Goal: Answer question/provide support

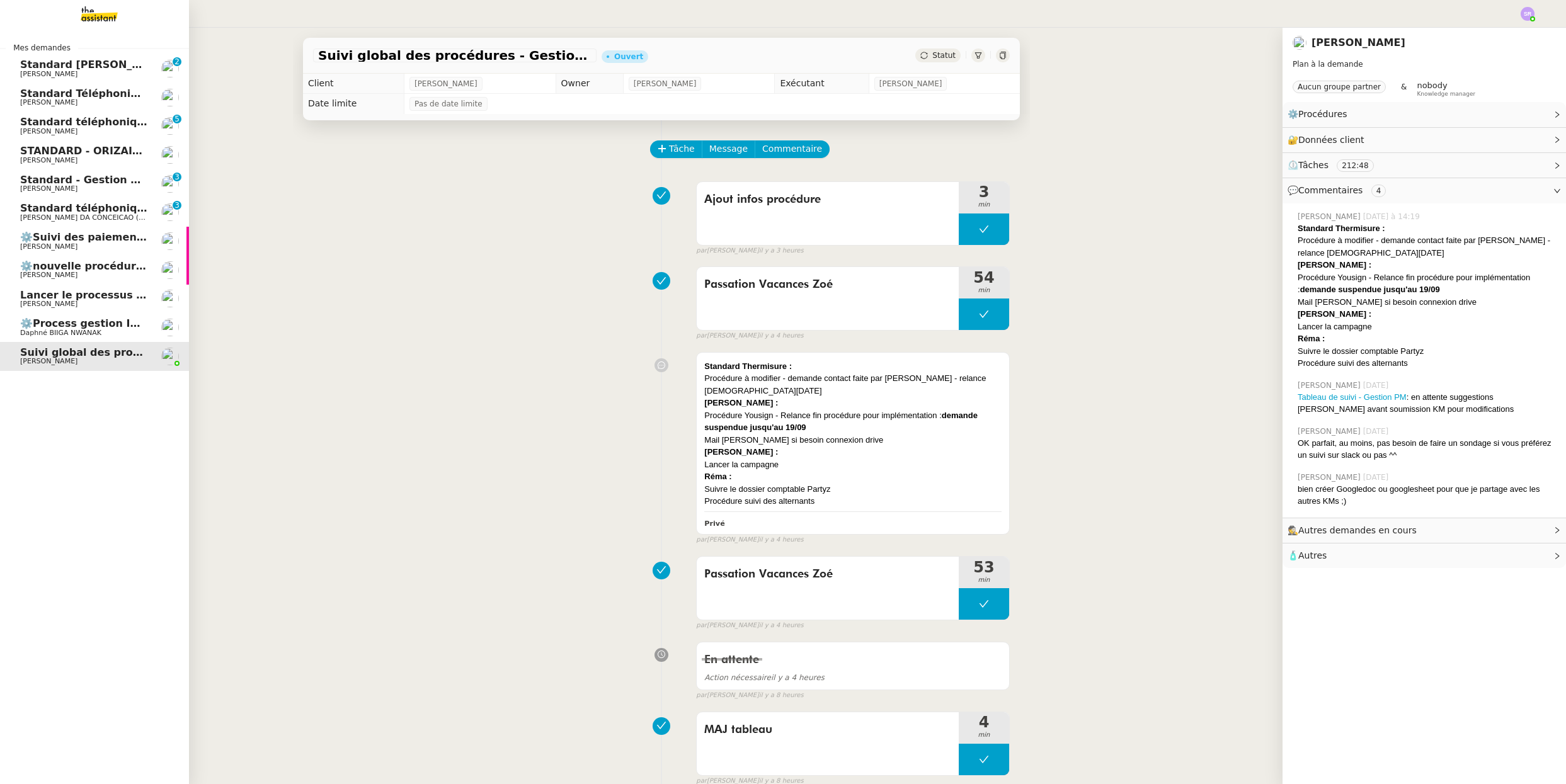
drag, startPoint x: 68, startPoint y: 326, endPoint x: 86, endPoint y: 297, distance: 34.1
click at [68, 326] on span "⚙️Process gestion Images pour le site Line Up" at bounding box center [152, 323] width 262 height 12
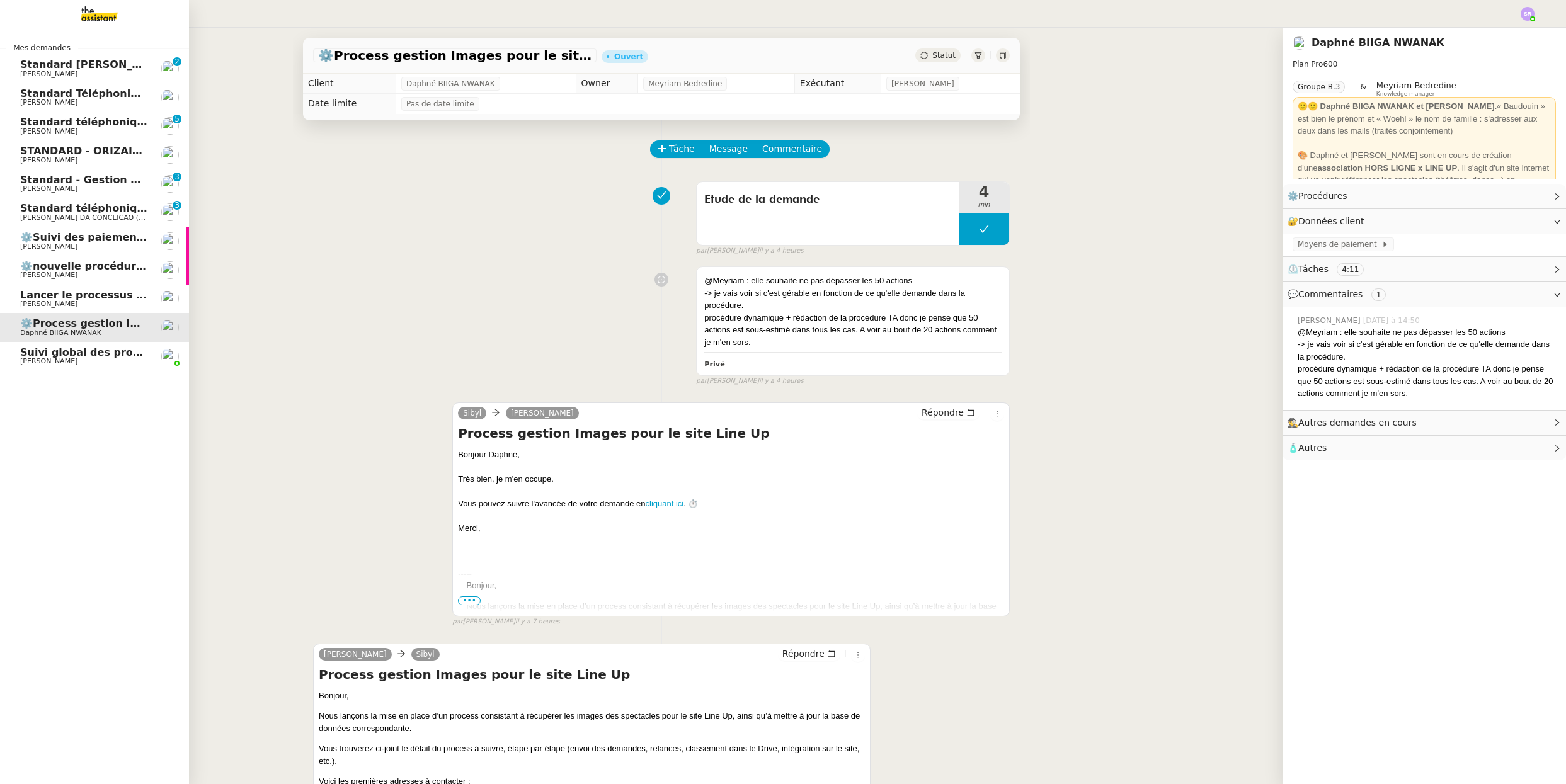
click at [87, 297] on span "Lancer le processus d'onboarding client" at bounding box center [134, 295] width 227 height 12
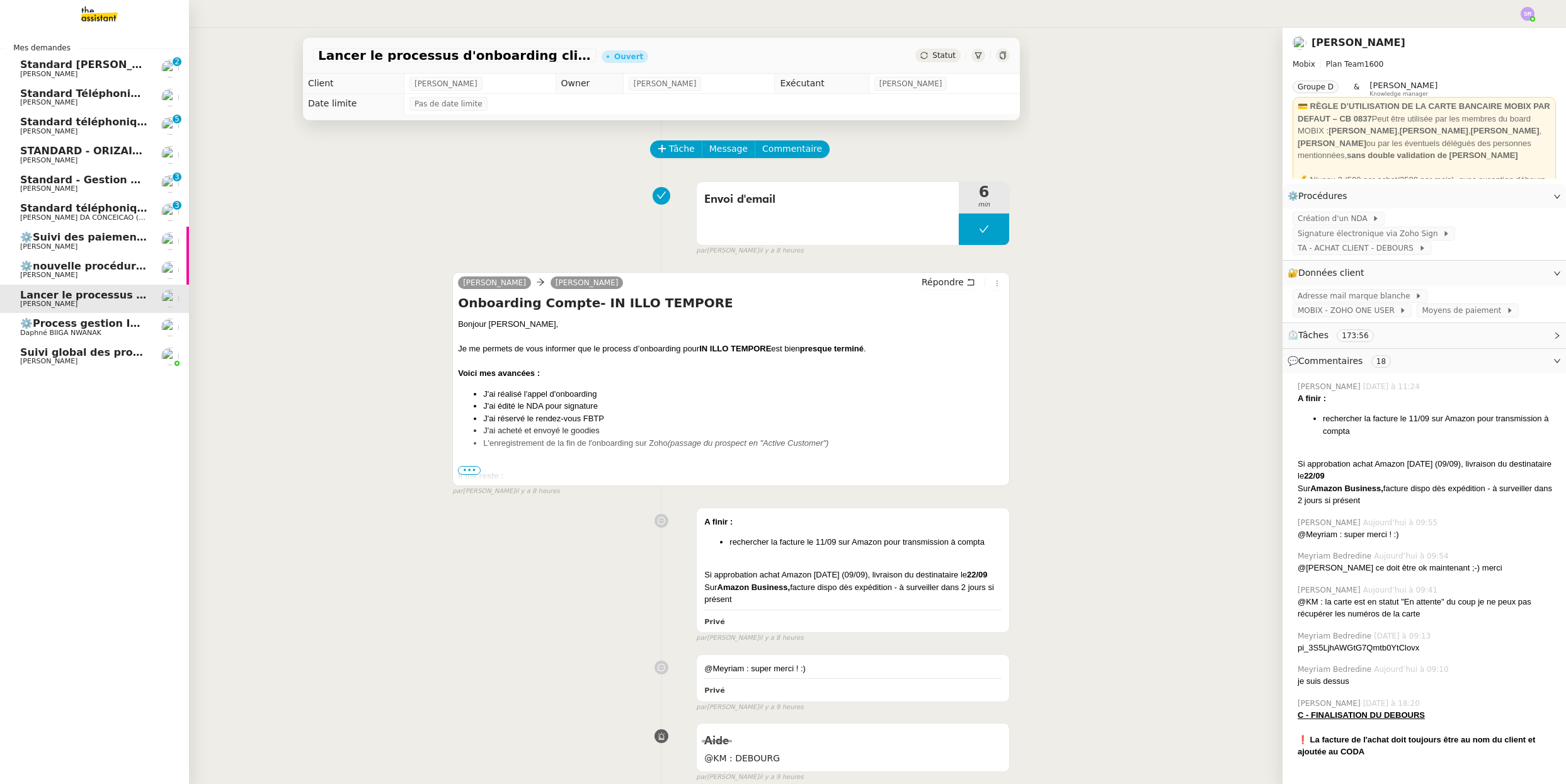
click at [31, 269] on span "⚙️nouvelle procédure d'onboarding" at bounding box center [121, 266] width 202 height 12
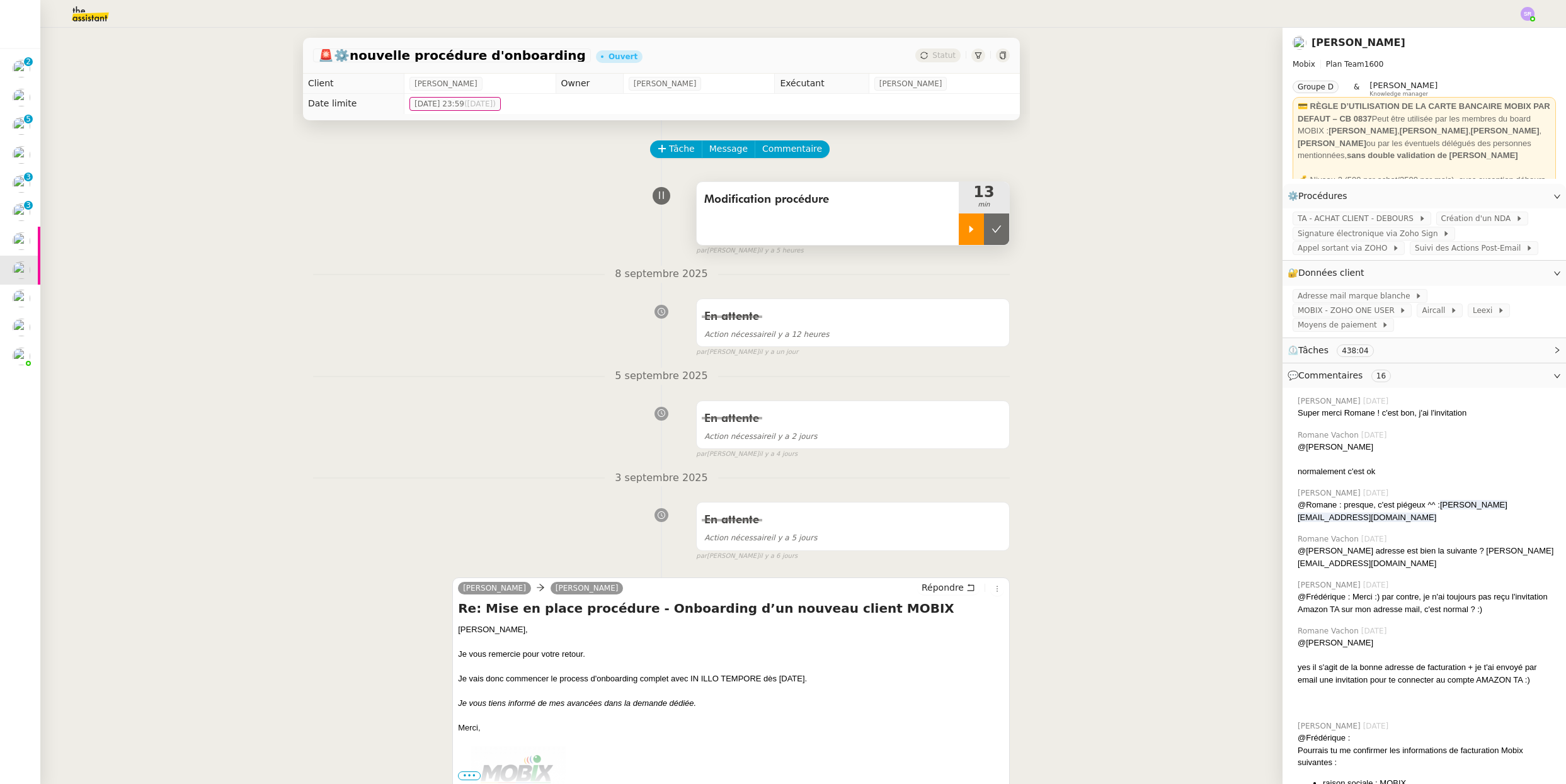
click at [966, 230] on icon at bounding box center [971, 229] width 10 height 10
click at [959, 228] on div at bounding box center [984, 228] width 50 height 31
click at [966, 231] on icon at bounding box center [971, 229] width 10 height 10
click at [968, 235] on div at bounding box center [984, 228] width 50 height 31
click at [991, 232] on icon at bounding box center [996, 229] width 10 height 10
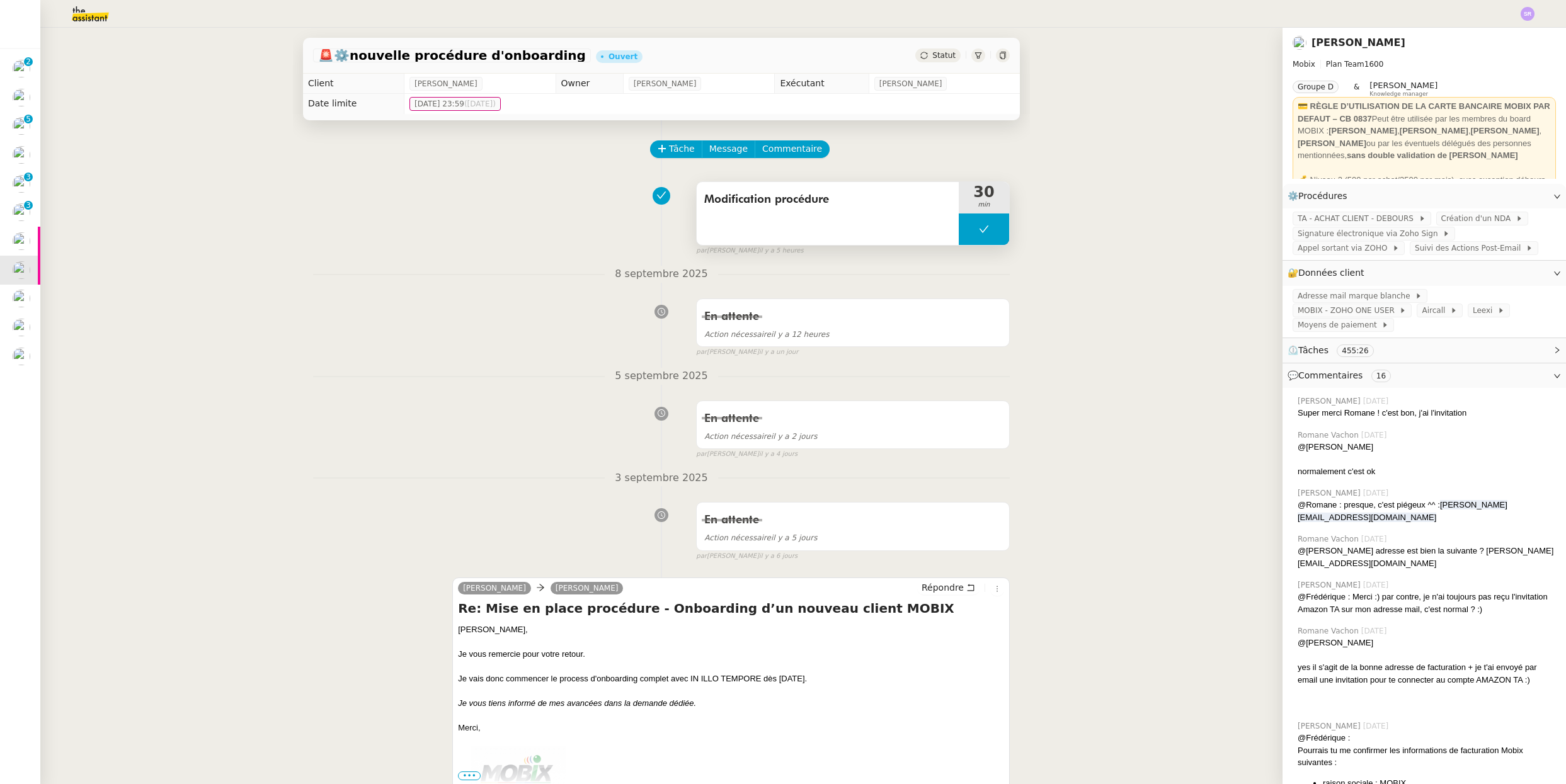
click at [979, 227] on icon at bounding box center [984, 229] width 10 height 10
click at [970, 230] on icon at bounding box center [971, 228] width 4 height 7
click at [964, 228] on div at bounding box center [984, 228] width 50 height 31
drag, startPoint x: 964, startPoint y: 228, endPoint x: 957, endPoint y: 223, distance: 8.6
click at [966, 228] on icon at bounding box center [971, 229] width 10 height 10
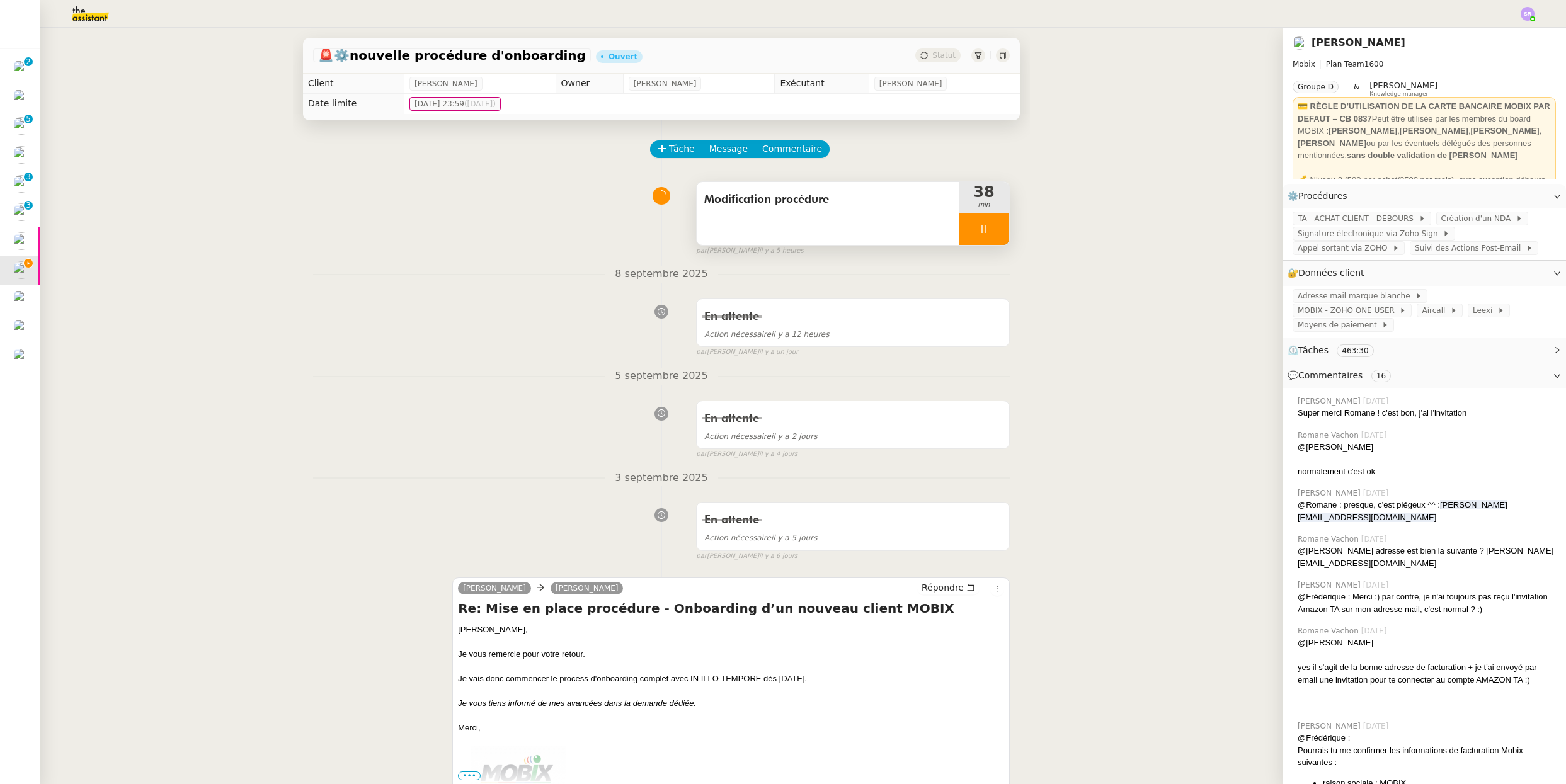
click at [966, 232] on div at bounding box center [984, 228] width 50 height 31
click at [984, 232] on button at bounding box center [996, 228] width 25 height 31
click at [673, 148] on span "Tâche" at bounding box center [682, 149] width 26 height 15
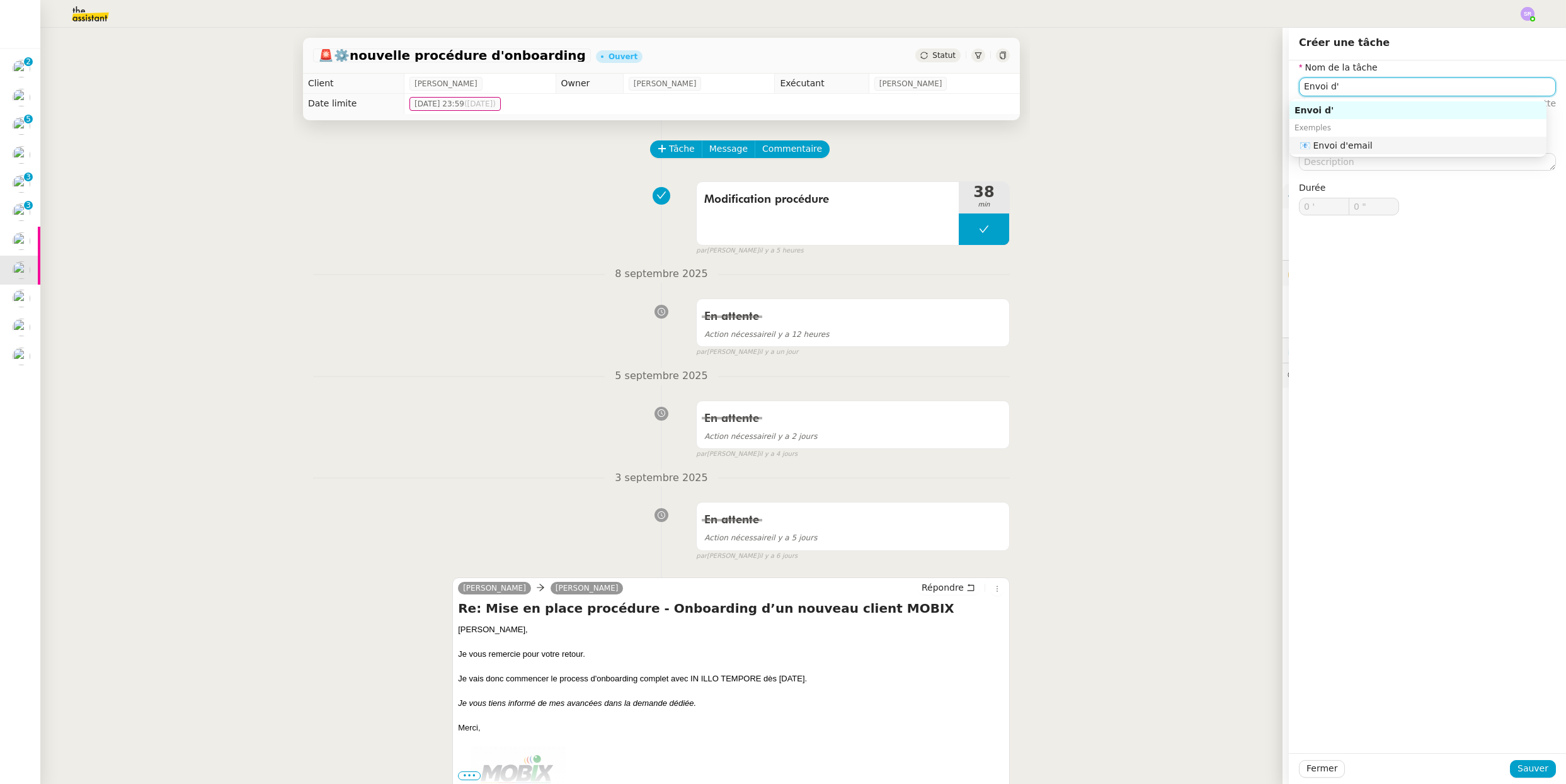
click at [1083, 145] on div "📧 Envoi d'email" at bounding box center [1420, 146] width 242 height 11
type input "Envoi d'email"
click at [1083, 756] on span "Sauver" at bounding box center [1532, 768] width 31 height 15
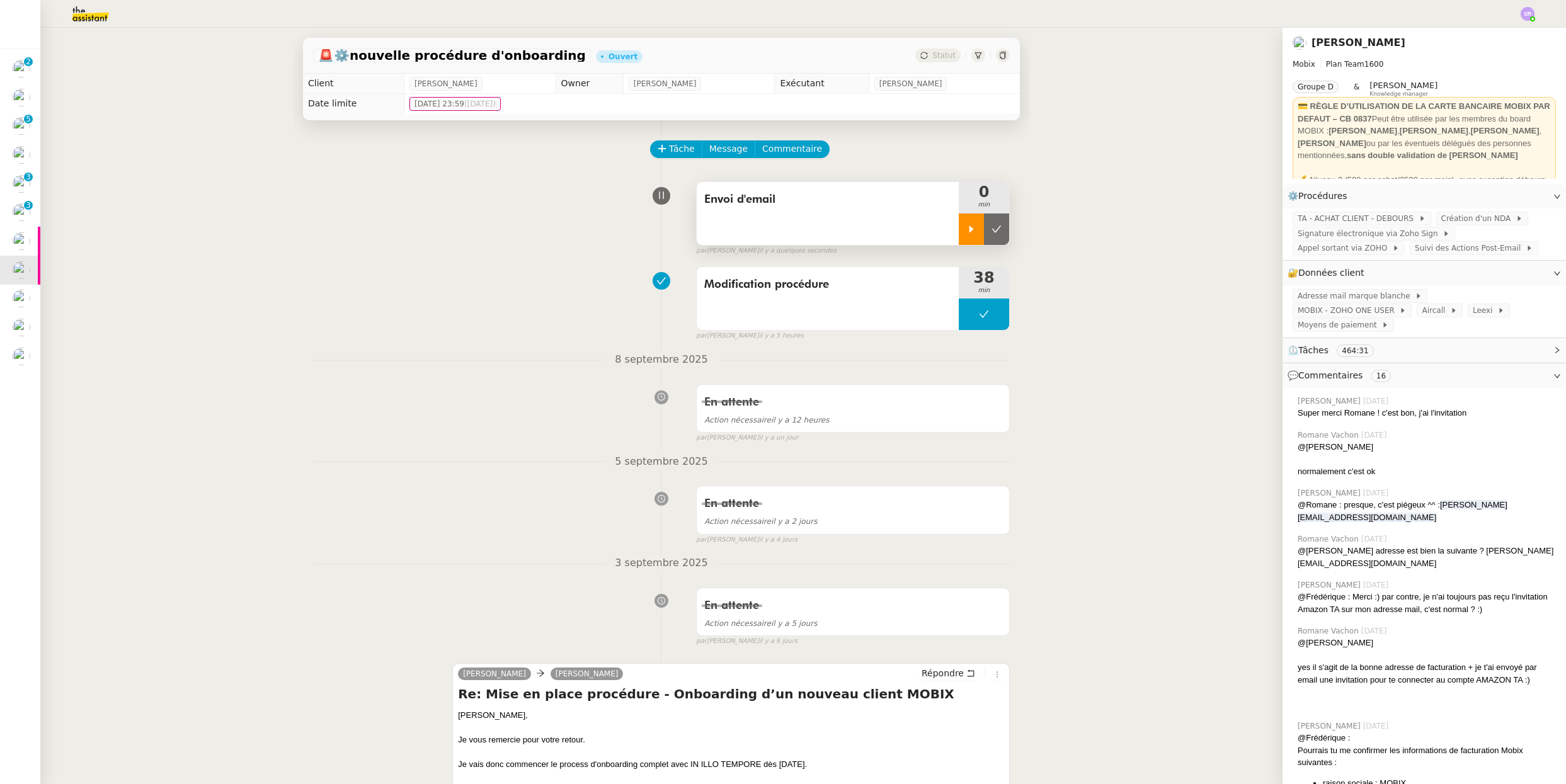
click at [959, 227] on div at bounding box center [971, 228] width 25 height 31
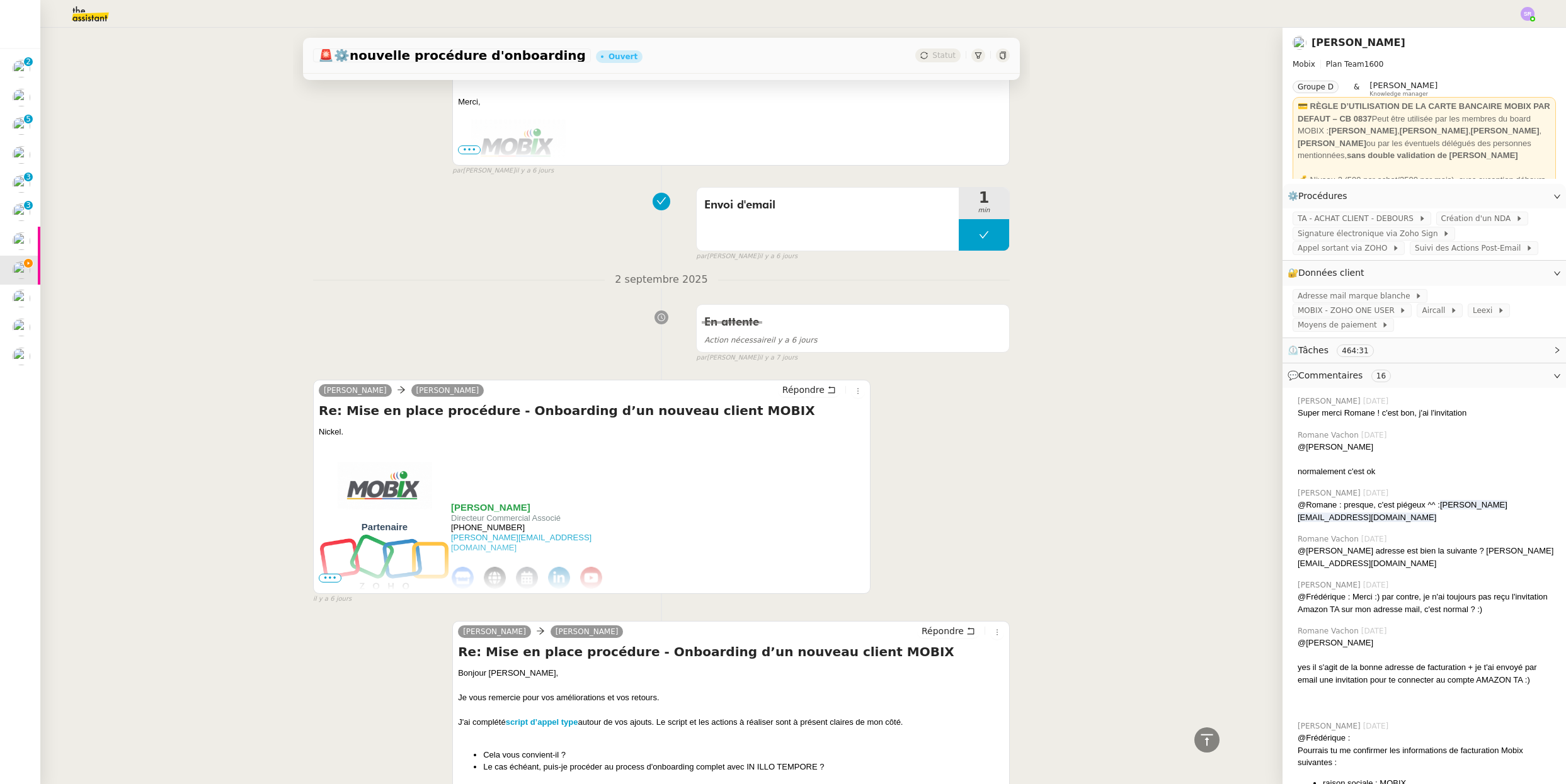
scroll to position [445, 0]
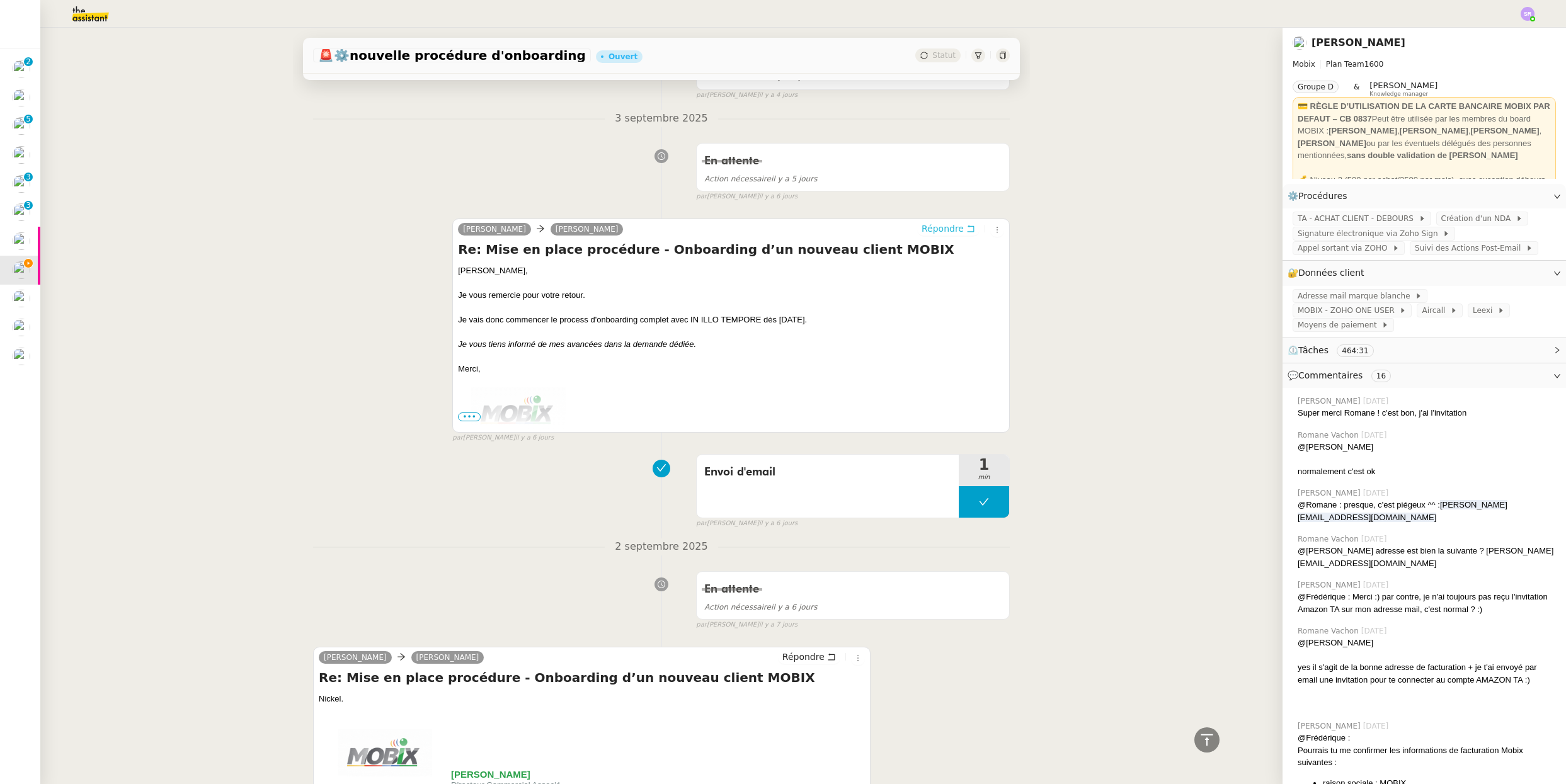
click at [935, 228] on span "Répondre" at bounding box center [942, 228] width 42 height 13
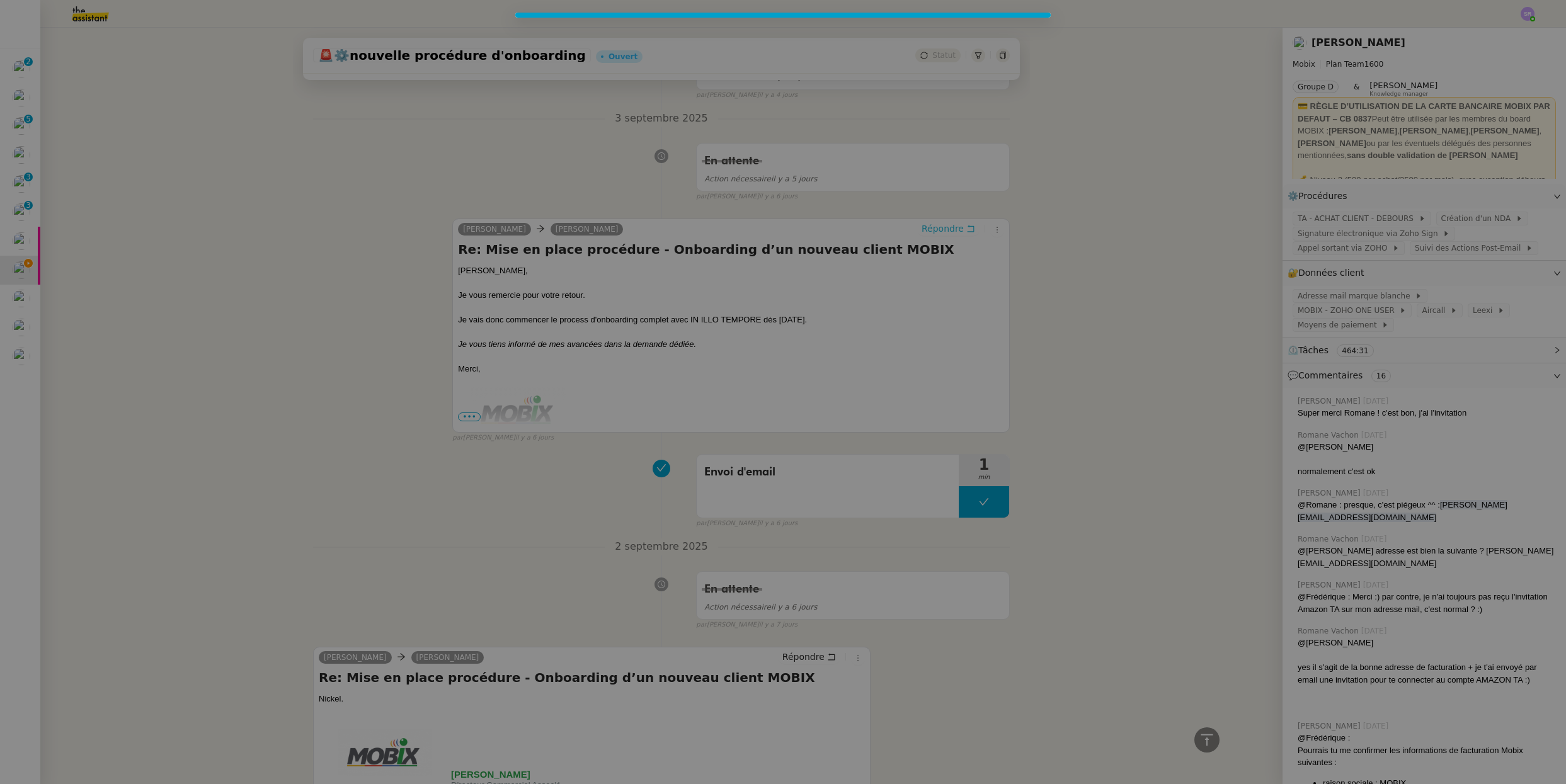
scroll to position [540, 0]
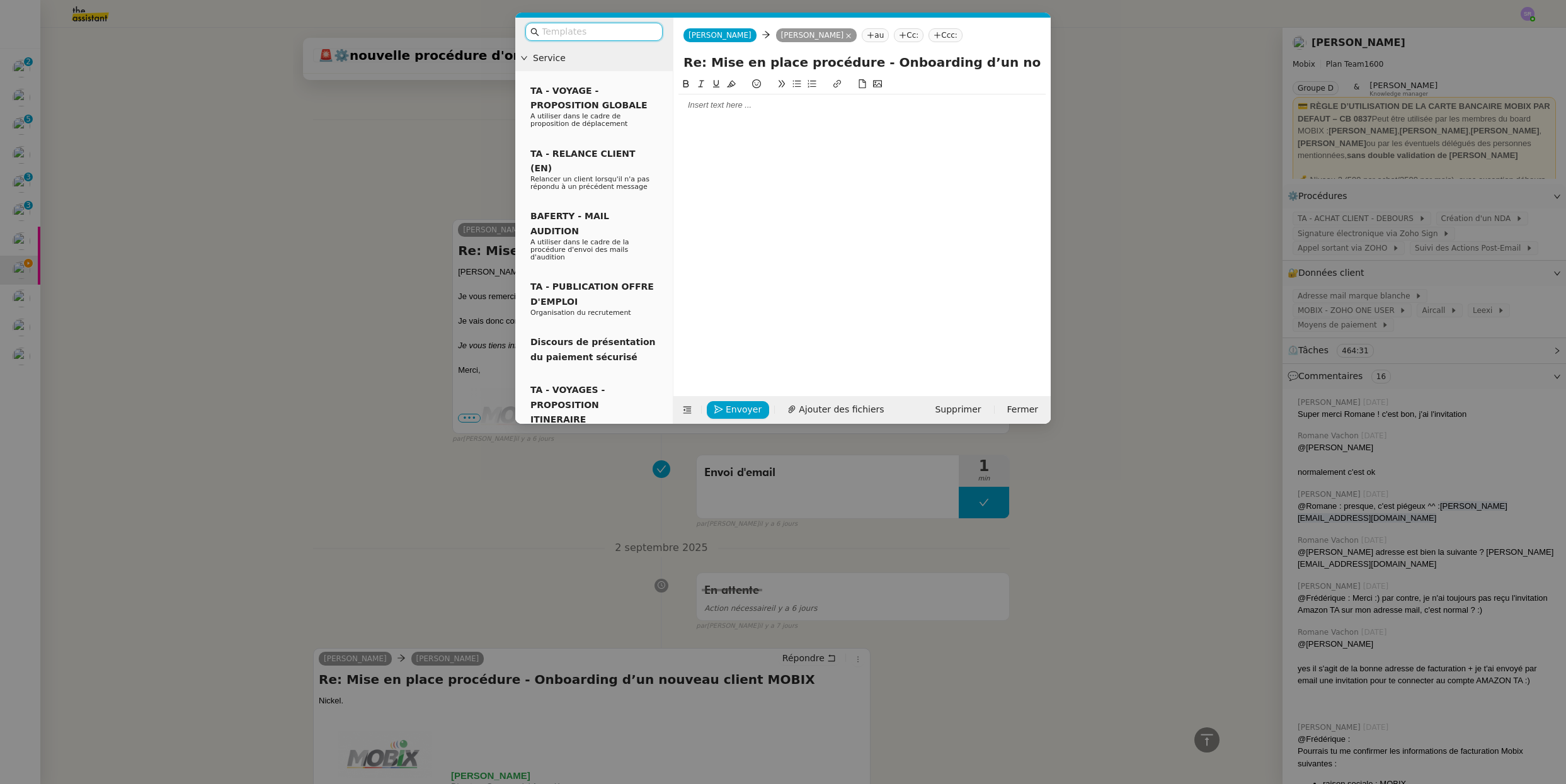
click at [867, 109] on div at bounding box center [862, 105] width 367 height 11
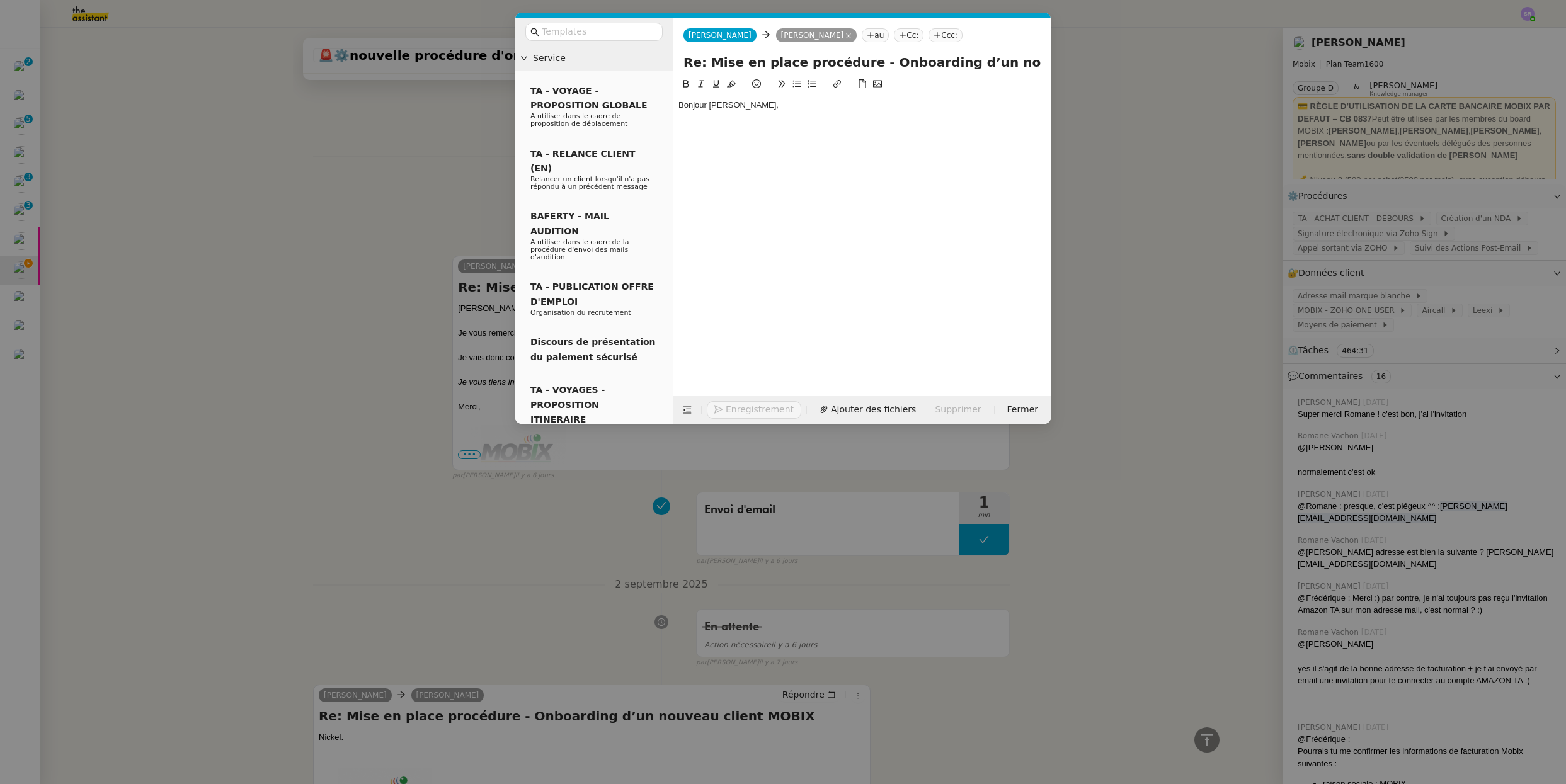
scroll to position [577, 0]
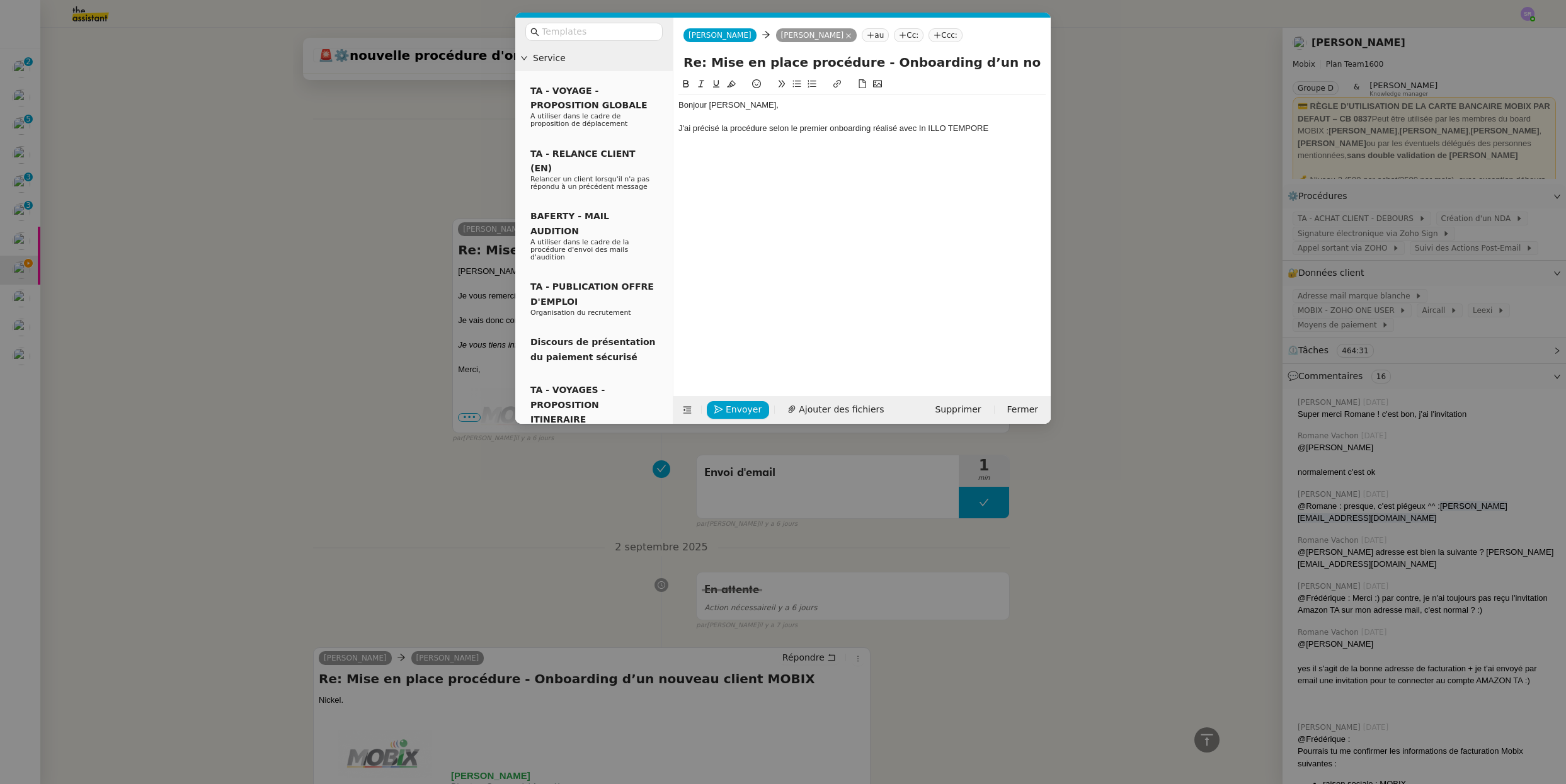
click at [926, 130] on div "J'ai précisé la procédure selon le premier onboarding réalisé avec In ILLO TEMP…" at bounding box center [862, 129] width 367 height 11
click at [994, 129] on div "J'ai précisé la procédure selon le premier onboarding réalisé avec IN ILLO TEMP…" at bounding box center [862, 129] width 367 height 11
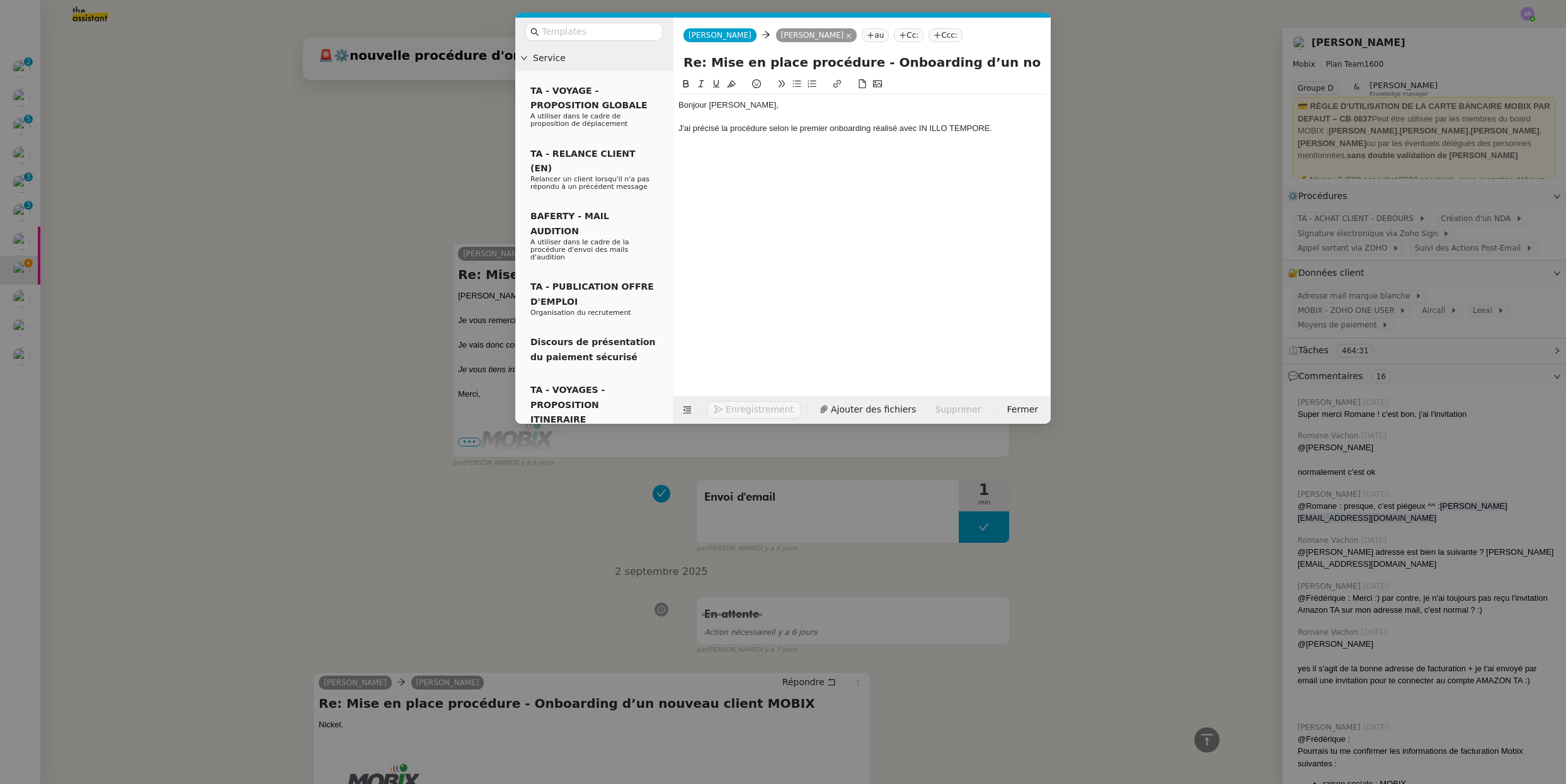
scroll to position [602, 0]
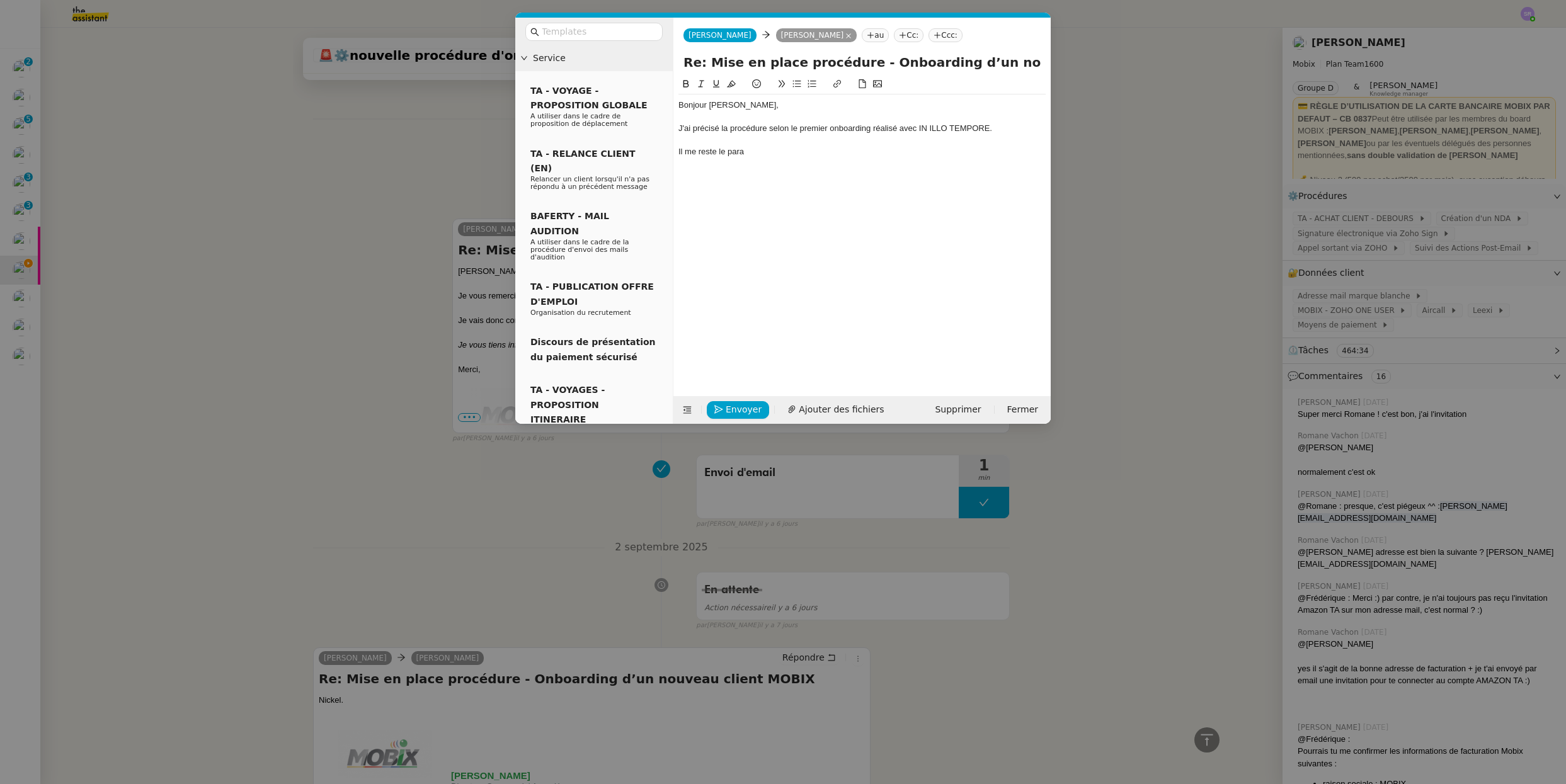
click at [794, 142] on div at bounding box center [862, 141] width 367 height 11
click at [384, 486] on nz-modal-container "Service TA - VOYAGE - PROPOSITION GLOBALE A utiliser dans le cadre de propositi…" at bounding box center [783, 392] width 1566 height 784
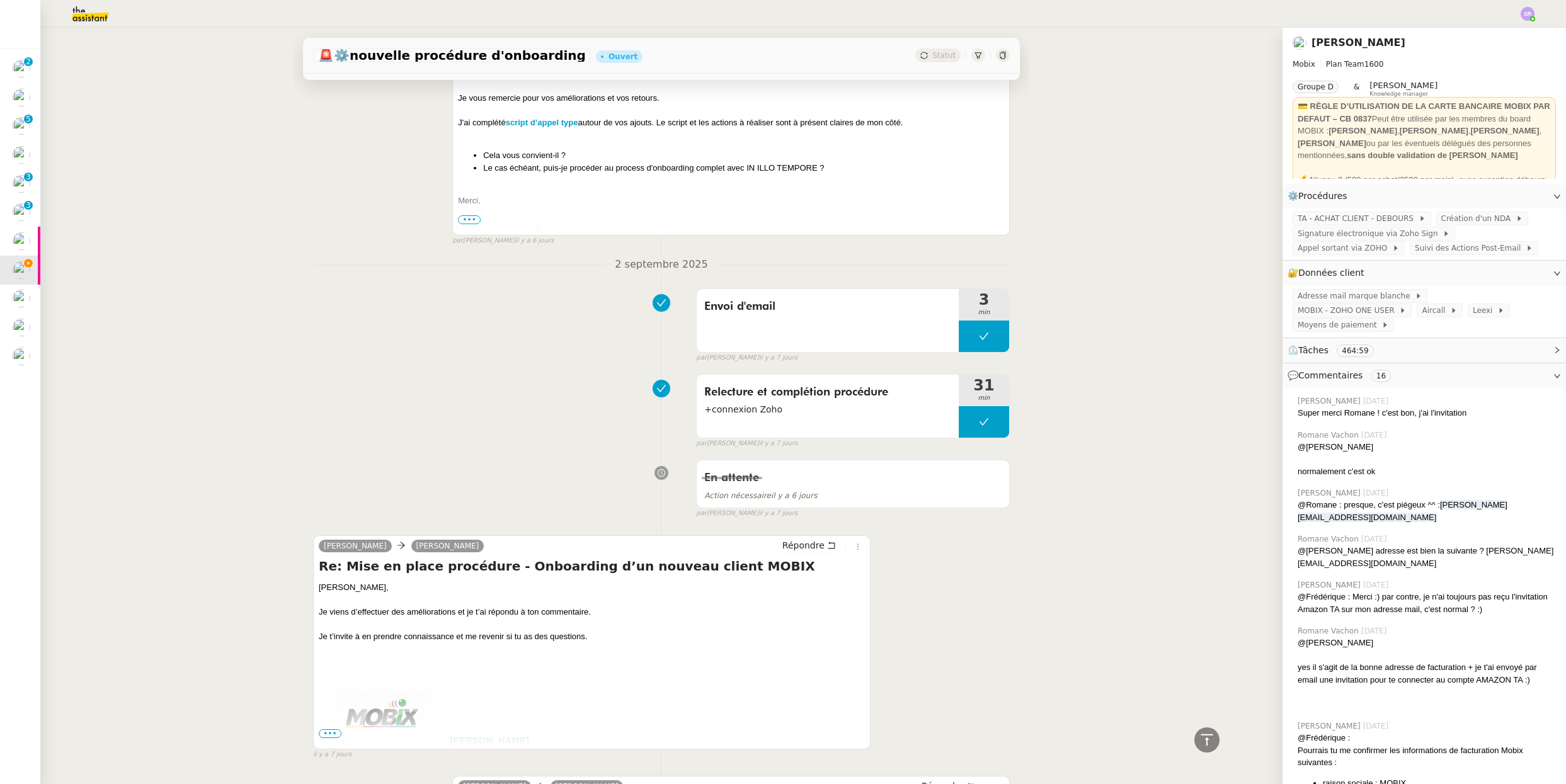
scroll to position [1248, 0]
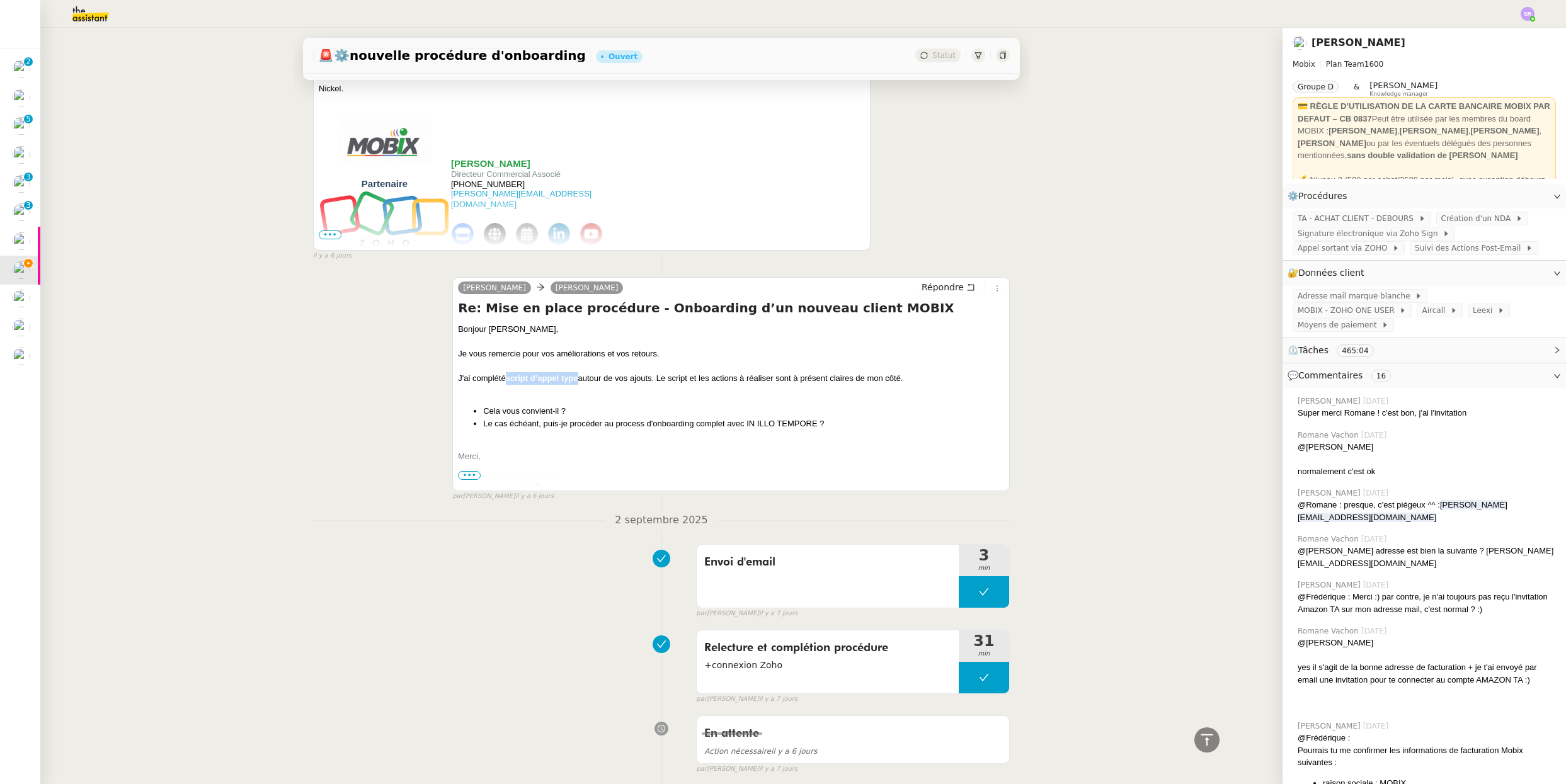
drag, startPoint x: 574, startPoint y: 377, endPoint x: 502, endPoint y: 378, distance: 72.0
click at [502, 378] on div "J'ai complété script d’appel type autour de vos ajouts. Le script et les action…" at bounding box center [731, 379] width 546 height 13
copy strong "script d’appel type"
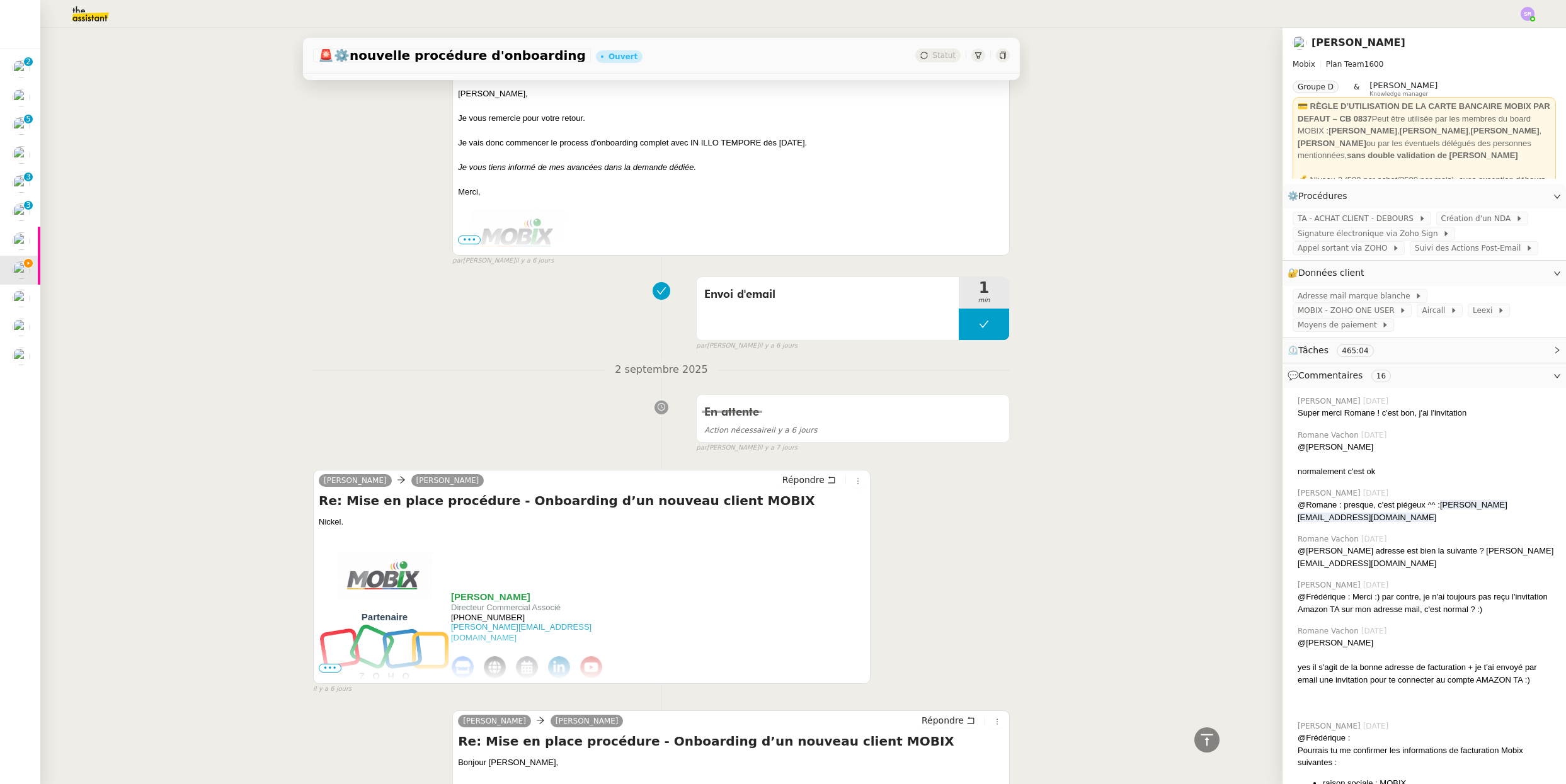
scroll to position [0, 0]
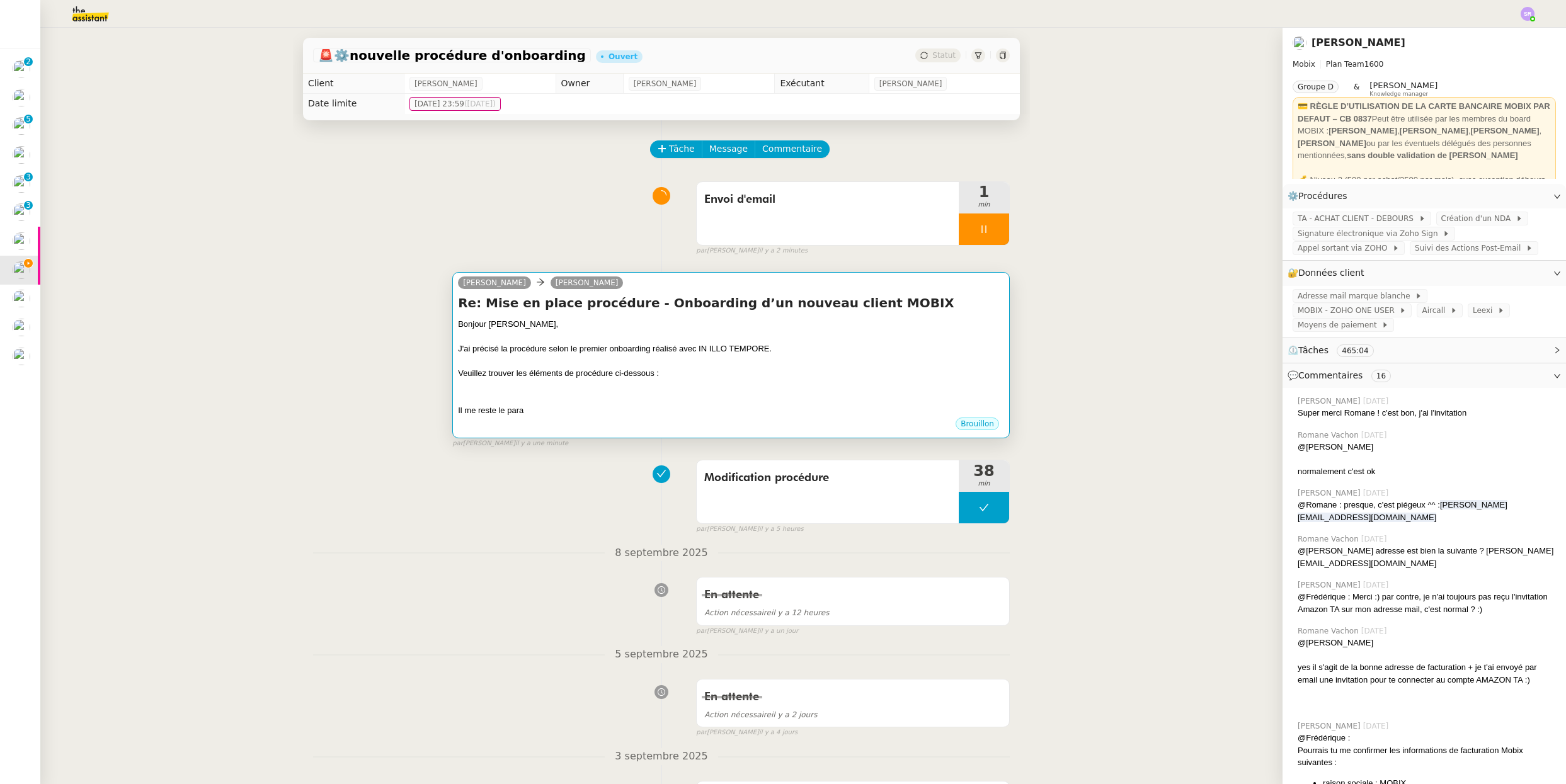
click at [726, 396] on div at bounding box center [731, 398] width 546 height 13
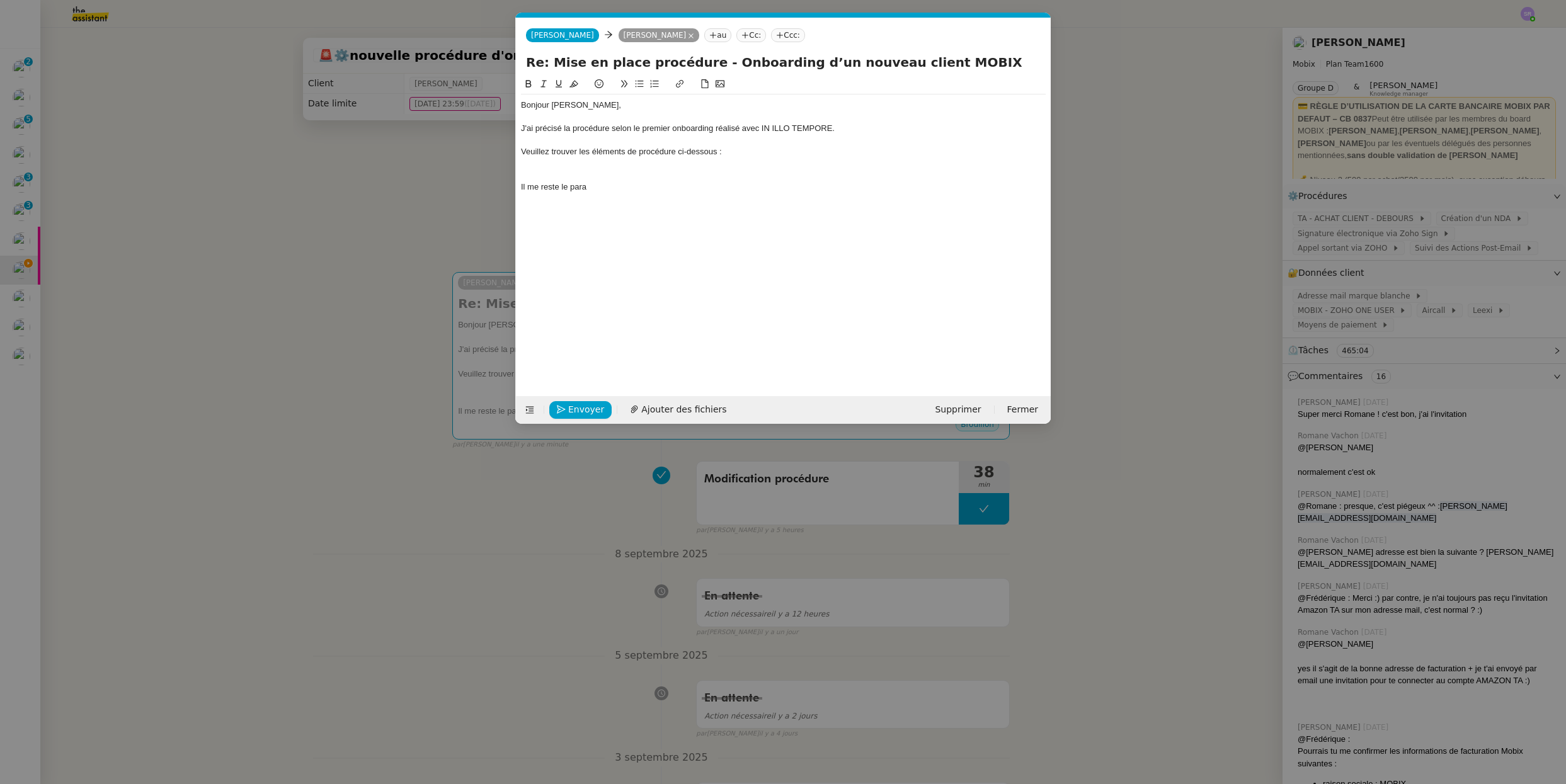
scroll to position [0, 27]
click at [646, 181] on div "Il me reste le para" at bounding box center [783, 187] width 525 height 11
click at [652, 174] on div at bounding box center [783, 175] width 525 height 11
click at [316, 573] on nz-modal-container "Service TA - VOYAGE - PROPOSITION GLOBALE A utiliser dans le cadre de propositi…" at bounding box center [783, 392] width 1566 height 784
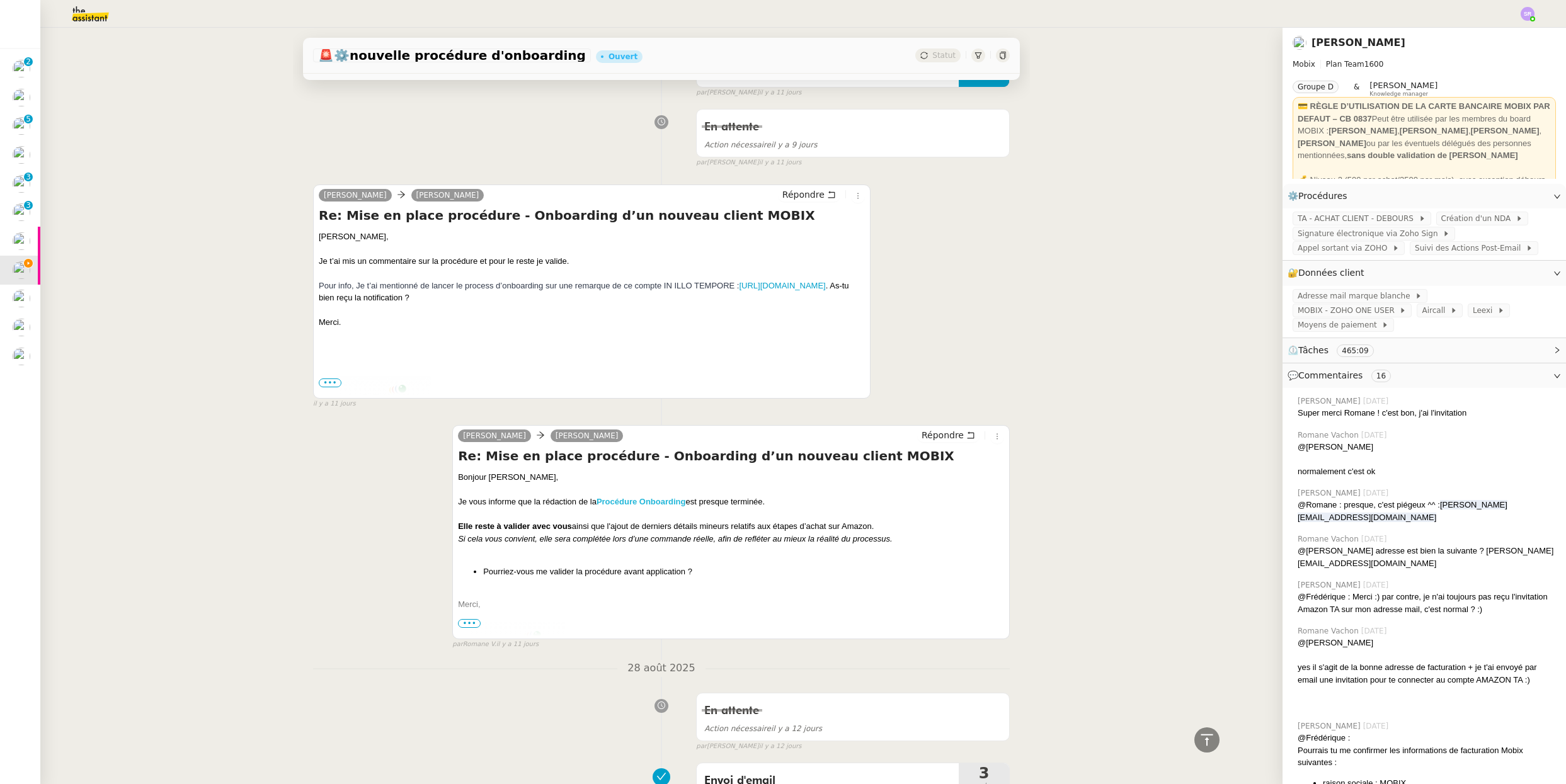
scroll to position [3889, 0]
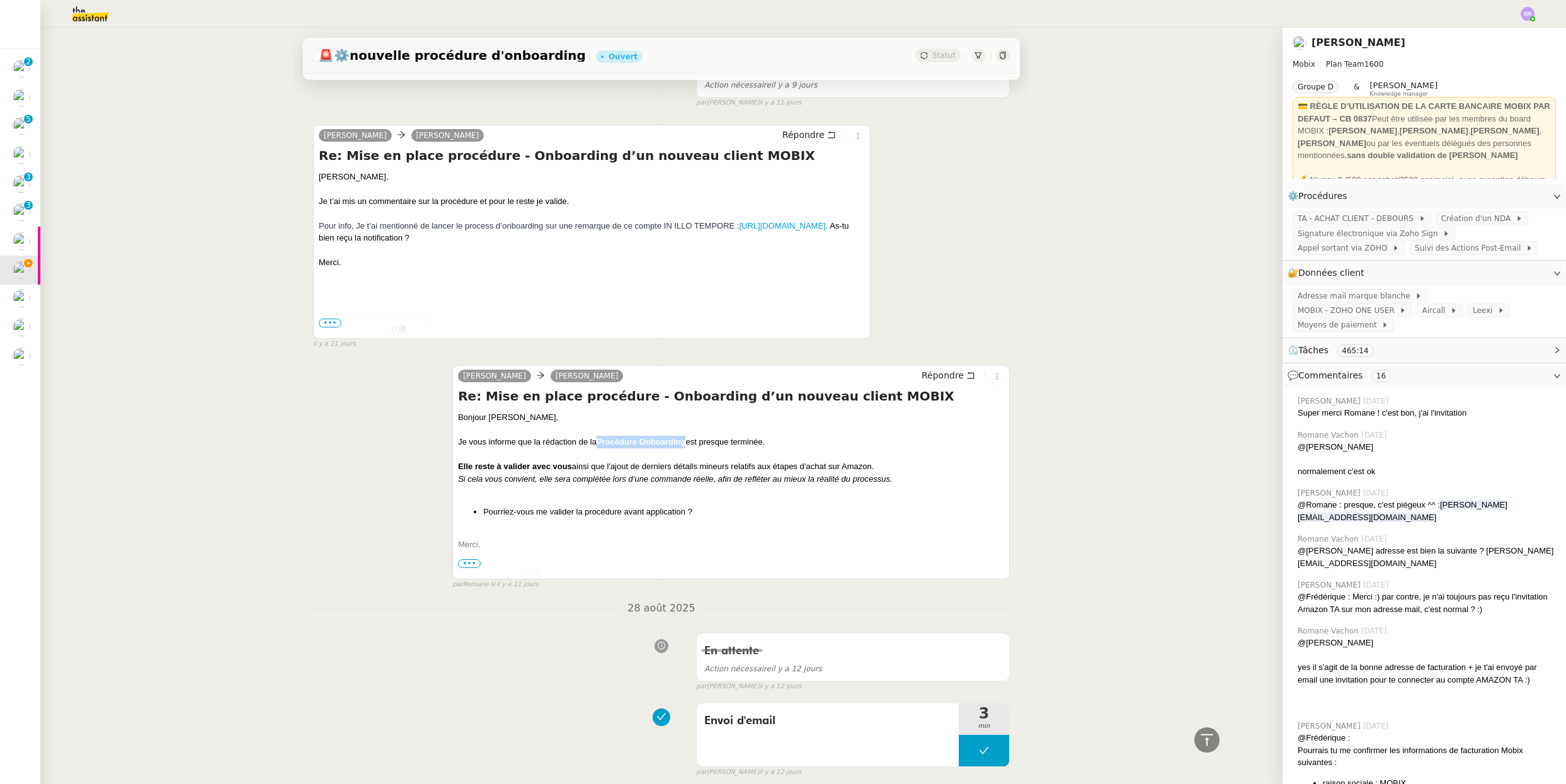
drag, startPoint x: 683, startPoint y: 441, endPoint x: 592, endPoint y: 442, distance: 91.0
click at [592, 442] on div "Je vous informe que la rédaction de la Procédure Onboarding est presque terminé…" at bounding box center [731, 442] width 546 height 13
copy strong "Procédure Onboarding"
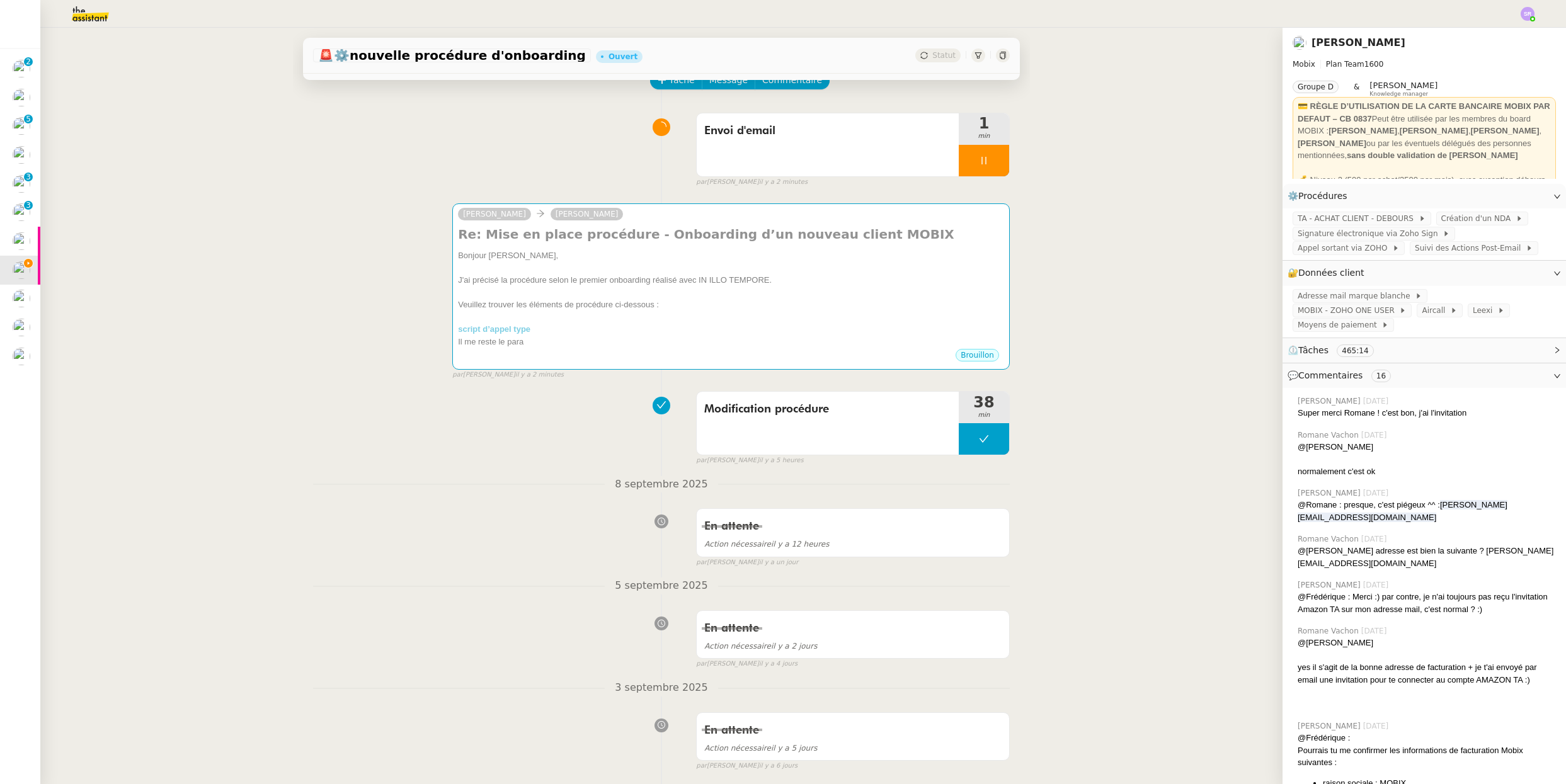
scroll to position [0, 0]
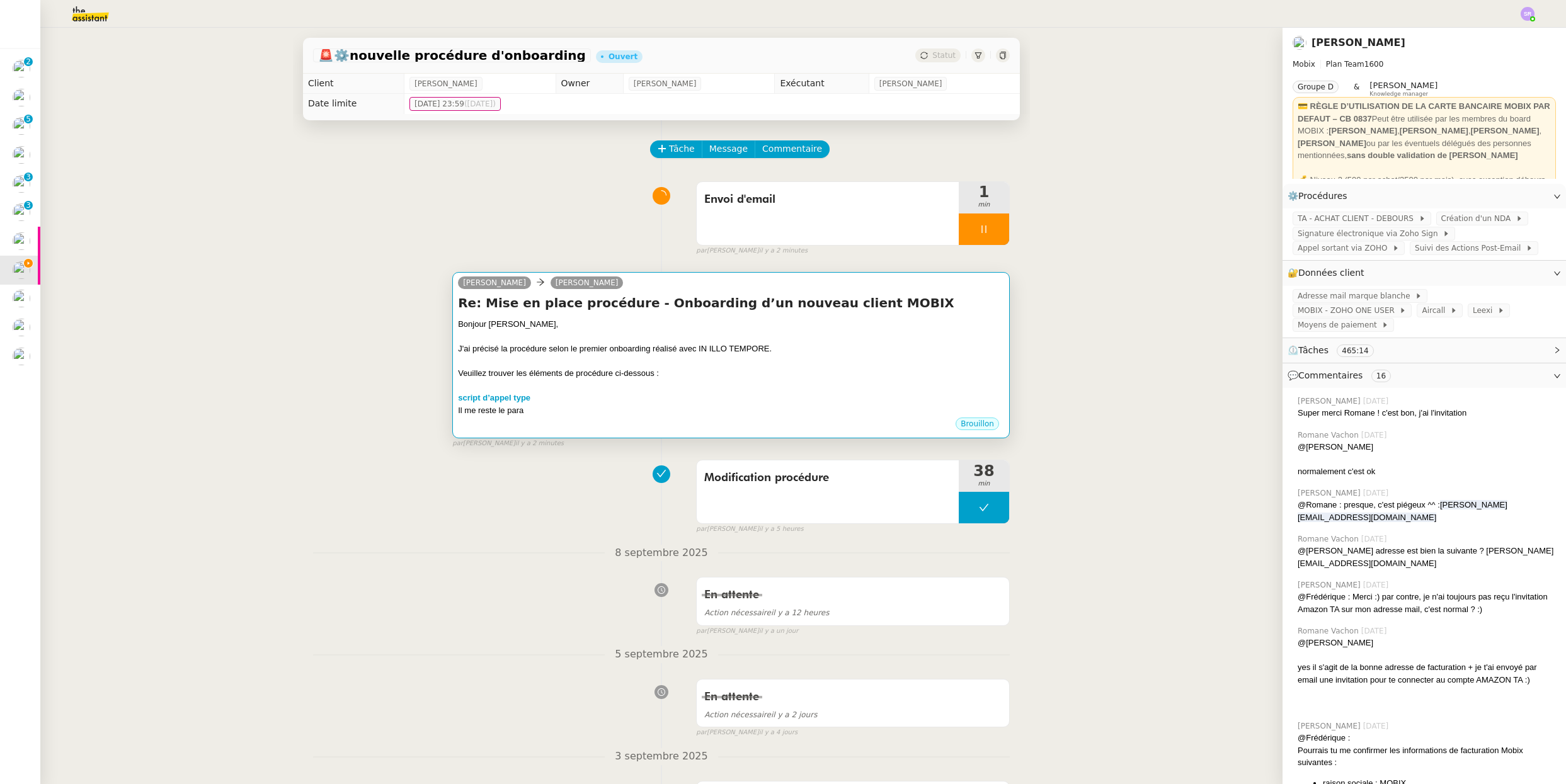
click at [621, 393] on div "script d’appel type" at bounding box center [731, 398] width 546 height 13
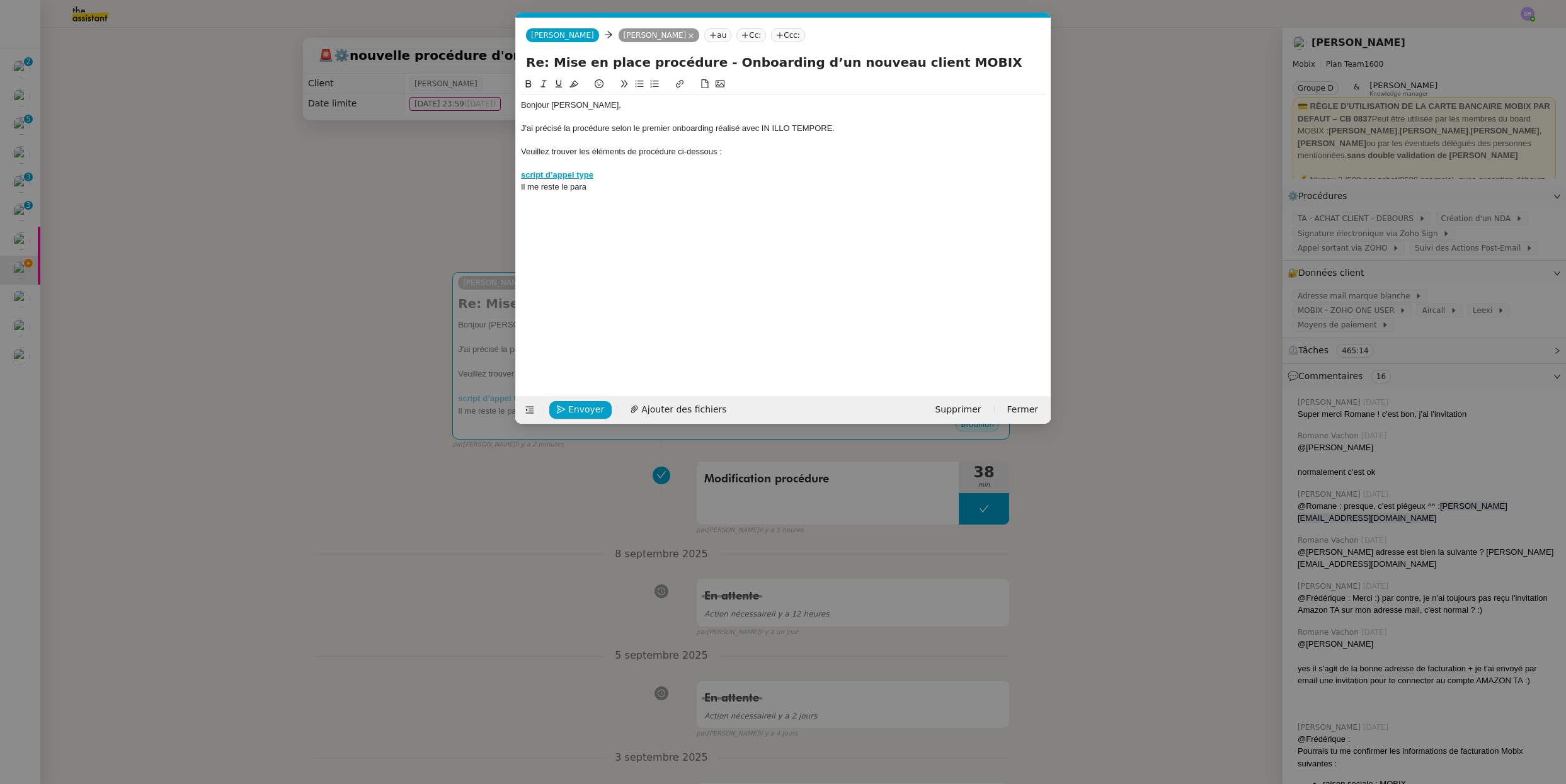
scroll to position [0, 27]
click at [546, 160] on div at bounding box center [783, 164] width 525 height 11
paste div
click at [599, 176] on div "script d’appel type" at bounding box center [783, 175] width 525 height 11
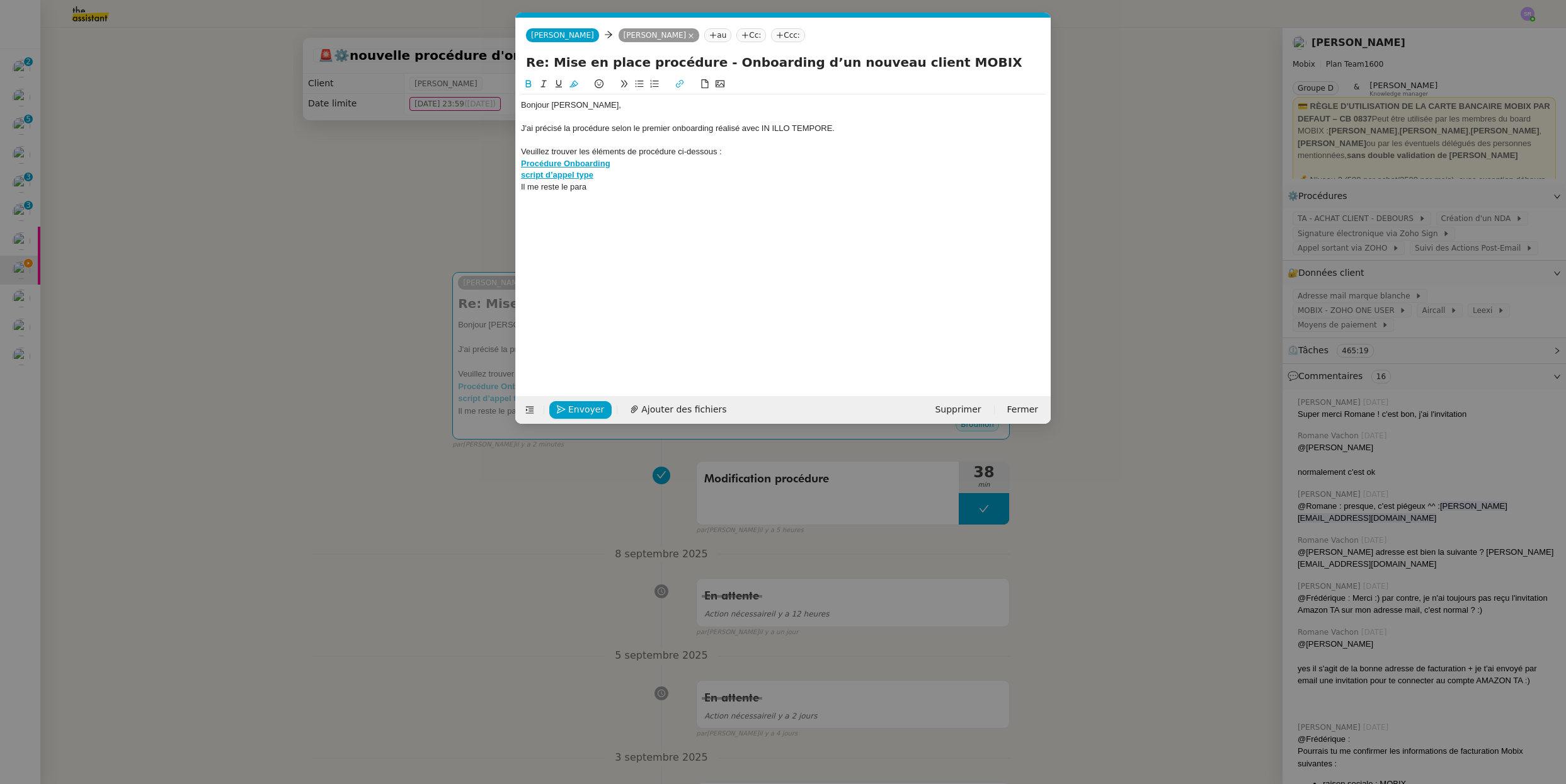
click at [586, 174] on strong "script d’appel type" at bounding box center [557, 174] width 73 height 10
click at [598, 197] on link at bounding box center [583, 198] width 30 height 10
type input "[URL][DOMAIN_NAME]"
click at [629, 179] on div "script d’appel type" at bounding box center [783, 175] width 525 height 11
click at [626, 185] on div "Il me reste le para" at bounding box center [783, 187] width 525 height 11
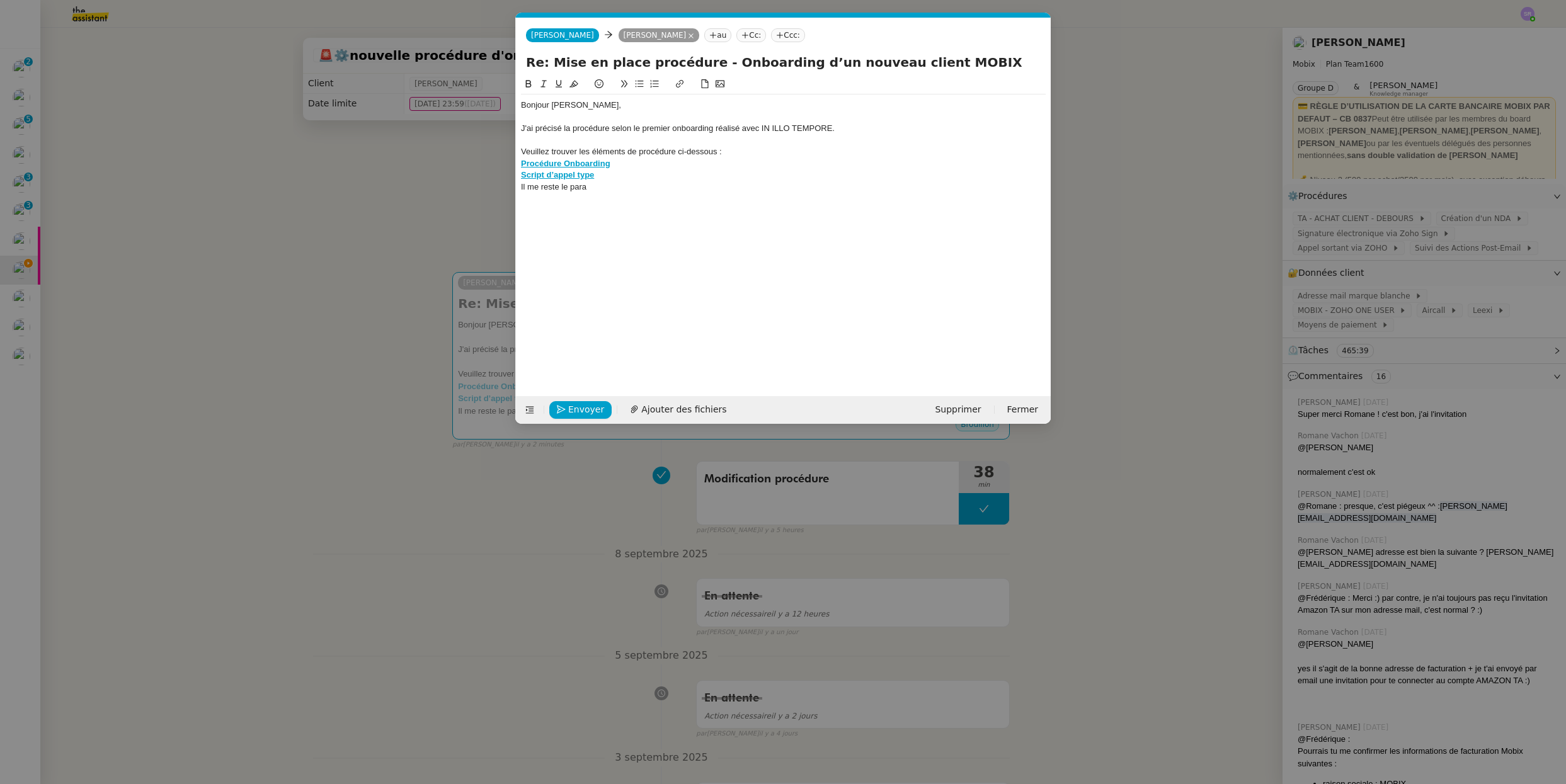
drag, startPoint x: 521, startPoint y: 187, endPoint x: 532, endPoint y: 186, distance: 11.0
click at [521, 187] on div "Il me reste le para" at bounding box center [783, 187] width 525 height 11
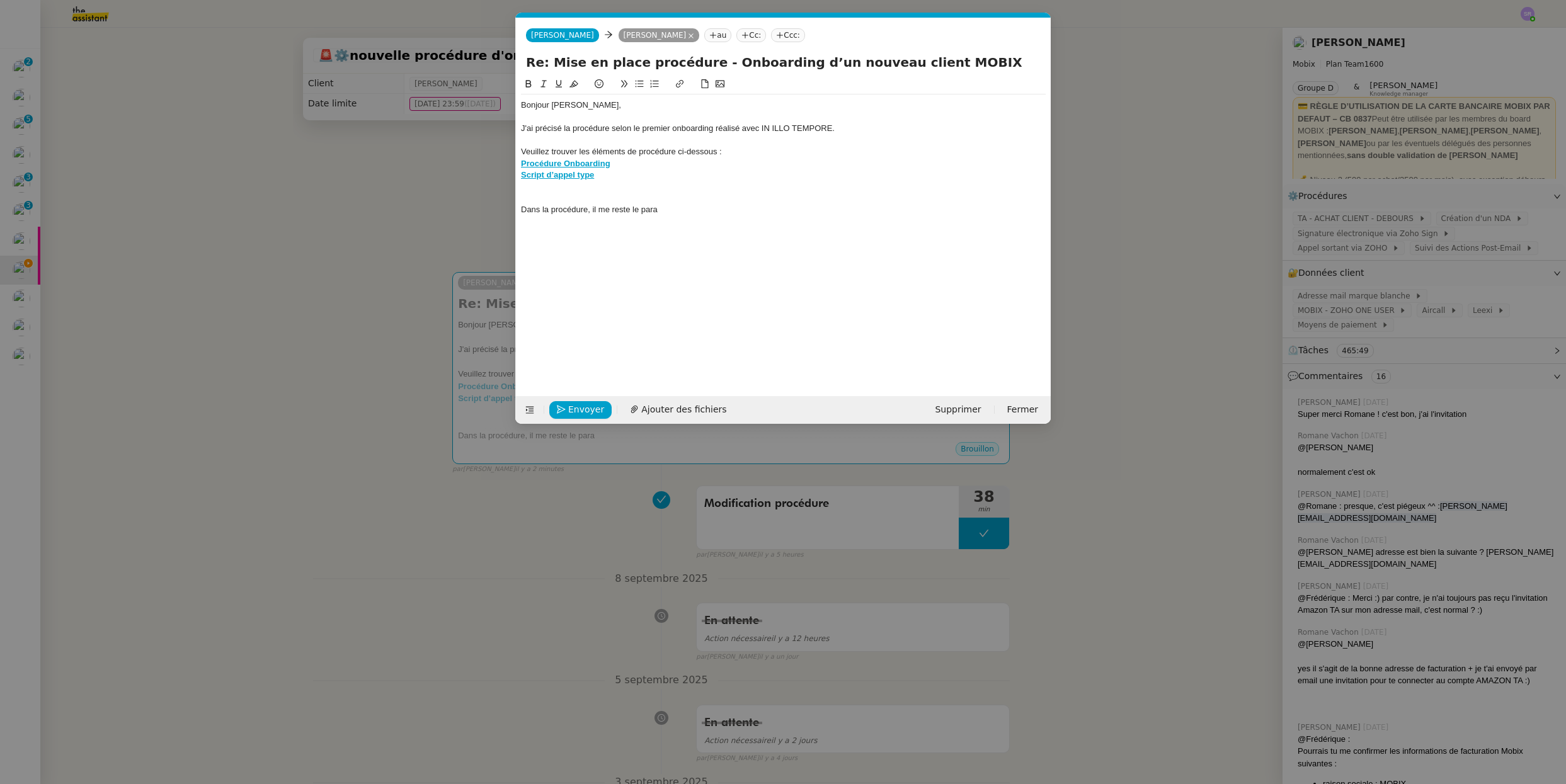
drag, startPoint x: 733, startPoint y: 225, endPoint x: 730, endPoint y: 207, distance: 18.2
click at [733, 225] on div "Bonjour [PERSON_NAME], J'ai précisé la procédure selon le premier onboarding ré…" at bounding box center [783, 227] width 525 height 300
click at [730, 201] on div at bounding box center [783, 199] width 525 height 11
click at [729, 204] on div "Dans la procédure, il me reste le para" at bounding box center [783, 210] width 525 height 11
drag, startPoint x: 566, startPoint y: 281, endPoint x: 602, endPoint y: 256, distance: 43.8
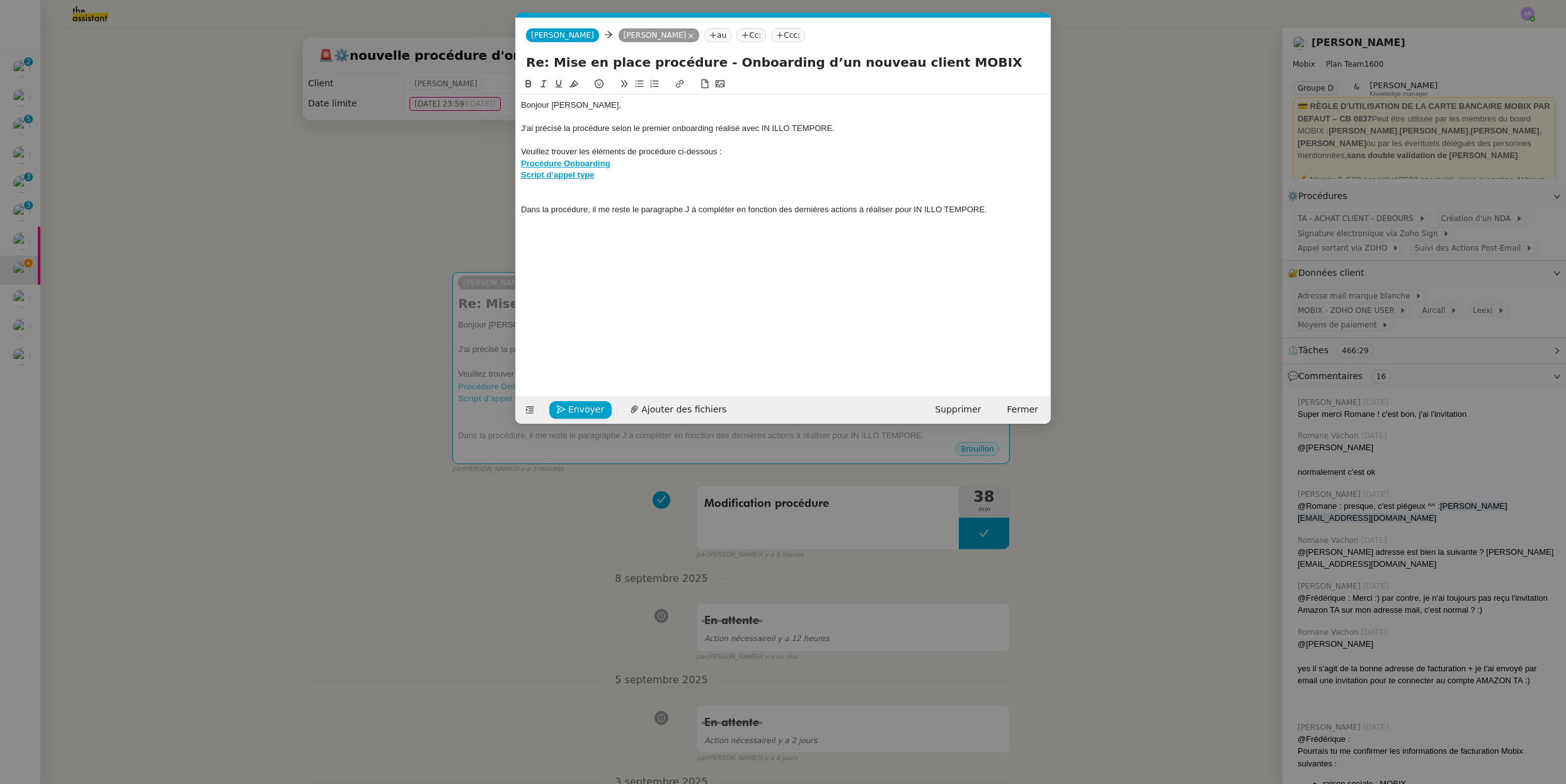
click at [566, 281] on div "Bonjour [PERSON_NAME], J'ai précisé la procédure selon le premier onboarding ré…" at bounding box center [783, 227] width 525 height 300
click at [614, 249] on div "Bonjour [PERSON_NAME], J'ai précisé la procédure selon le premier onboarding ré…" at bounding box center [783, 227] width 525 height 300
drag, startPoint x: 647, startPoint y: 241, endPoint x: 808, endPoint y: 237, distance: 161.0
click at [647, 241] on div "Bonjour [PERSON_NAME], J'ai précisé la procédure selon le premier onboarding ré…" at bounding box center [783, 227] width 525 height 300
click at [1006, 213] on div "Dans la procédure, il me reste le paragraphe J à compléter en fonction des dern…" at bounding box center [783, 210] width 525 height 11
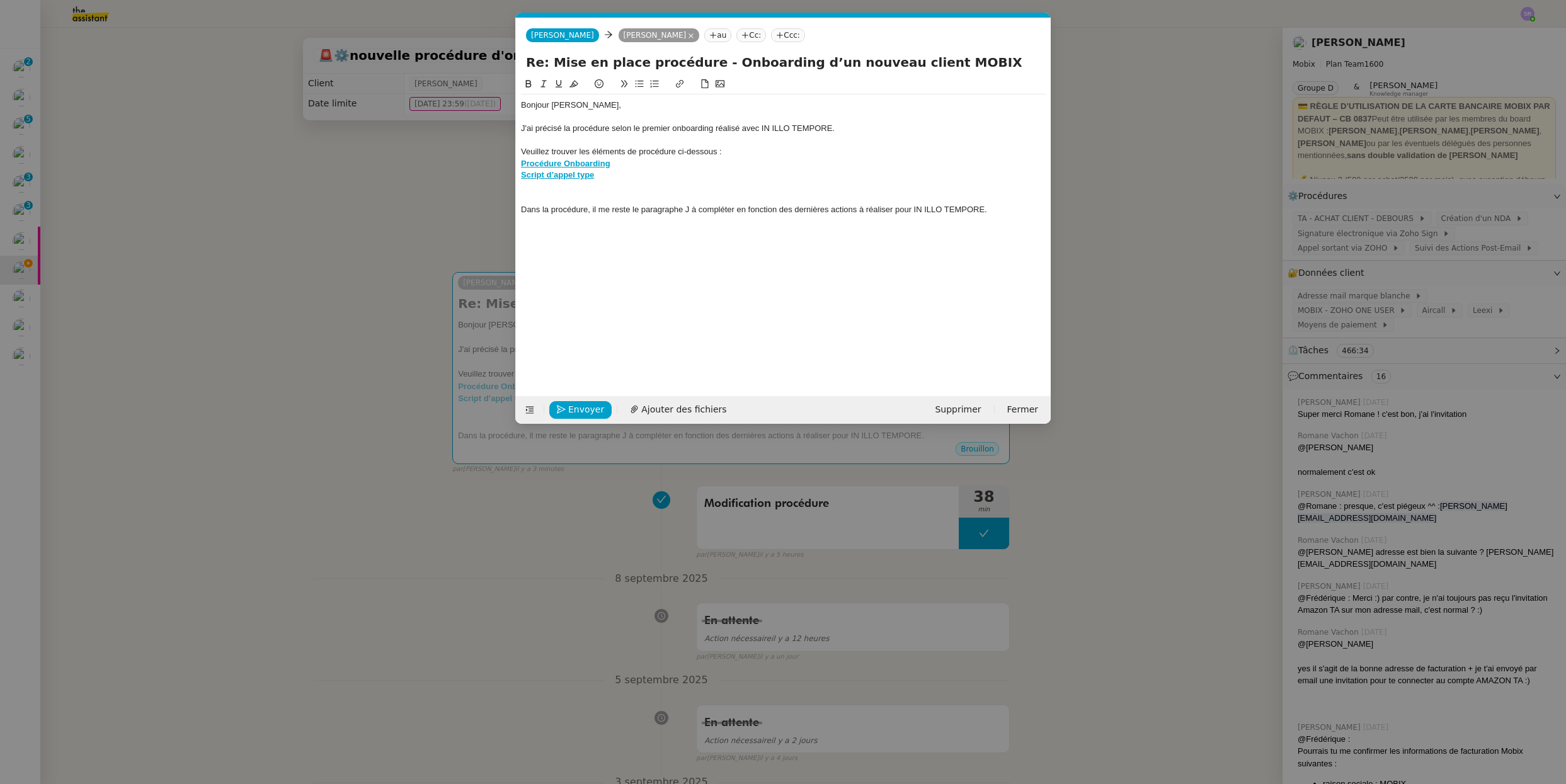
click at [671, 185] on div at bounding box center [783, 187] width 525 height 11
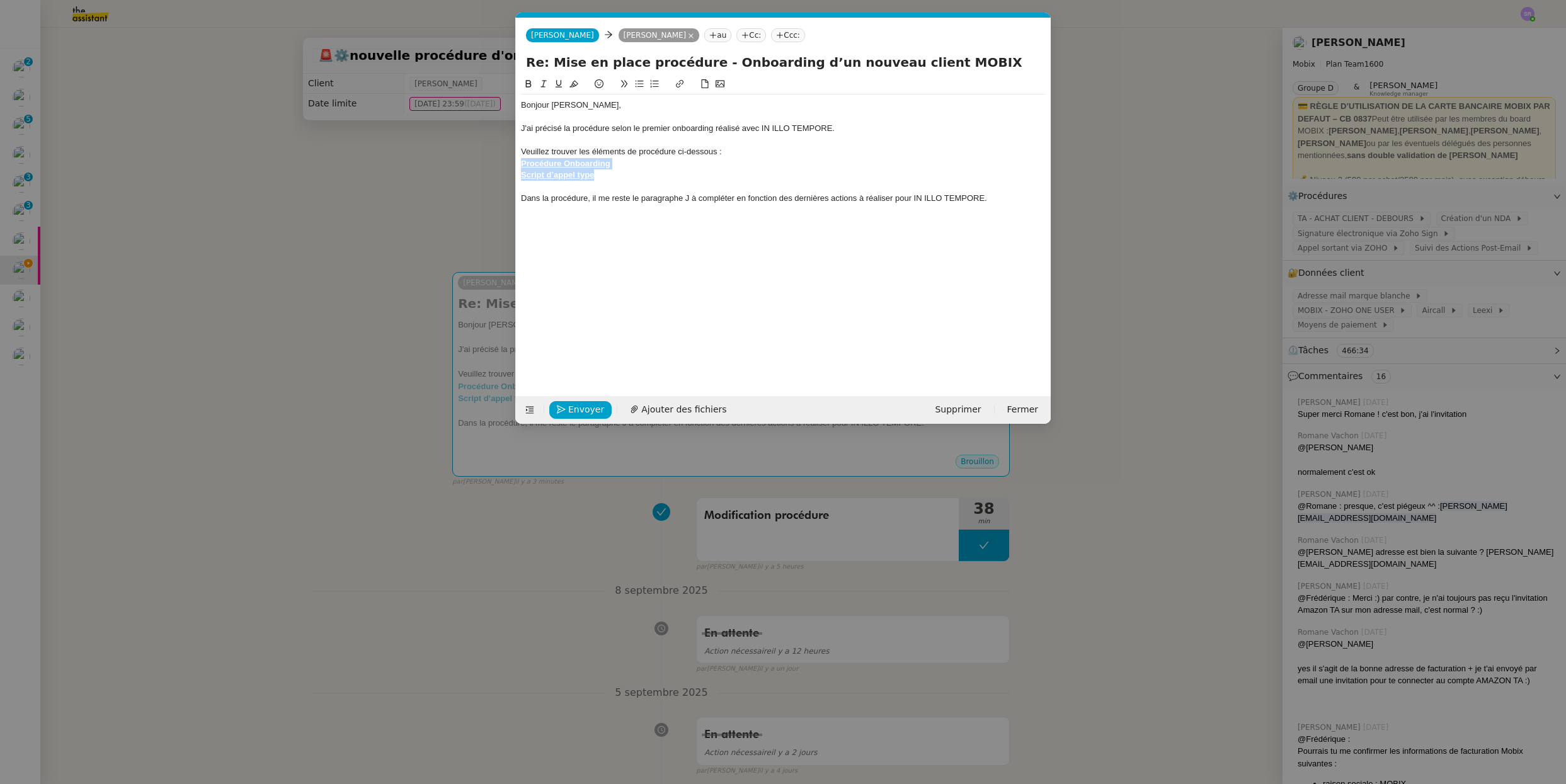
drag, startPoint x: 609, startPoint y: 174, endPoint x: 480, endPoint y: 162, distance: 129.6
click at [480, 162] on nz-modal-container "Service TA - VOYAGE - PROPOSITION GLOBALE A utiliser dans le cadre de propositi…" at bounding box center [783, 392] width 1566 height 784
click at [657, 83] on icon at bounding box center [654, 84] width 9 height 9
click at [763, 167] on li "Procédure Onboarding" at bounding box center [789, 164] width 512 height 11
click at [742, 246] on div "Bonjour [PERSON_NAME], J'ai précisé la procédure selon le premier onboarding ré…" at bounding box center [783, 227] width 525 height 300
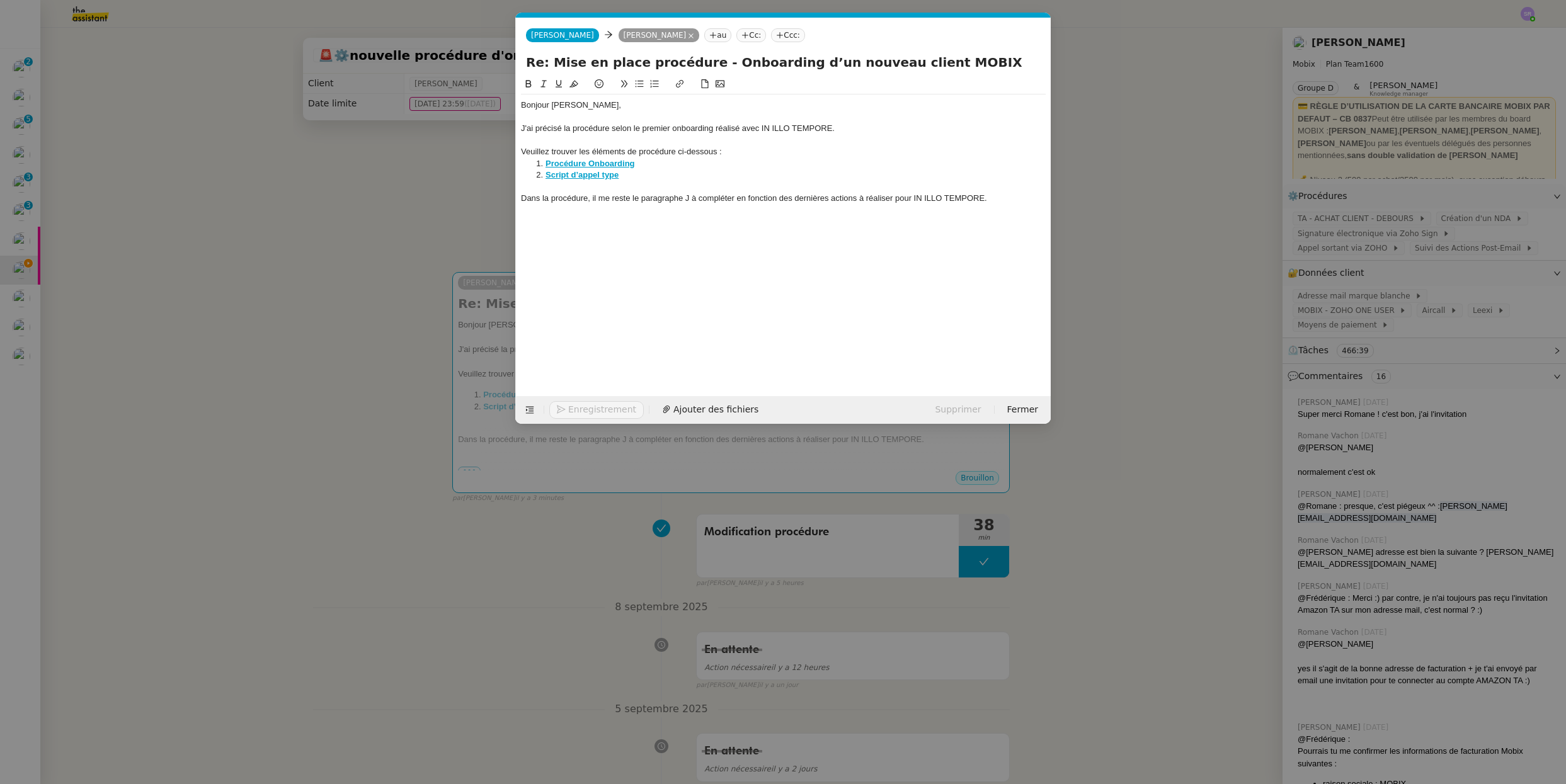
click at [673, 230] on div "Bonjour [PERSON_NAME], J'ai précisé la procédure selon le premier onboarding ré…" at bounding box center [783, 163] width 525 height 138
click at [604, 208] on div at bounding box center [783, 210] width 525 height 11
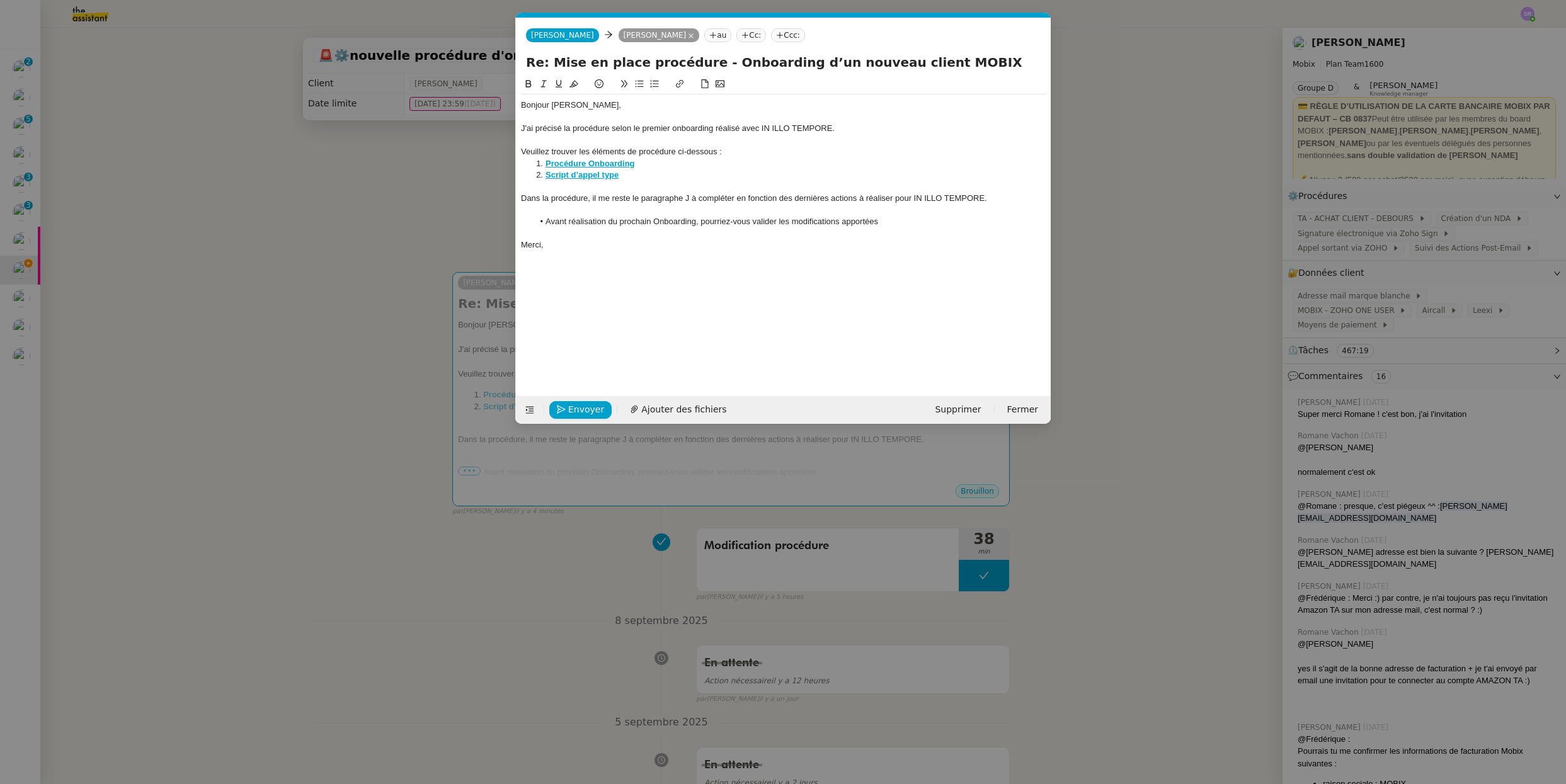
click at [820, 220] on li "Avant réalisation du prochain Onboarding, pourriez-vous valider les modificatio…" at bounding box center [789, 221] width 512 height 11
click at [895, 225] on li "Avant réalisation du prochain Onboarding, pourriez-vous valider les complétions…" at bounding box center [789, 221] width 512 height 11
click at [593, 163] on strong "Procédure Onboarding" at bounding box center [590, 163] width 89 height 10
click at [599, 181] on link "[URL][DOMAIN_NAME]" at bounding box center [558, 186] width 87 height 17
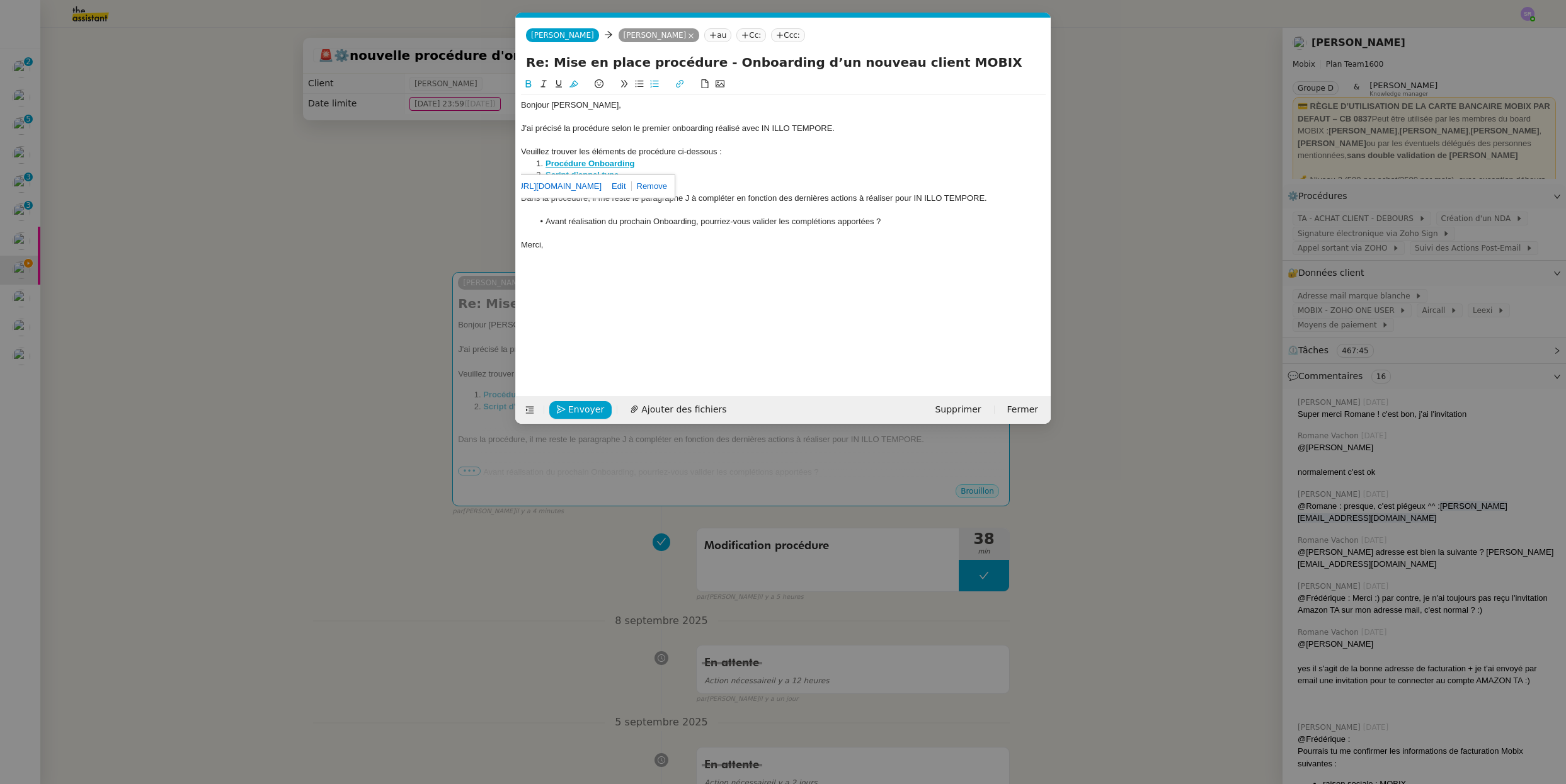
click at [787, 255] on div "Bonjour [PERSON_NAME], J'ai précisé la procédure selon le premier onboarding ré…" at bounding box center [783, 174] width 525 height 161
click at [609, 178] on strong "Script d’appel type" at bounding box center [582, 174] width 73 height 10
click at [593, 198] on link "[URL][DOMAIN_NAME]" at bounding box center [550, 199] width 87 height 17
click at [651, 127] on div "J'ai précisé la procédure selon le premier onboarding réalisé avec IN ILLO TEMP…" at bounding box center [783, 129] width 525 height 11
click at [614, 114] on div at bounding box center [783, 117] width 525 height 11
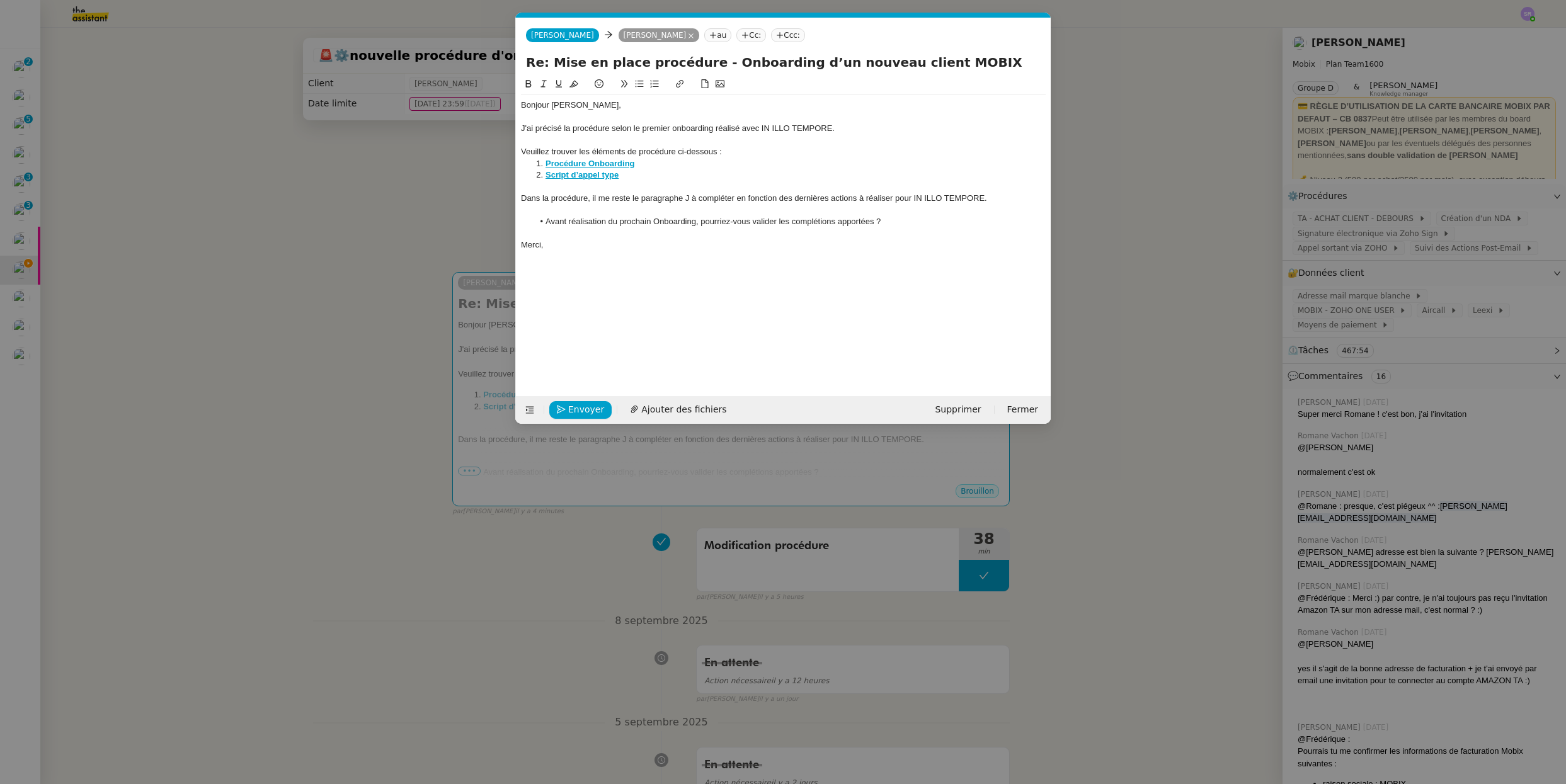
click at [638, 134] on div "J'ai précisé la procédure selon le premier onboarding réalisé avec IN ILLO TEMP…" at bounding box center [783, 129] width 525 height 11
click at [720, 126] on div "J'ai précisé la procédure selon le premier onboarding réalisé avec IN ILLO TEMP…" at bounding box center [783, 129] width 525 height 11
click at [762, 139] on div at bounding box center [783, 141] width 525 height 11
click at [686, 165] on li "Procédure Onboarding" at bounding box center [789, 164] width 512 height 11
click at [748, 149] on div "Veuillez trouver les éléments de procédure ci-dessous :" at bounding box center [783, 152] width 525 height 11
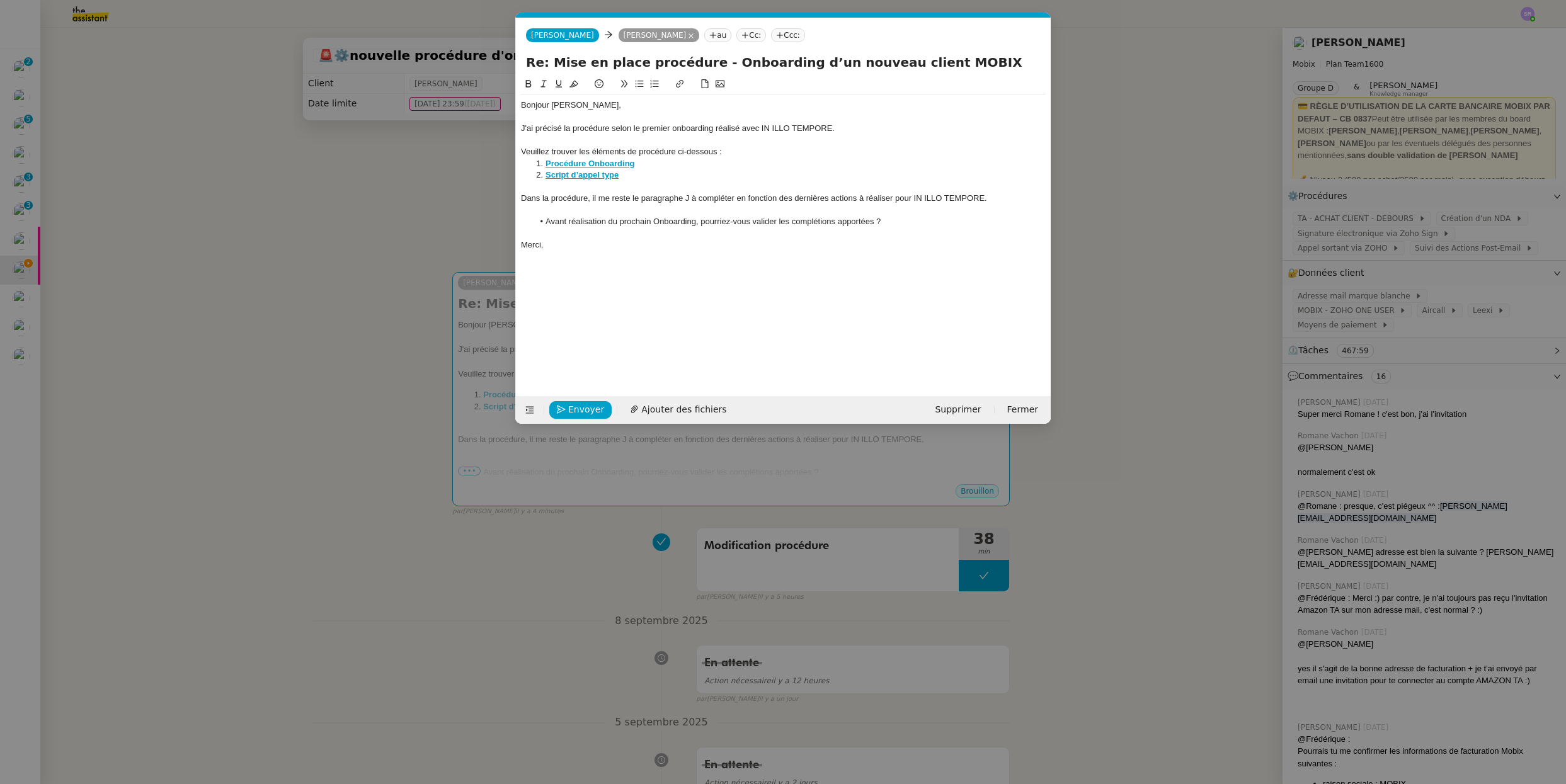
click at [675, 192] on div at bounding box center [783, 187] width 525 height 11
click at [688, 199] on div "Dans la procédure, il me reste le paragraphe J à compléter en fonction des dern…" at bounding box center [783, 199] width 525 height 11
drag, startPoint x: 689, startPoint y: 199, endPoint x: 590, endPoint y: 200, distance: 99.0
click at [590, 200] on div "Dans la procédure, il me reste le paragraphe J à compléter en fonction des dern…" at bounding box center [783, 199] width 525 height 11
click at [733, 202] on div "Dans la procédure, il me reste le paragraphe J à compléter en fonction des dern…" at bounding box center [783, 199] width 525 height 11
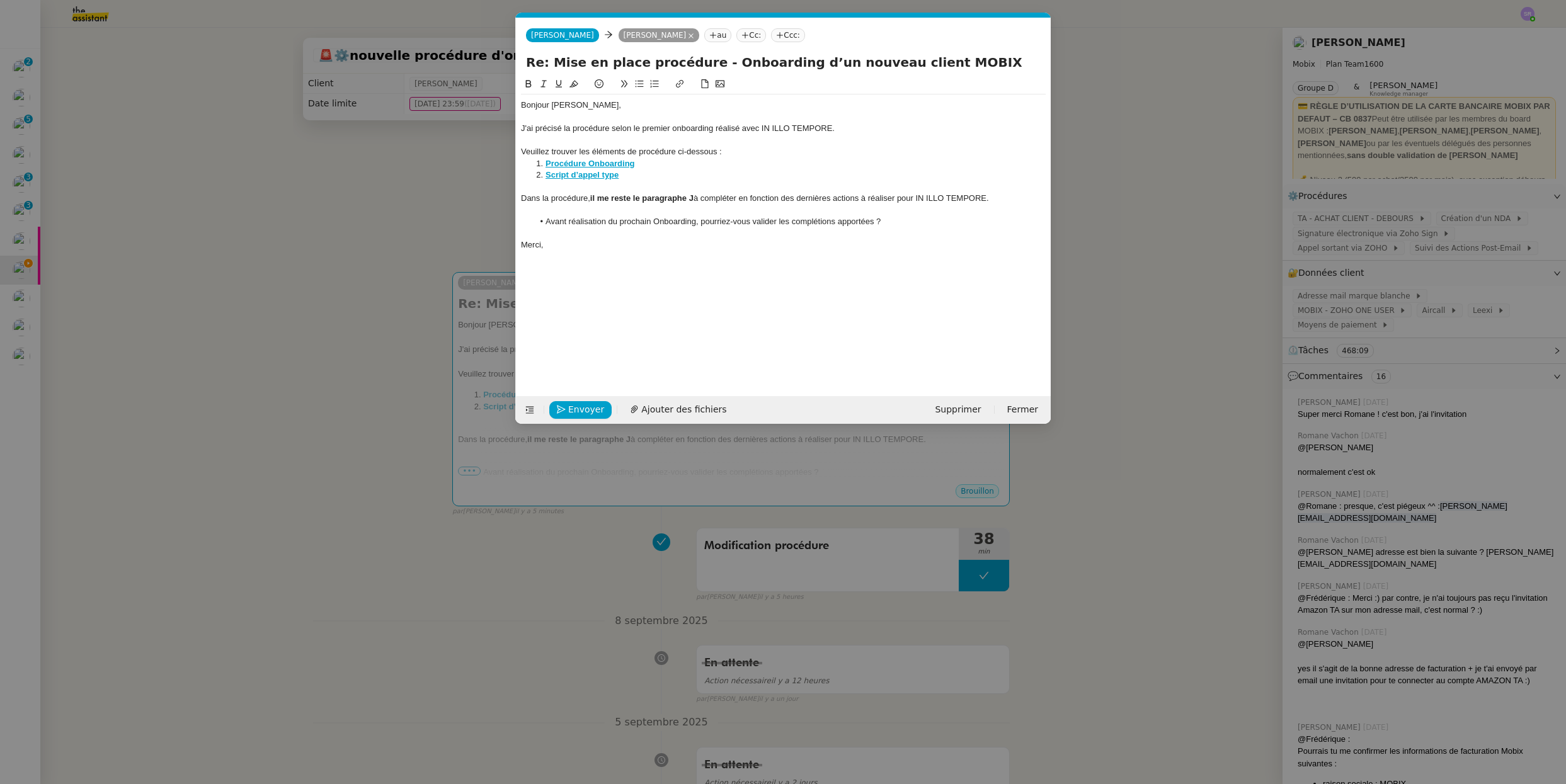
click at [899, 219] on li "Avant réalisation du prochain Onboarding, pourriez-vous valider les complétions…" at bounding box center [789, 221] width 512 height 11
click at [616, 244] on div "Merci," at bounding box center [783, 245] width 525 height 11
click at [894, 223] on li "Avant réalisation du prochain Onboarding, pourriez-vous valider les complétions…" at bounding box center [789, 221] width 512 height 11
drag, startPoint x: 381, startPoint y: 365, endPoint x: 426, endPoint y: 342, distance: 50.5
click at [380, 365] on nz-modal-container "Service TA - VOYAGE - PROPOSITION GLOBALE A utiliser dans le cadre de propositi…" at bounding box center [783, 392] width 1566 height 784
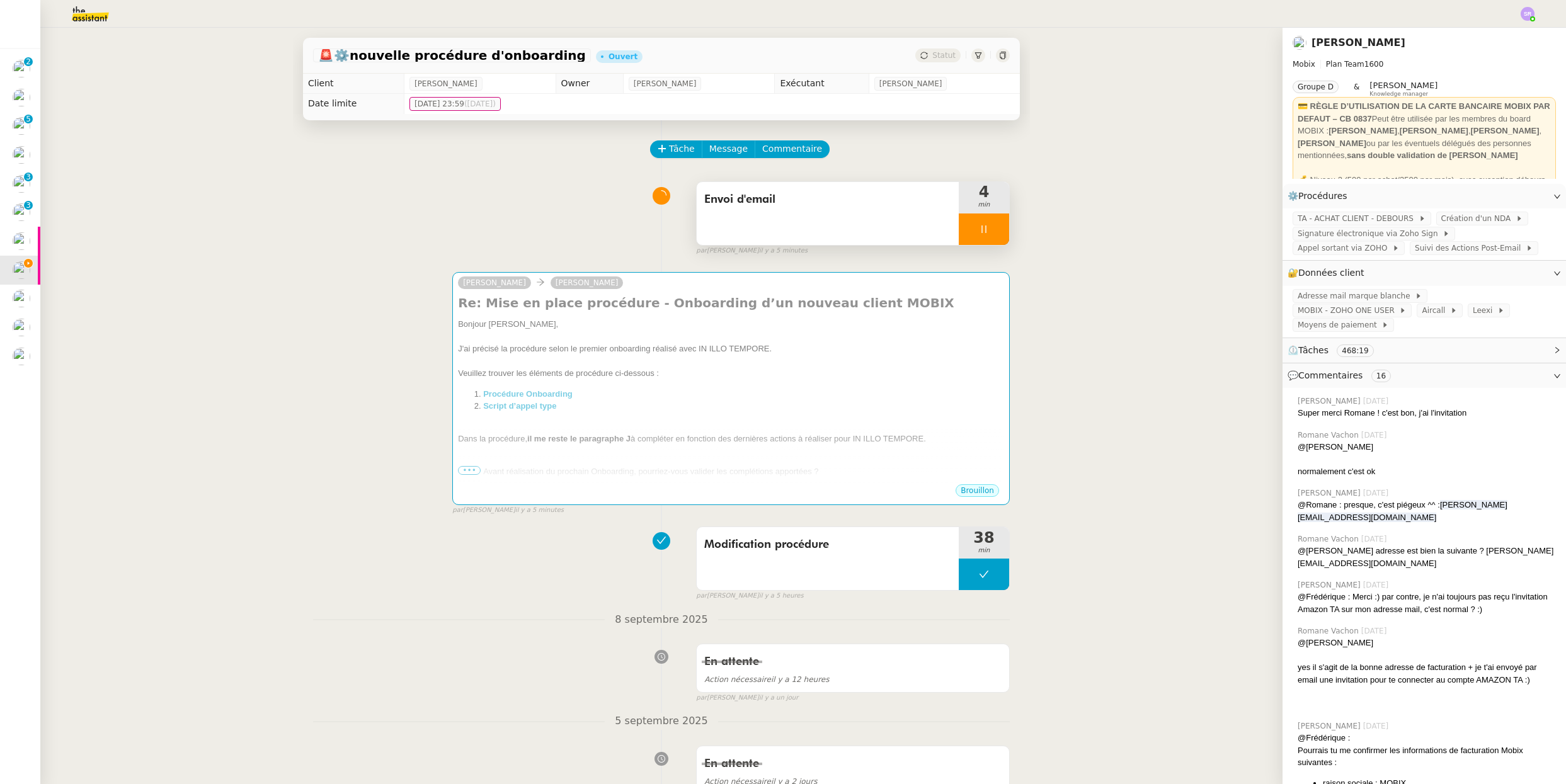
click at [985, 232] on div at bounding box center [984, 228] width 50 height 31
click at [991, 232] on icon at bounding box center [996, 229] width 10 height 10
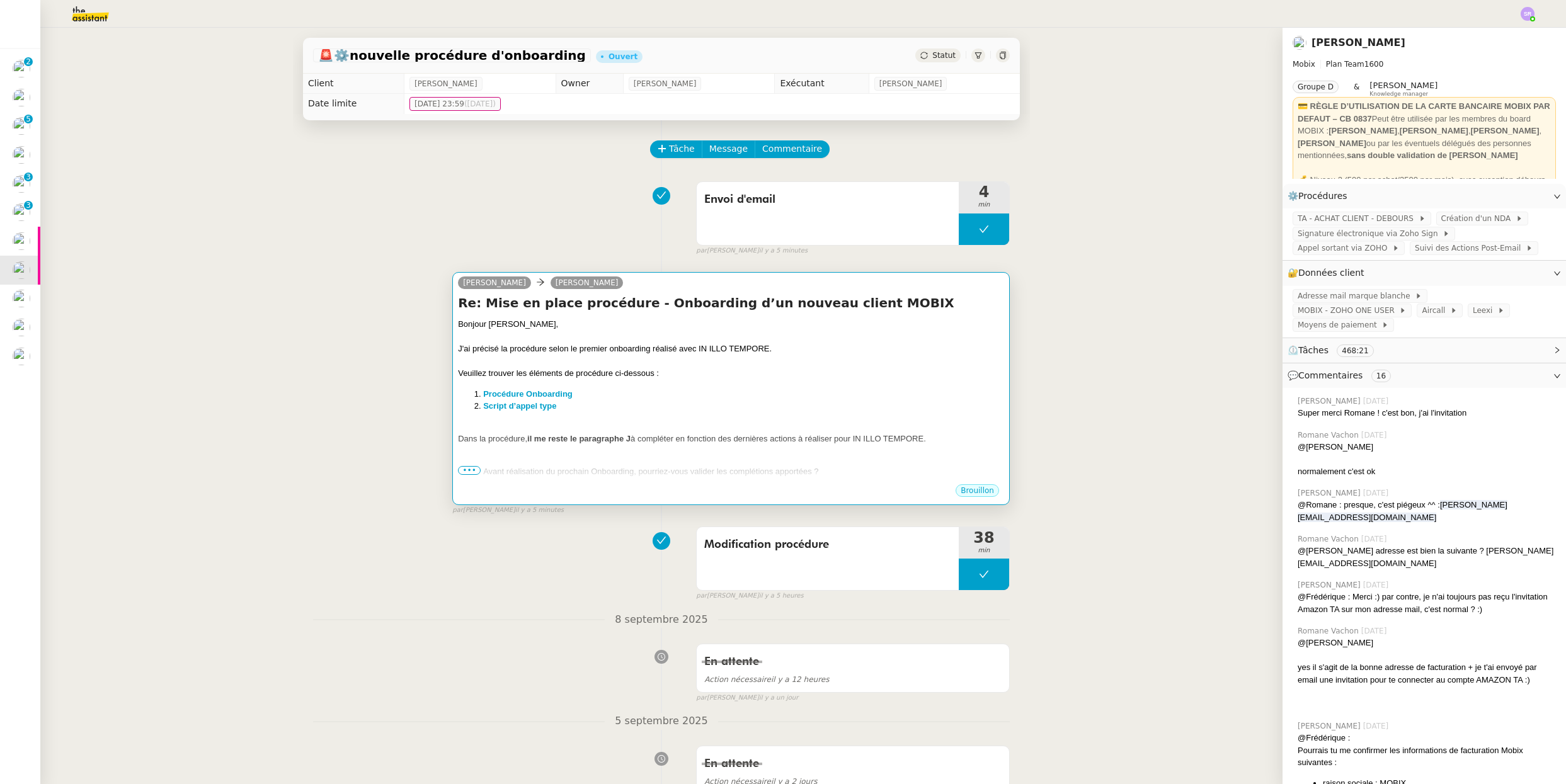
click at [677, 419] on div "Bonjour [PERSON_NAME], J'ai précisé la procédure selon le premier onboarding ré…" at bounding box center [731, 414] width 546 height 193
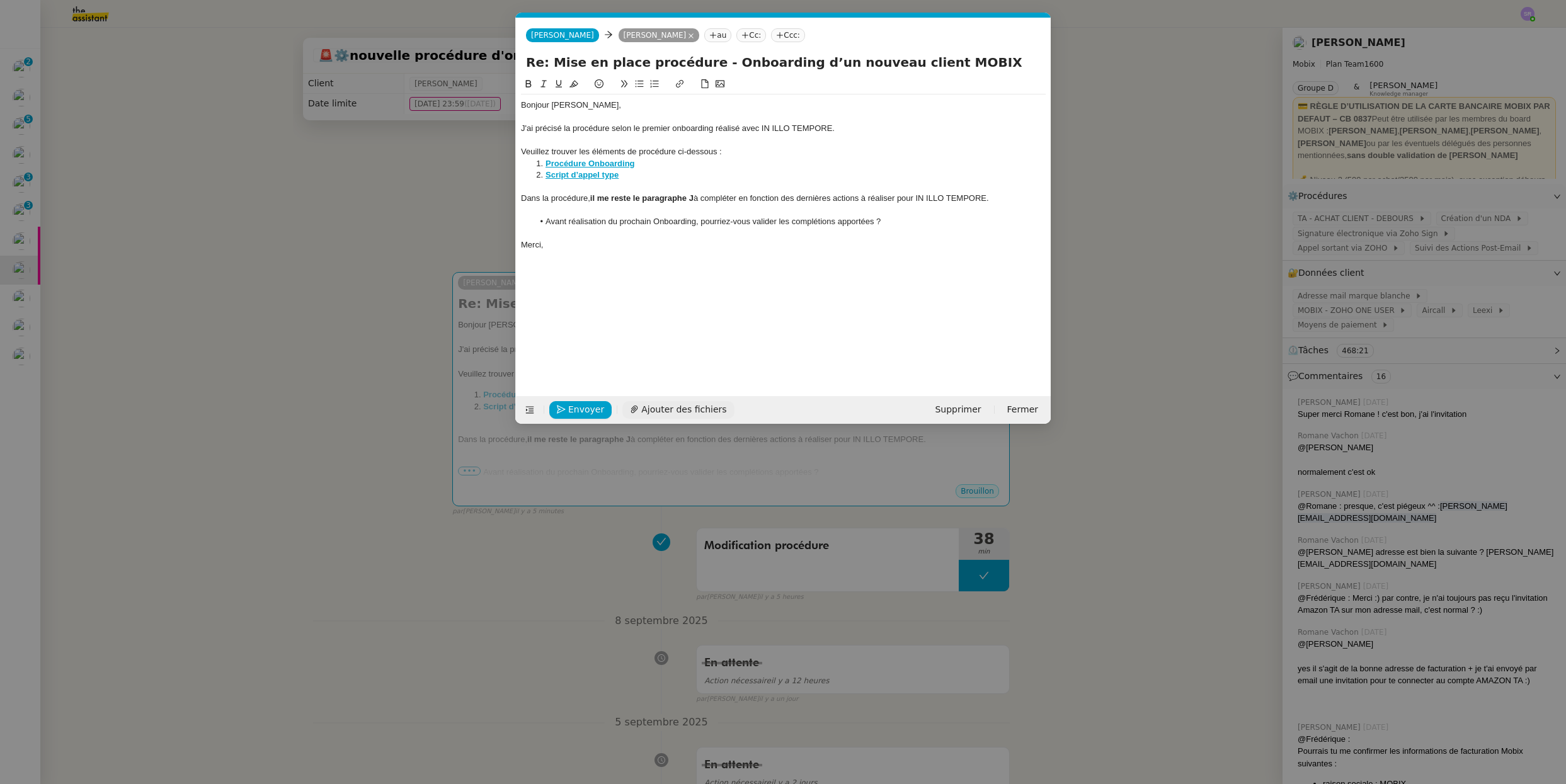
scroll to position [0, 27]
click at [790, 221] on li "Avant réalisation du prochain Onboarding, pourriez-vous valider les complétions…" at bounding box center [789, 221] width 512 height 11
click at [595, 408] on span "Envoyer" at bounding box center [586, 409] width 36 height 15
click at [596, 409] on span "Confirmer l'envoi" at bounding box center [605, 409] width 76 height 15
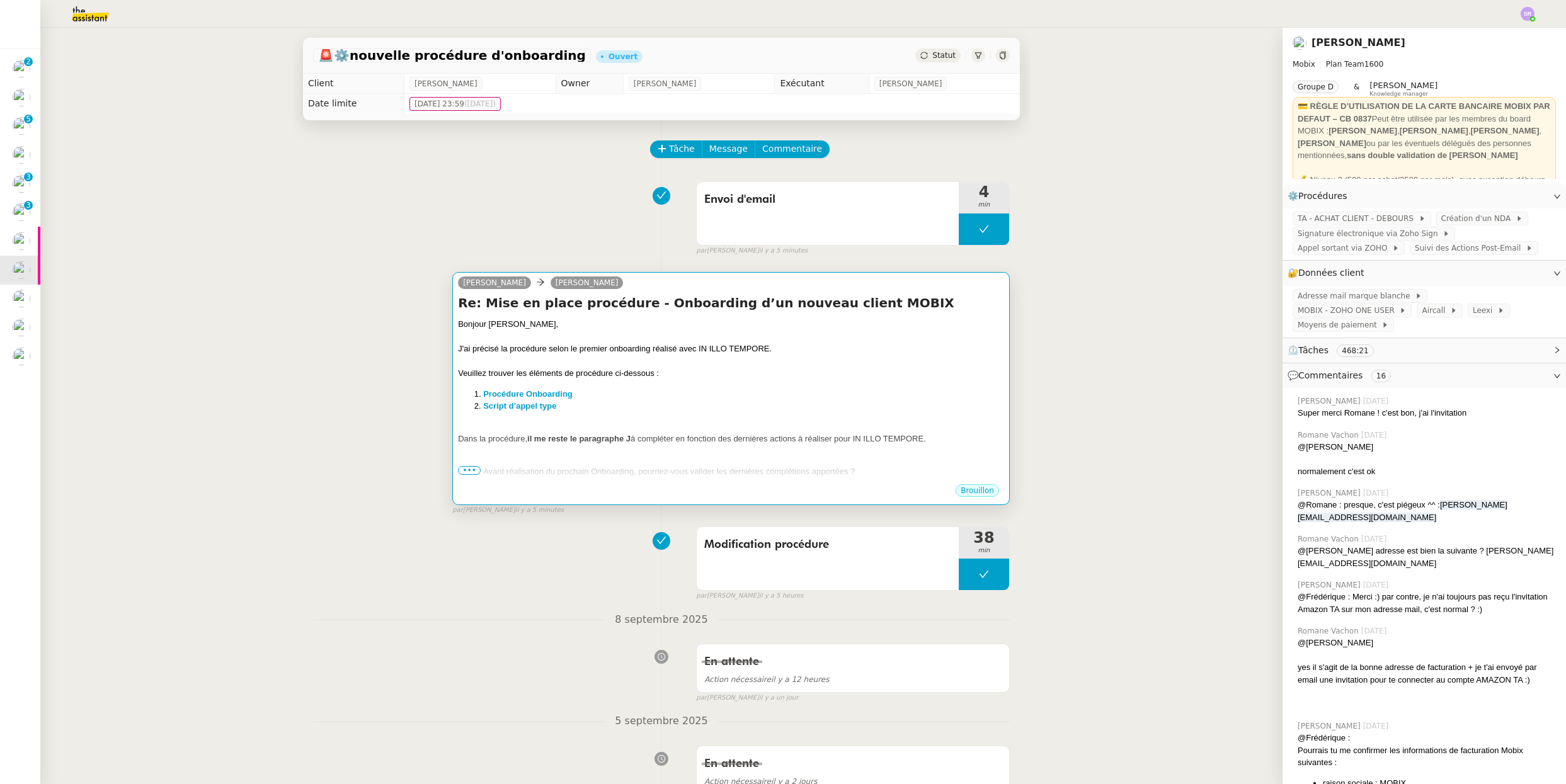
click at [469, 472] on span "•••" at bounding box center [469, 470] width 23 height 9
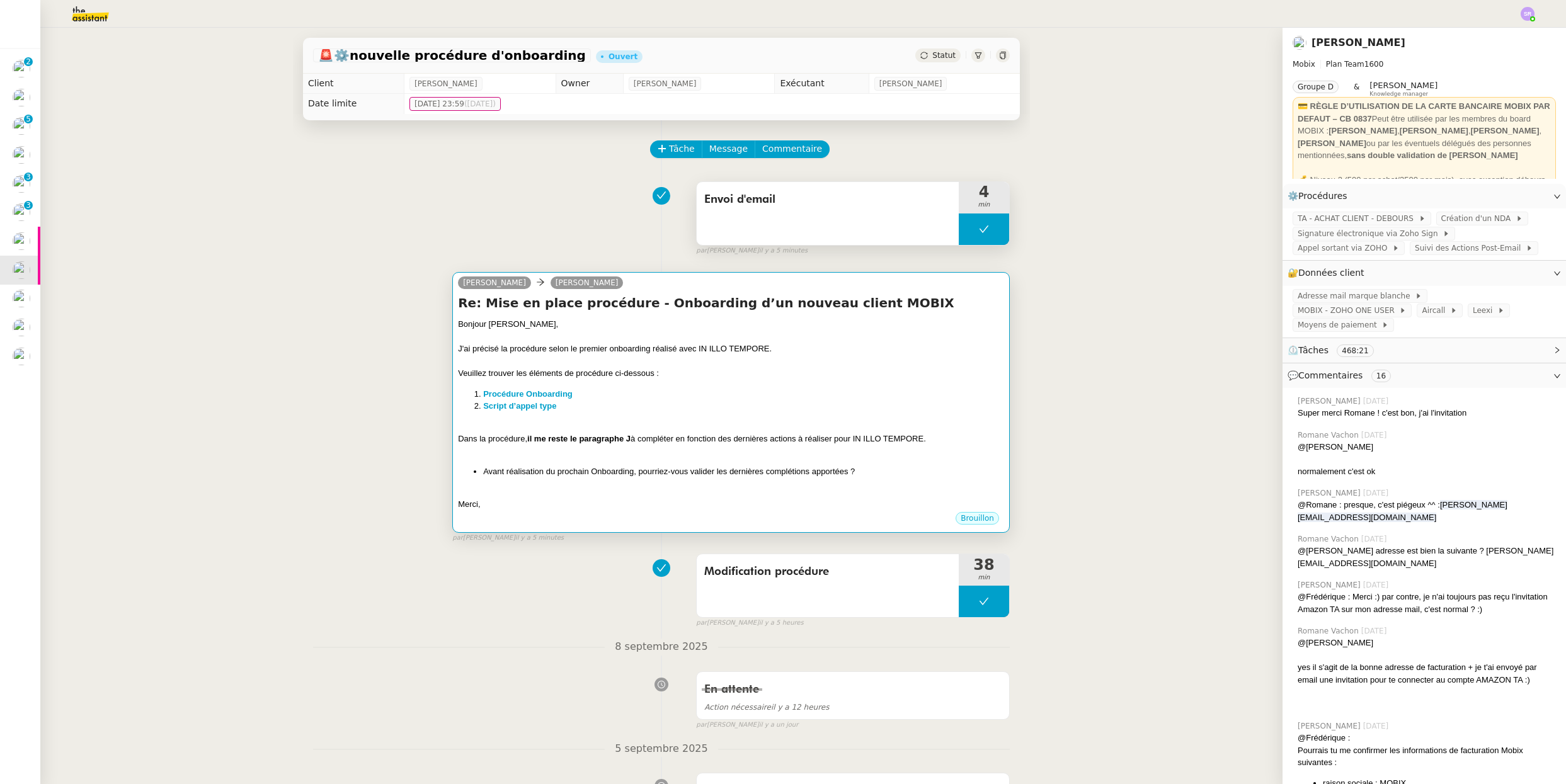
click at [959, 230] on button at bounding box center [984, 228] width 50 height 31
click at [959, 232] on div at bounding box center [971, 228] width 25 height 31
click at [838, 395] on li "Procédure Onboarding" at bounding box center [744, 394] width 521 height 13
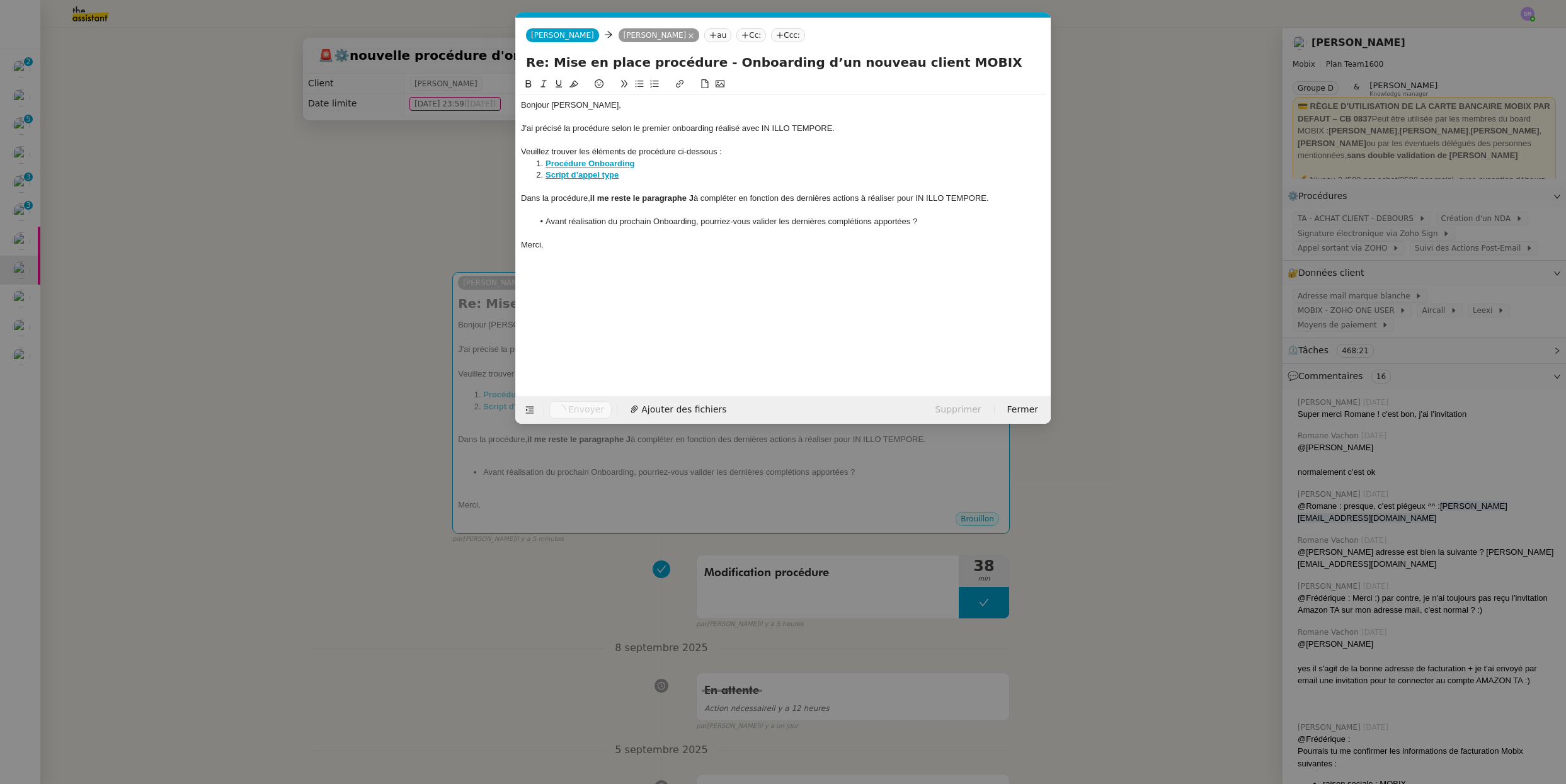
click at [830, 218] on li "Avant réalisation du prochain Onboarding, pourriez-vous valider les dernières c…" at bounding box center [789, 221] width 512 height 11
click at [846, 220] on li "Avant réalisation du prochain Onboarding, pourriez-vous valider les dernières c…" at bounding box center [789, 221] width 512 height 11
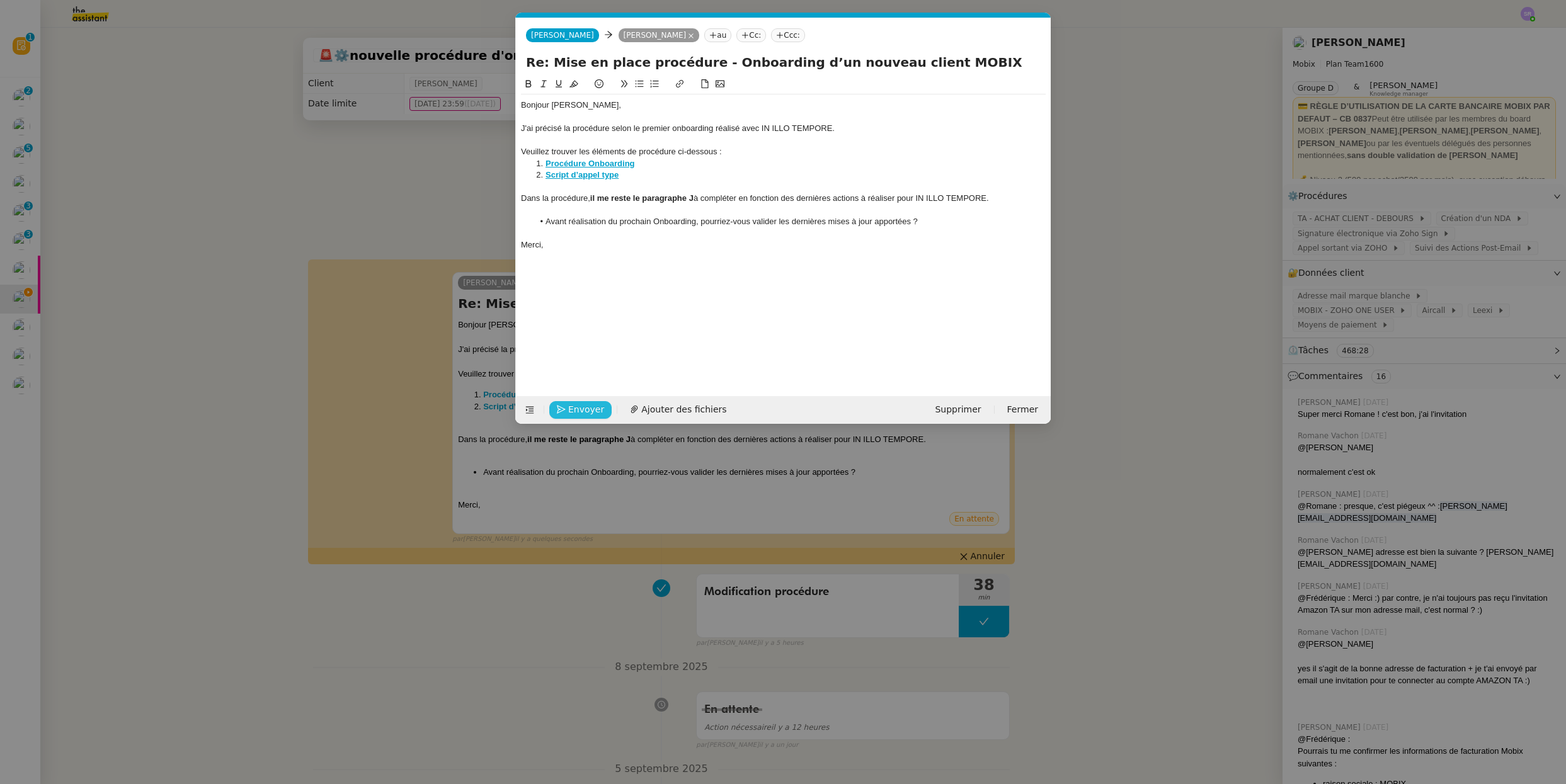
click at [587, 412] on span "Envoyer" at bounding box center [586, 409] width 36 height 15
click at [589, 412] on span "Confirmer l'envoi" at bounding box center [605, 409] width 76 height 15
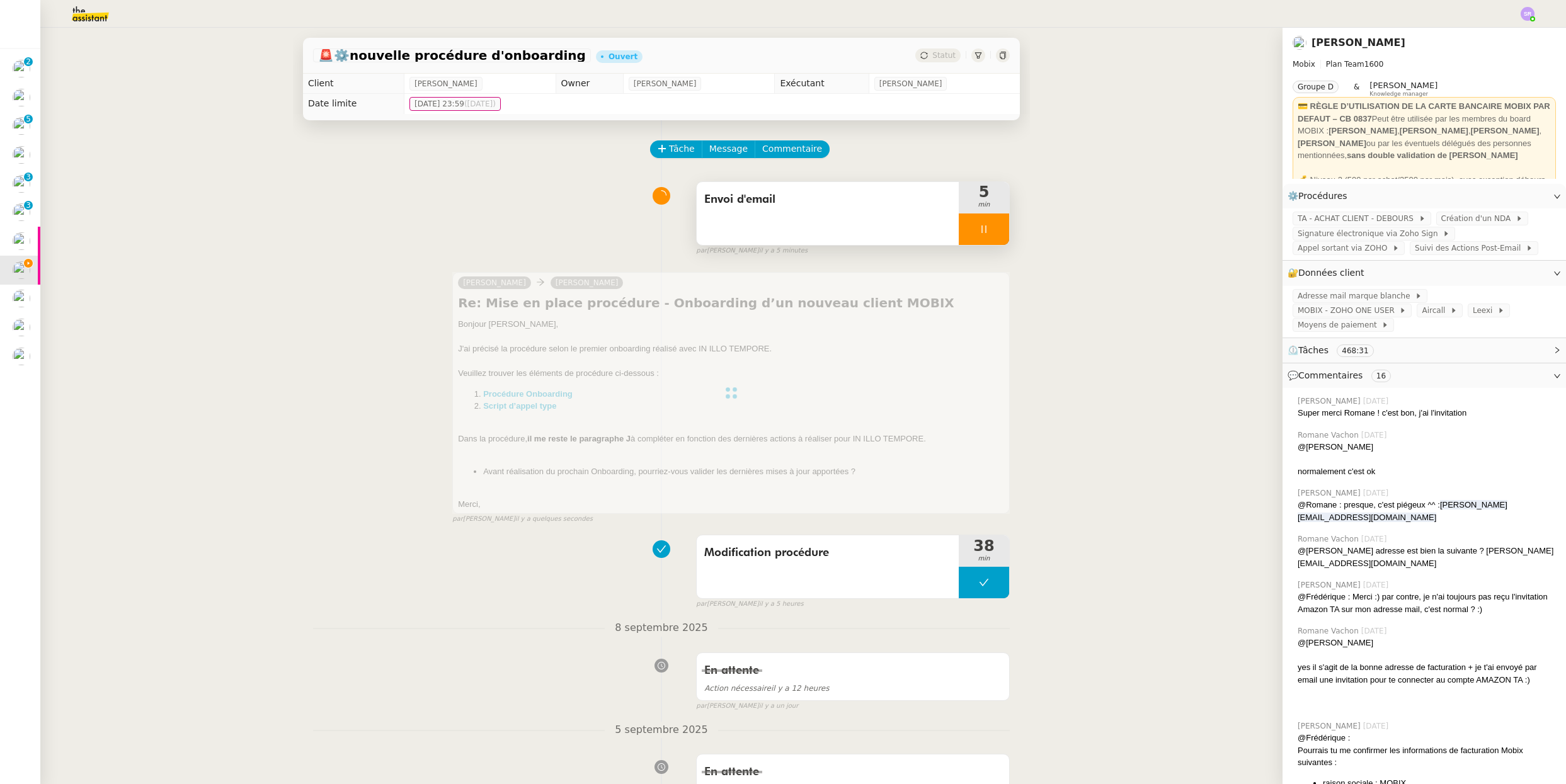
click at [964, 231] on div at bounding box center [984, 228] width 50 height 31
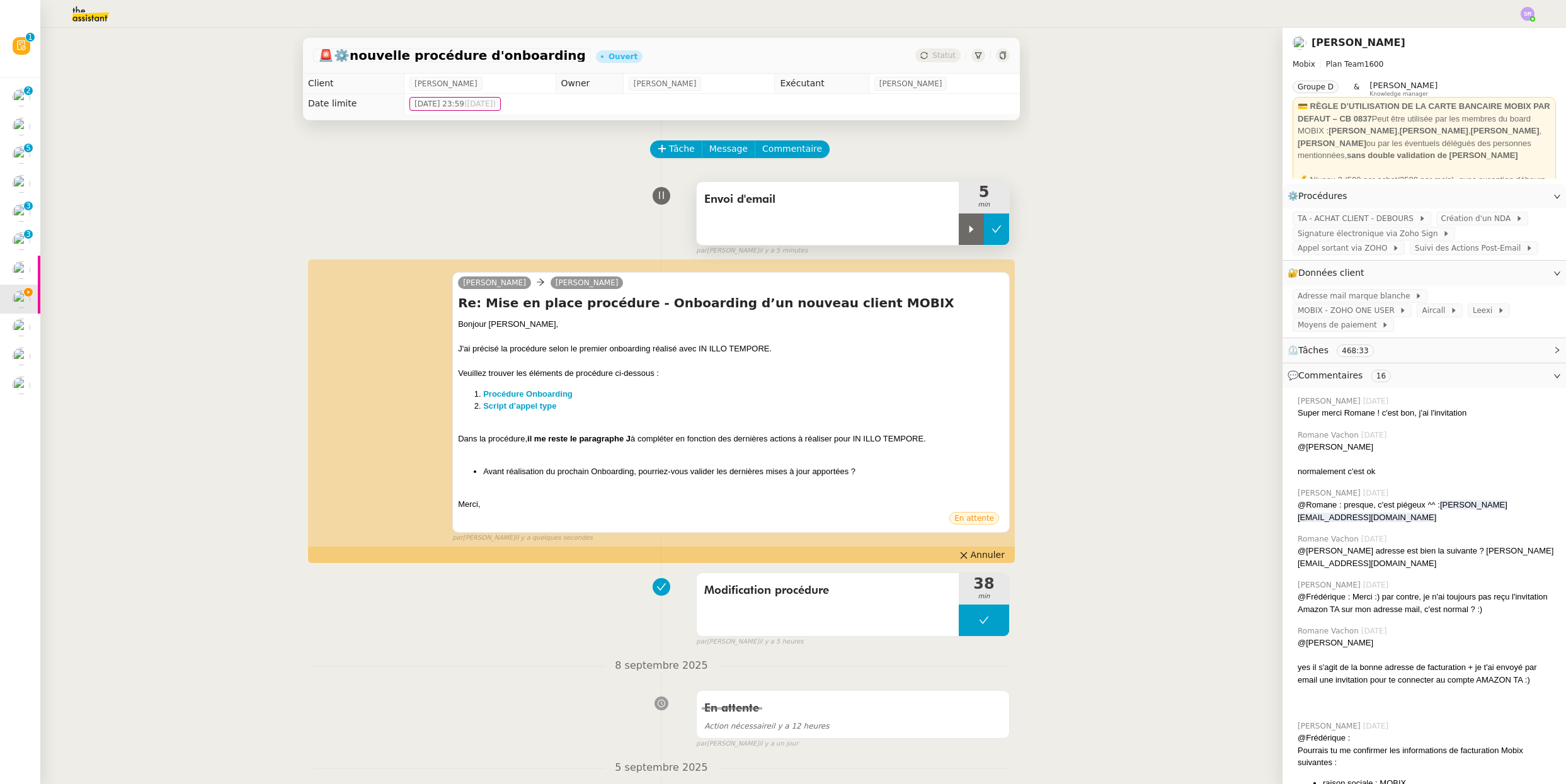
click at [991, 230] on icon at bounding box center [996, 229] width 10 height 10
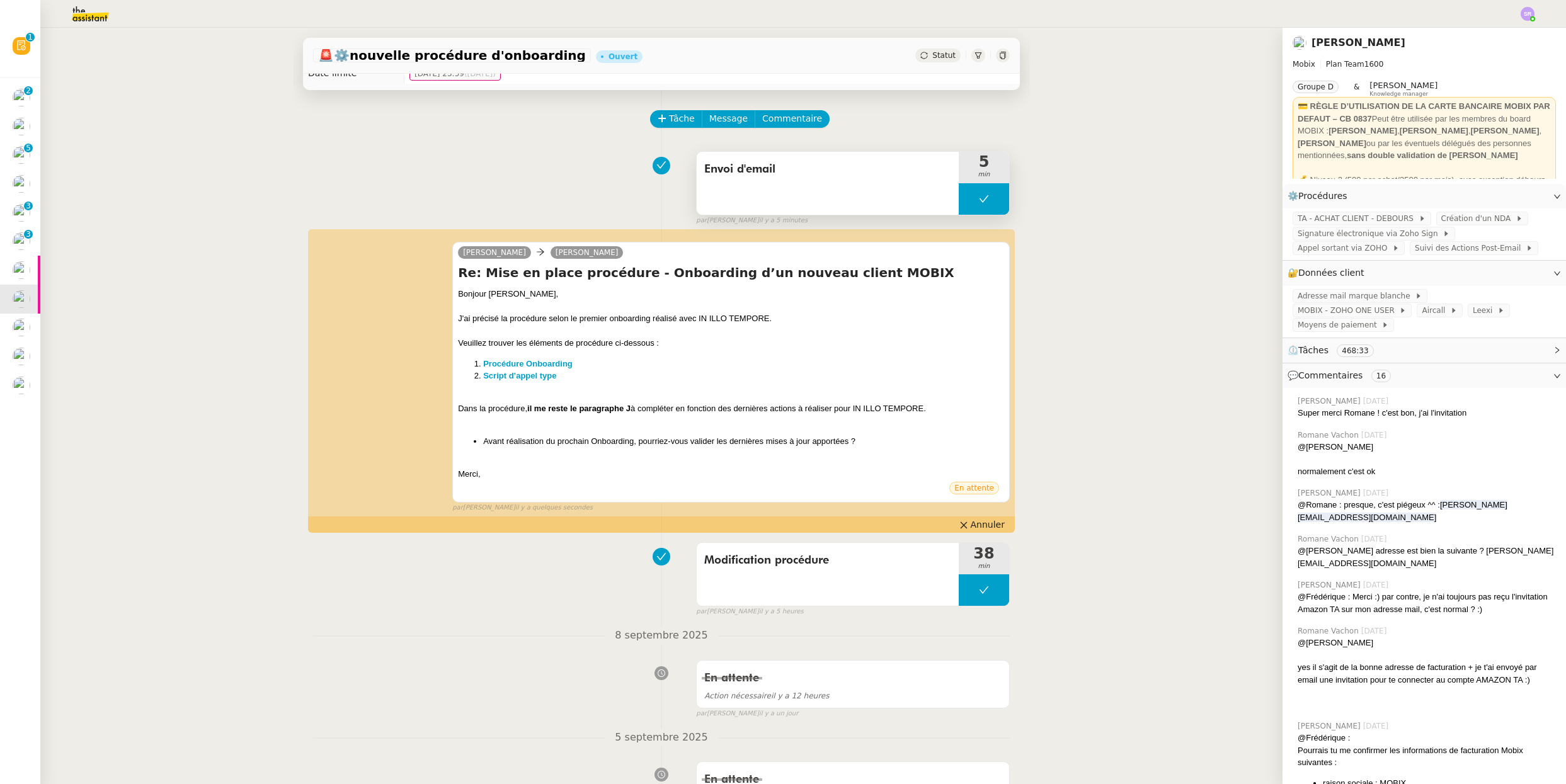
scroll to position [0, 0]
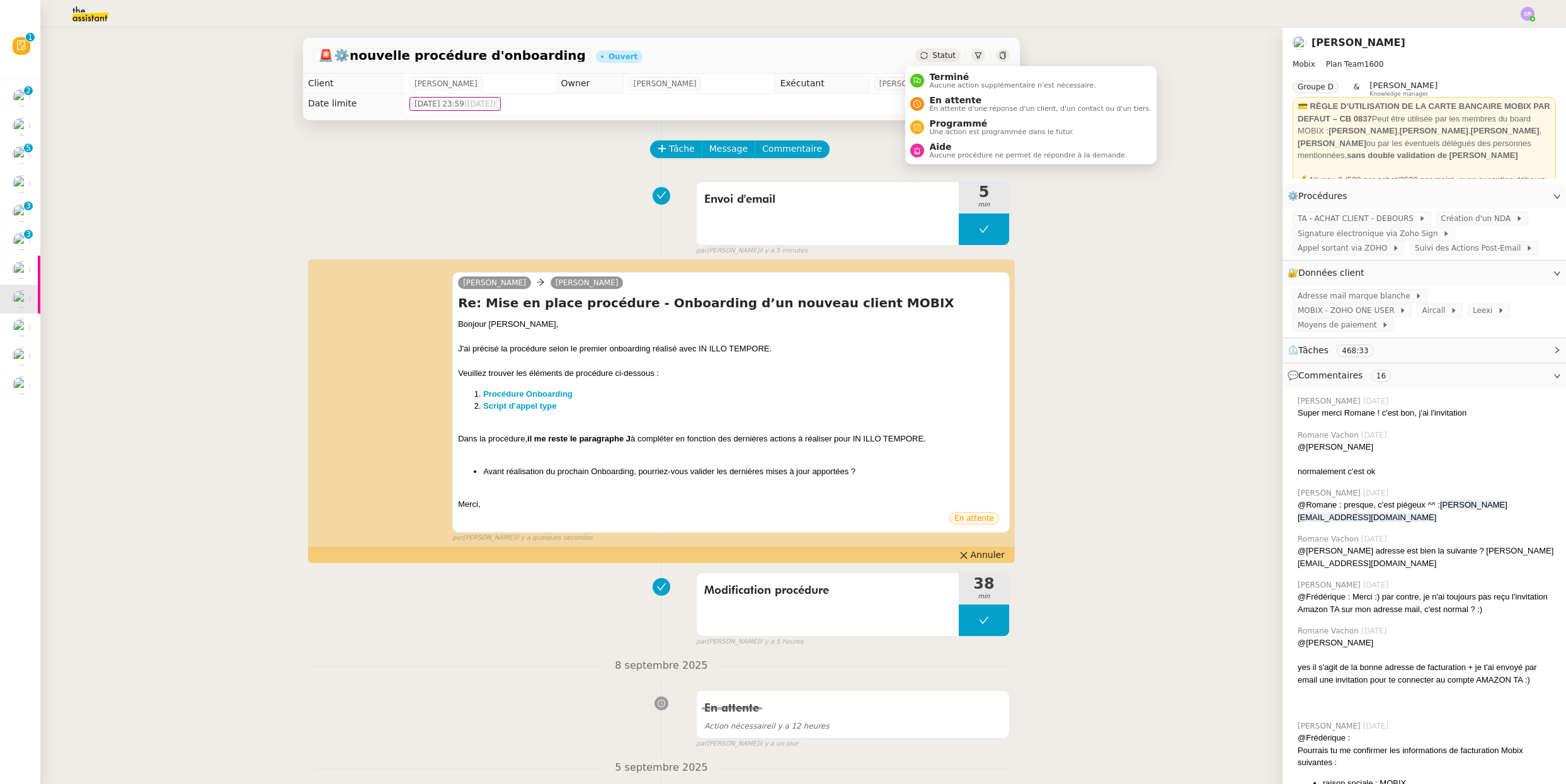
click at [932, 52] on span "Statut" at bounding box center [943, 55] width 24 height 9
click at [957, 101] on span "En attente" at bounding box center [1040, 100] width 222 height 10
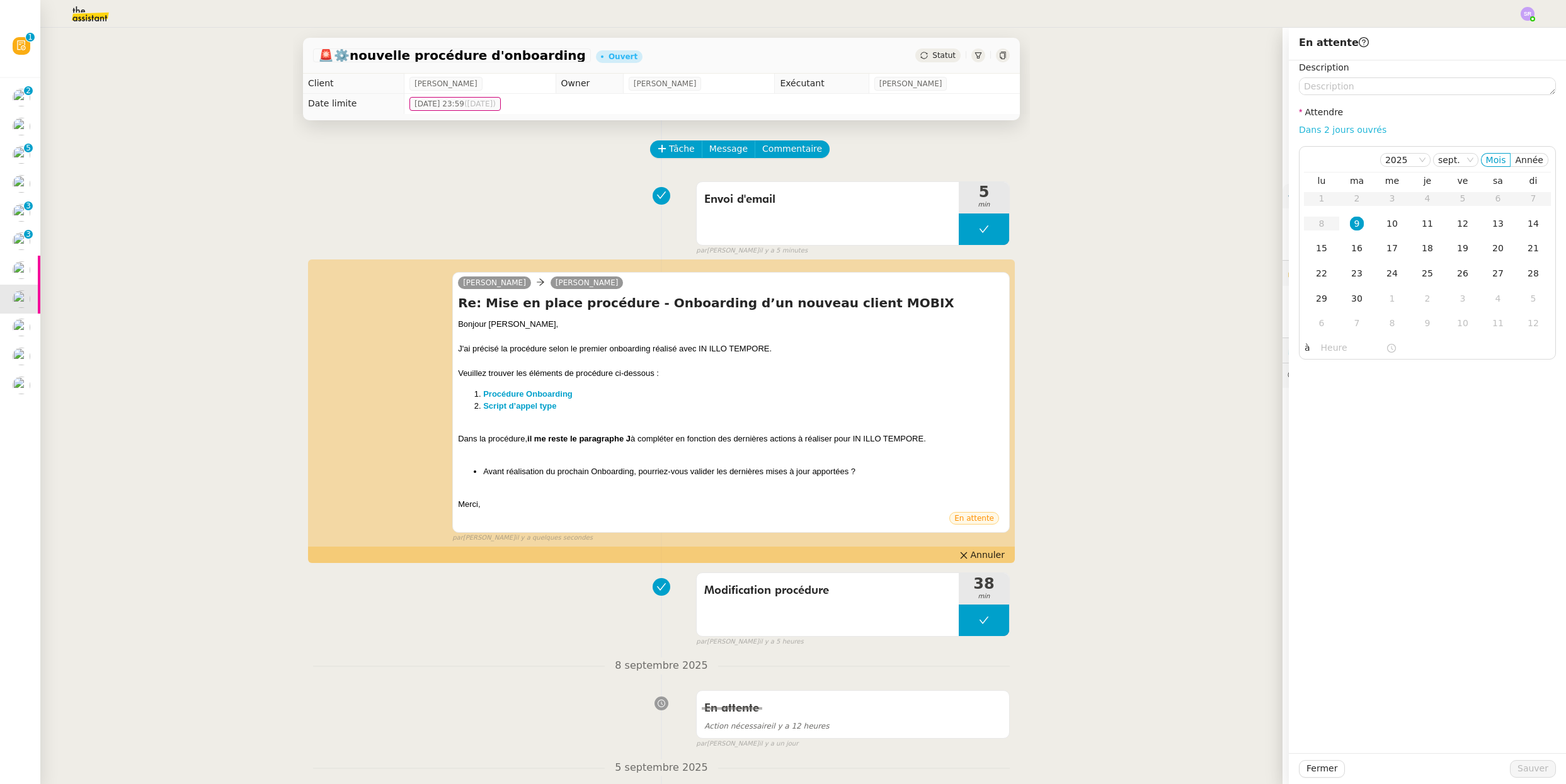
click at [1083, 125] on link "Dans 2 jours ouvrés" at bounding box center [1343, 130] width 88 height 10
type input "07:00"
click at [1083, 756] on span "Sauver" at bounding box center [1532, 768] width 31 height 15
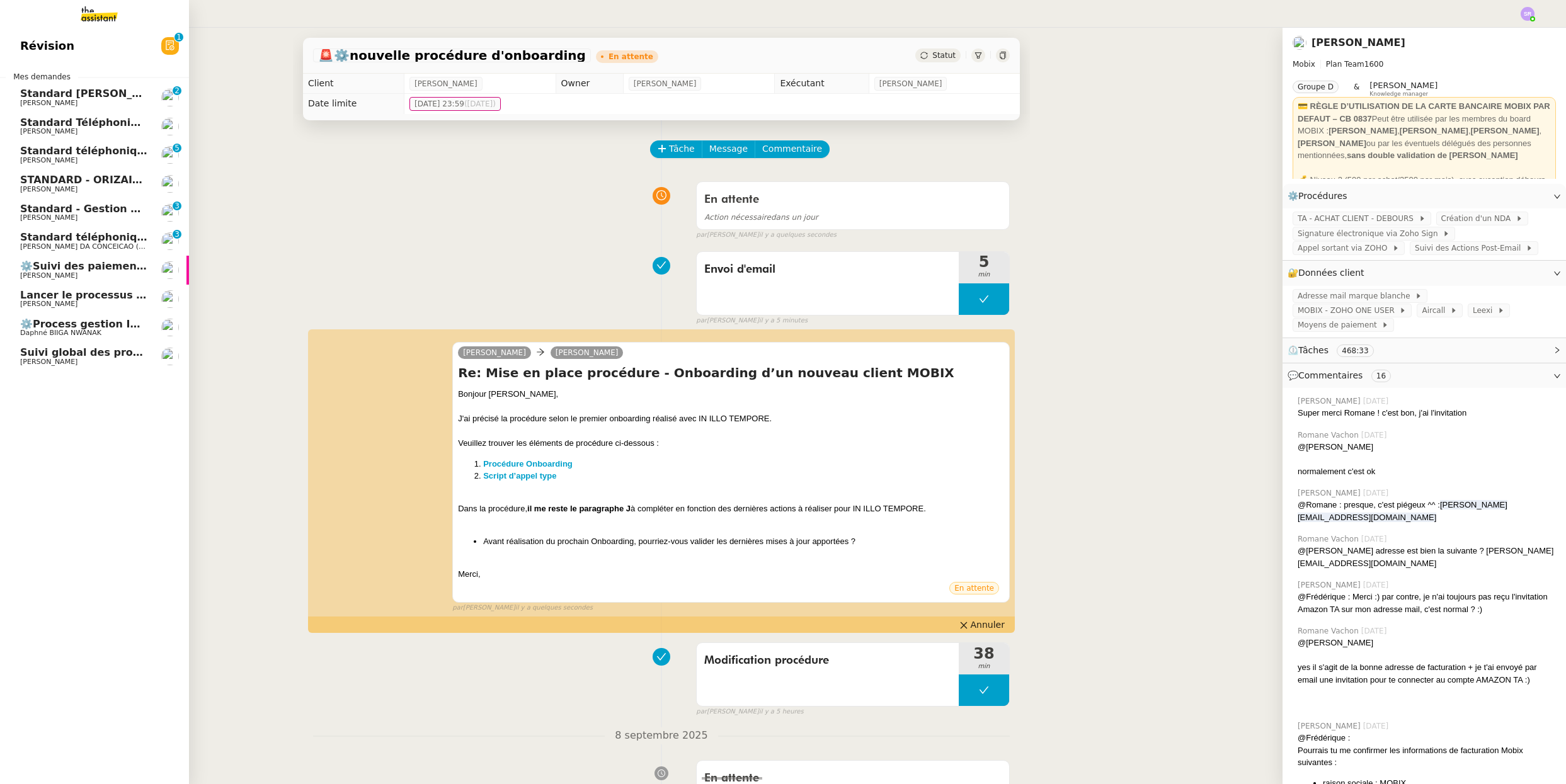
click at [21, 302] on span "[PERSON_NAME]" at bounding box center [49, 304] width 57 height 8
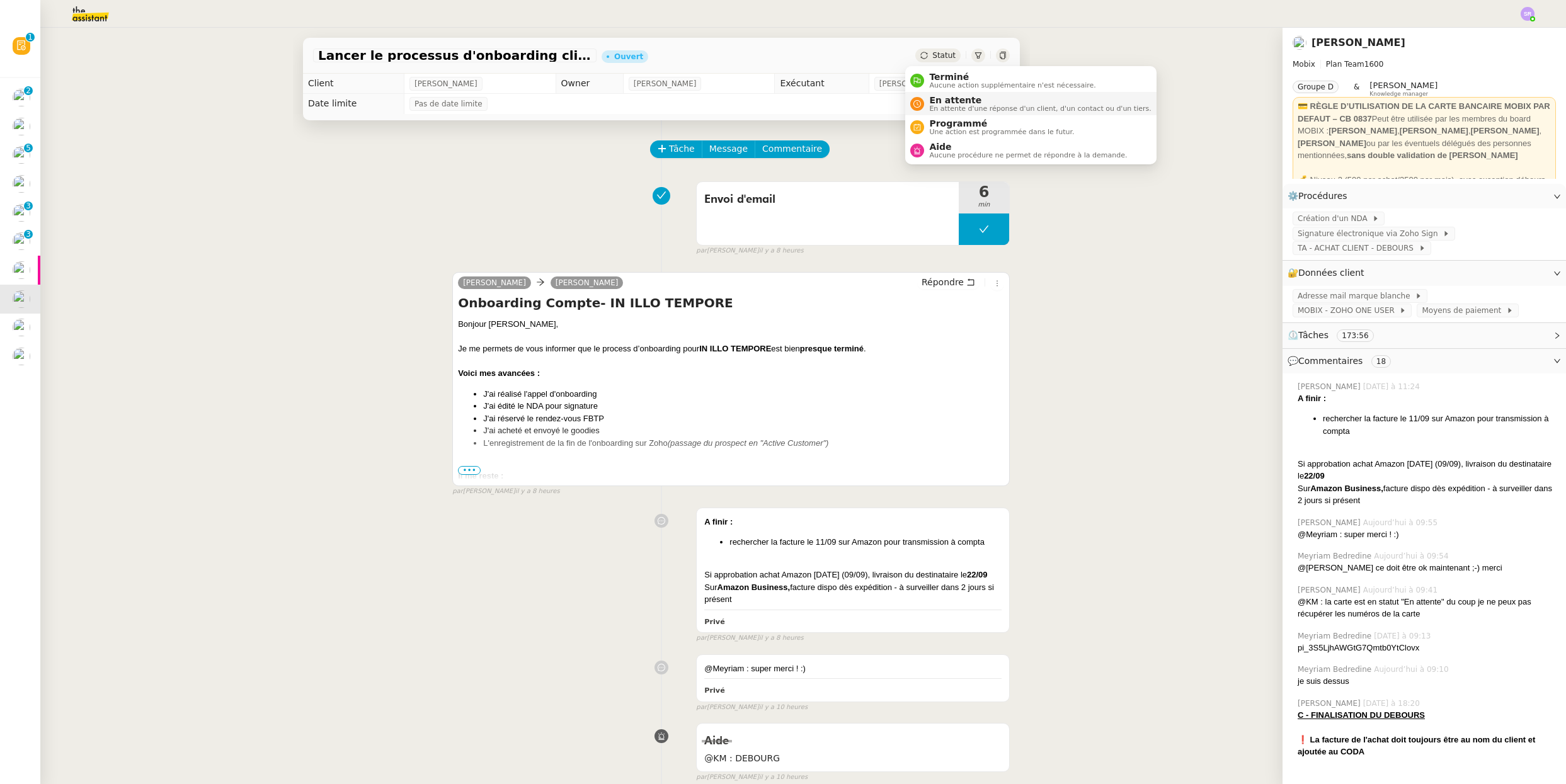
click at [935, 95] on span "En attente" at bounding box center [1040, 100] width 222 height 10
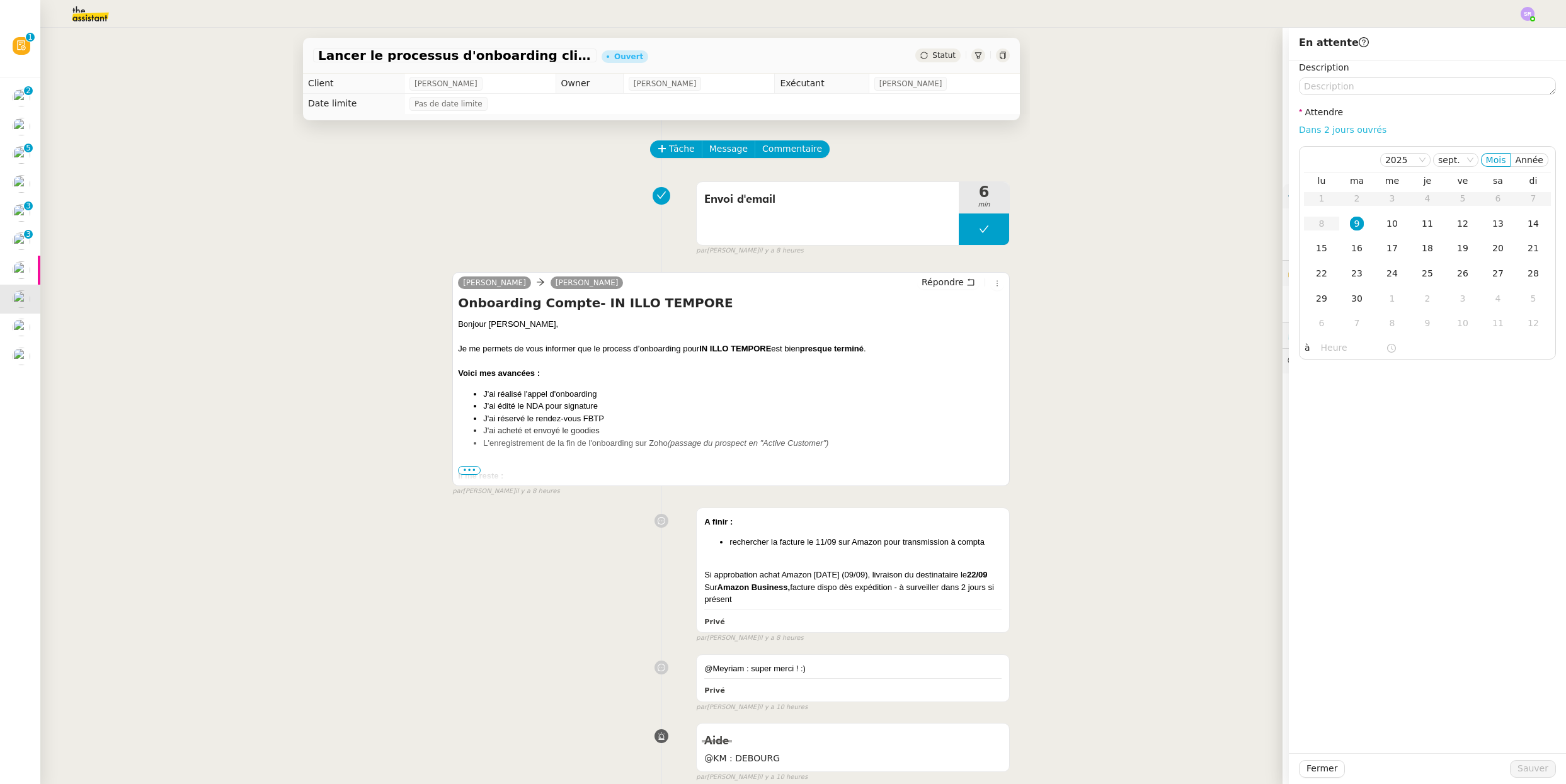
click at [1083, 134] on link "Dans 2 jours ouvrés" at bounding box center [1343, 130] width 88 height 10
type input "07:00"
click at [1083, 756] on span "Sauver" at bounding box center [1532, 768] width 31 height 15
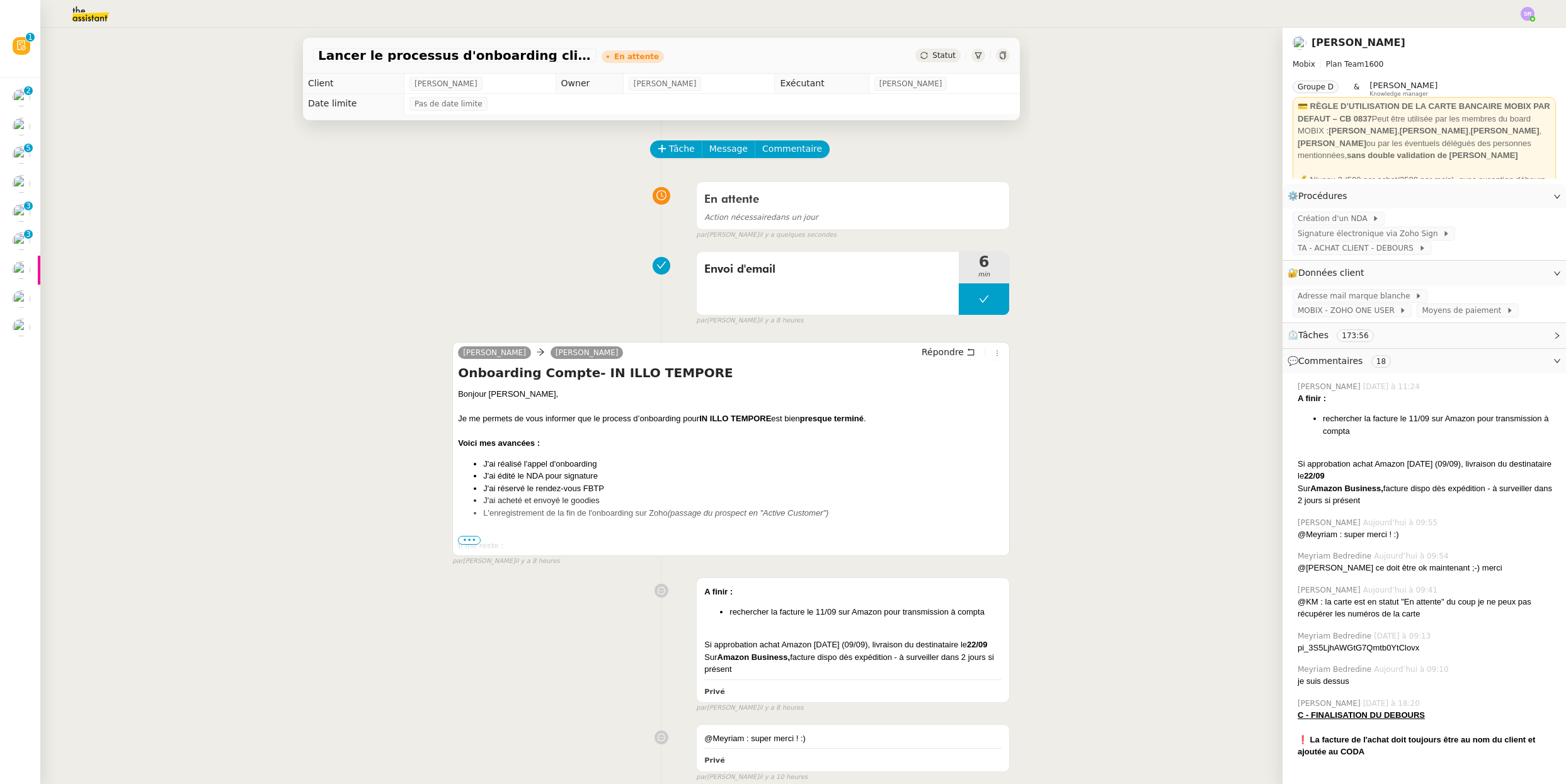
scroll to position [139, 0]
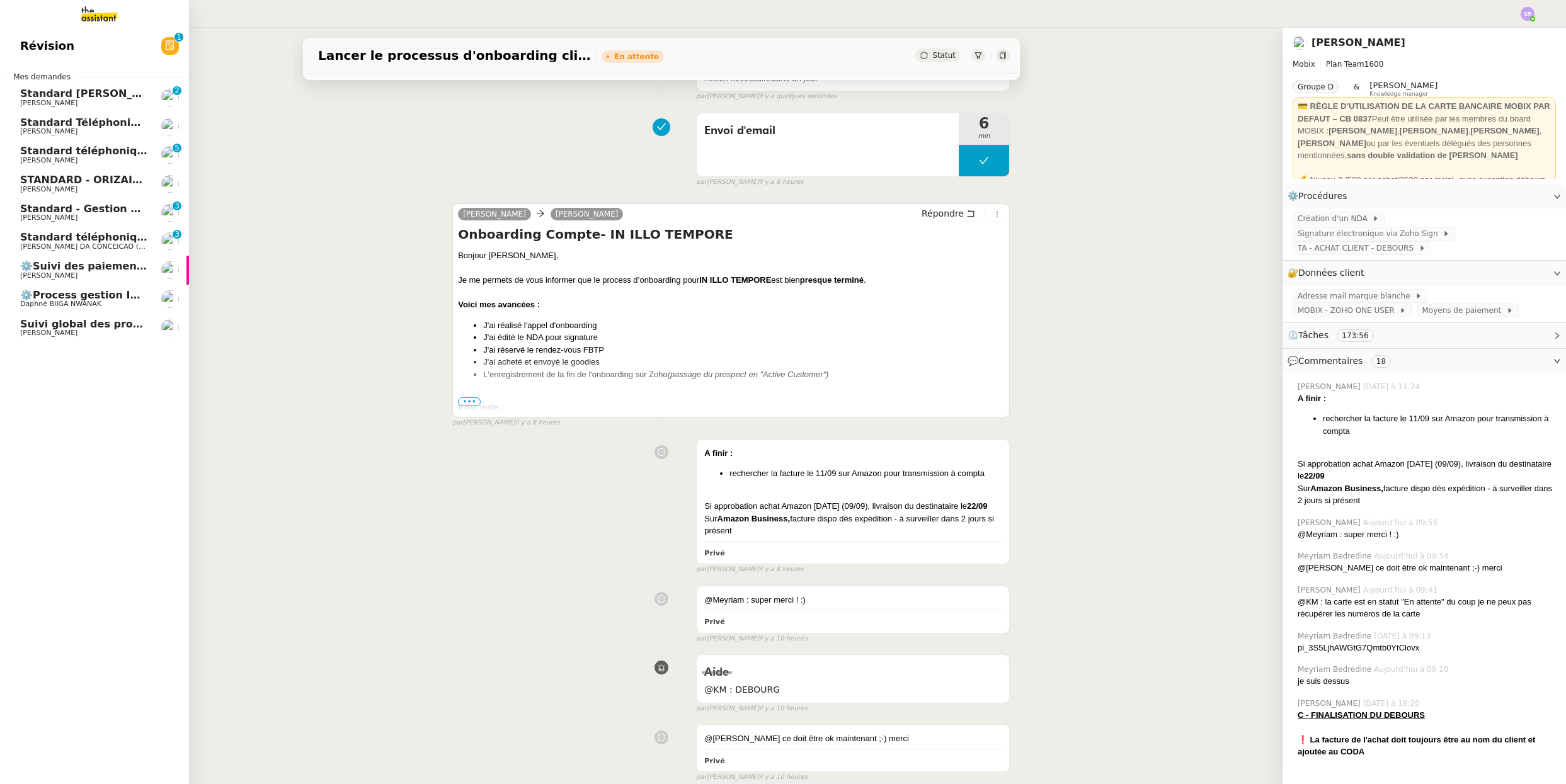
click at [92, 314] on link "Suivi global des procédures - Gestion PM [PERSON_NAME]" at bounding box center [94, 328] width 189 height 29
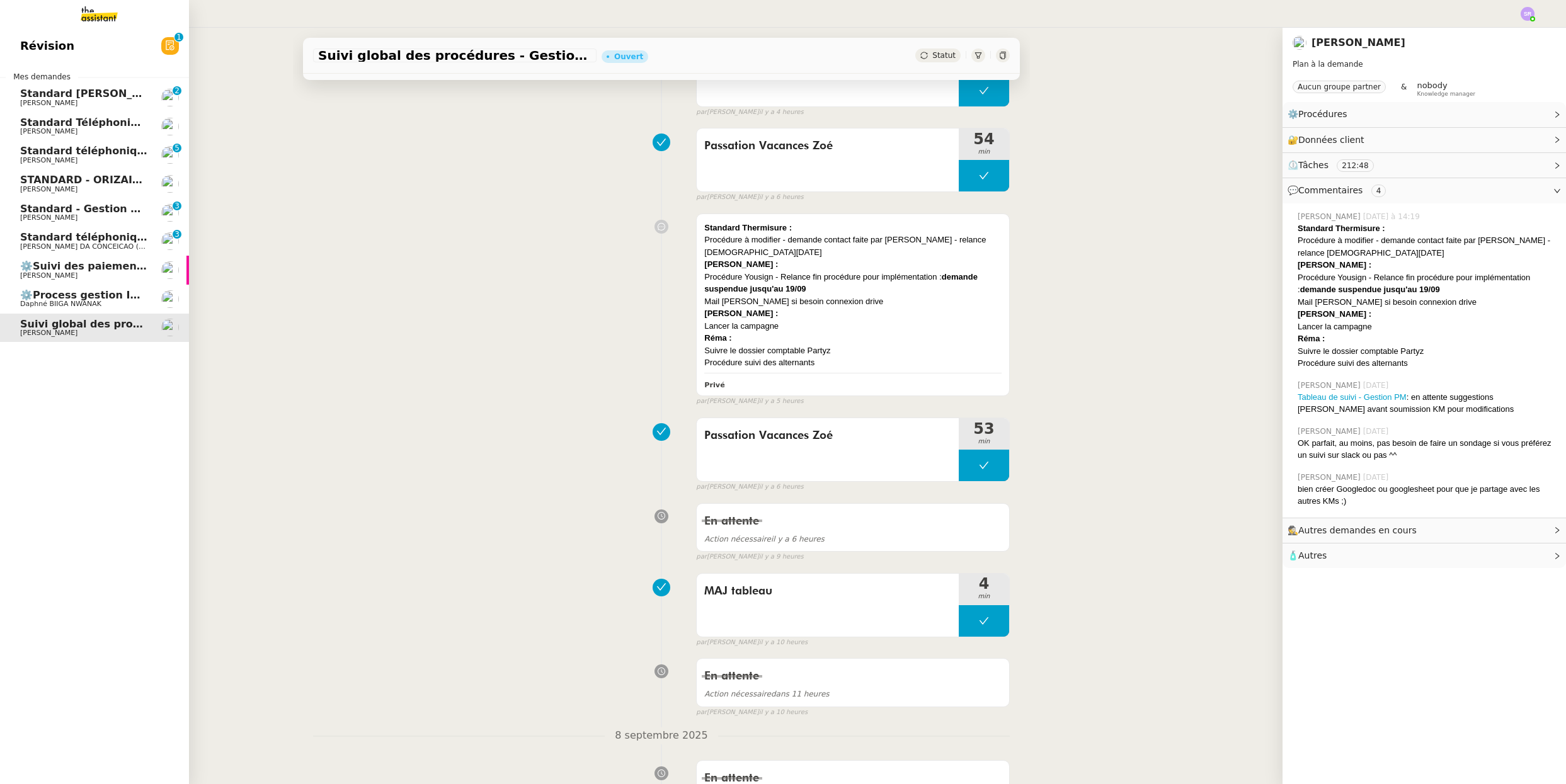
click at [98, 303] on span "Daphné BIIGA NWANAK" at bounding box center [61, 304] width 81 height 8
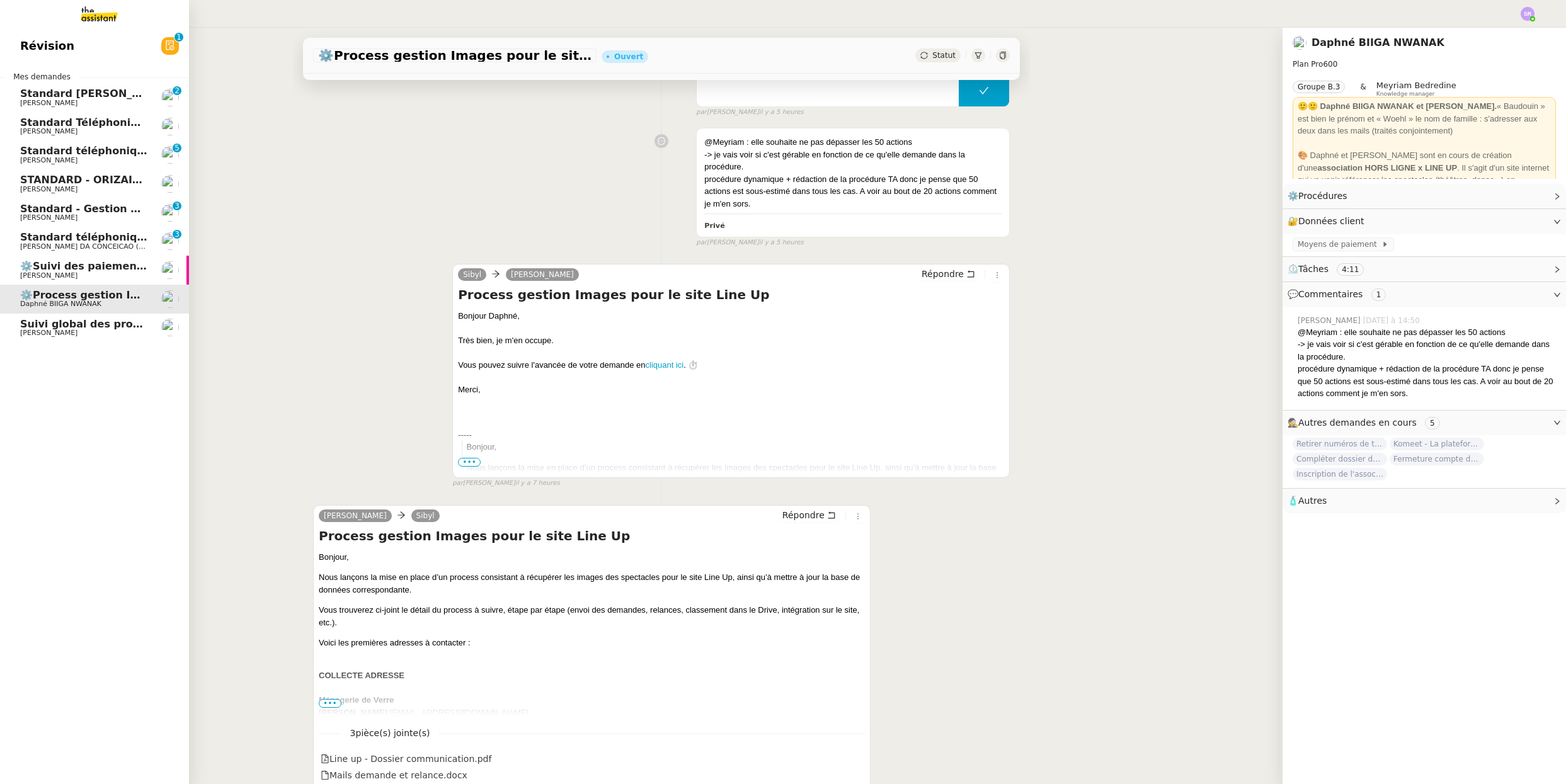
click at [129, 330] on span "[PERSON_NAME]" at bounding box center [84, 333] width 127 height 8
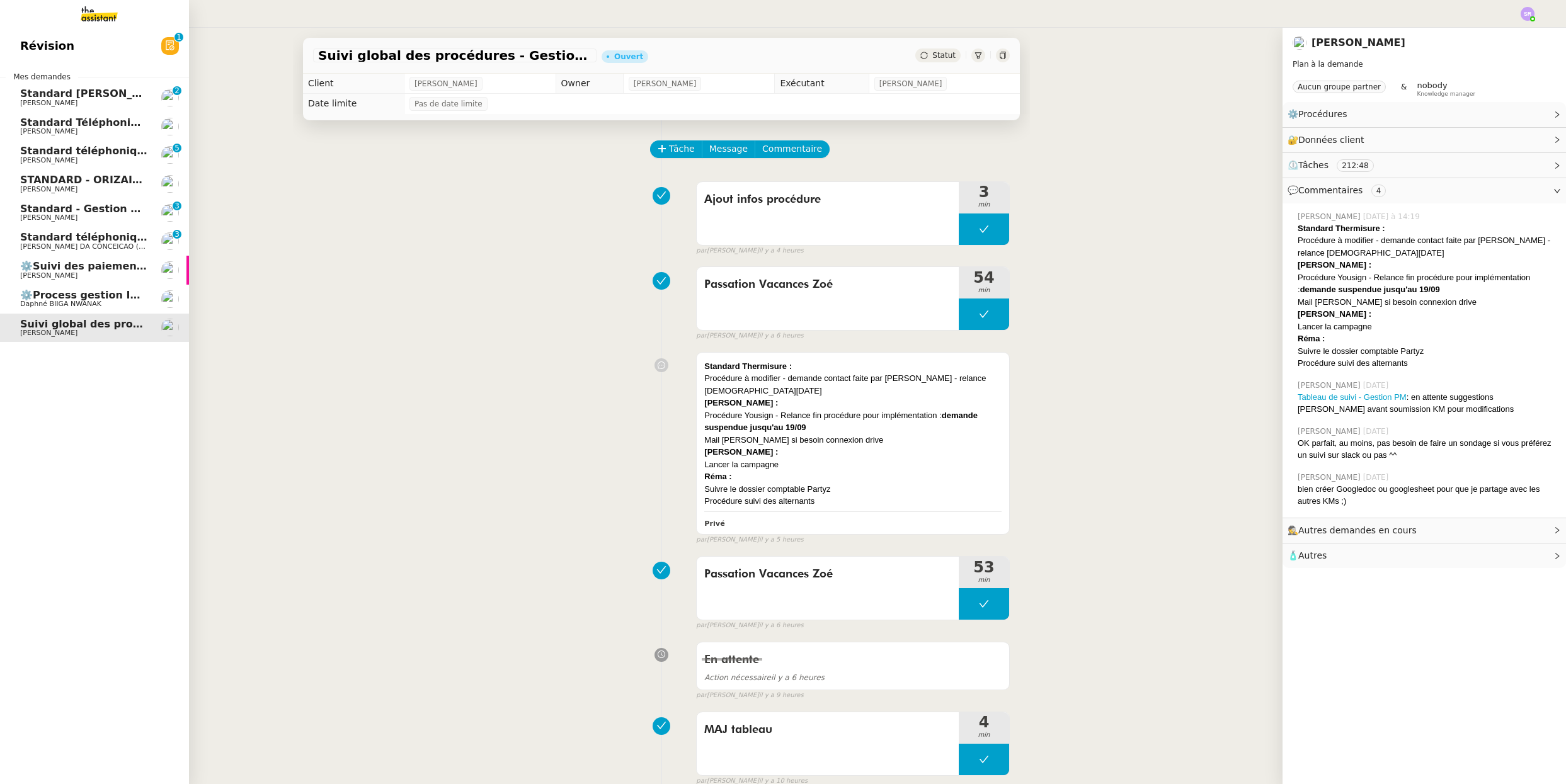
click at [27, 292] on span "⚙️Process gestion Images pour le site Line Up" at bounding box center [152, 295] width 262 height 12
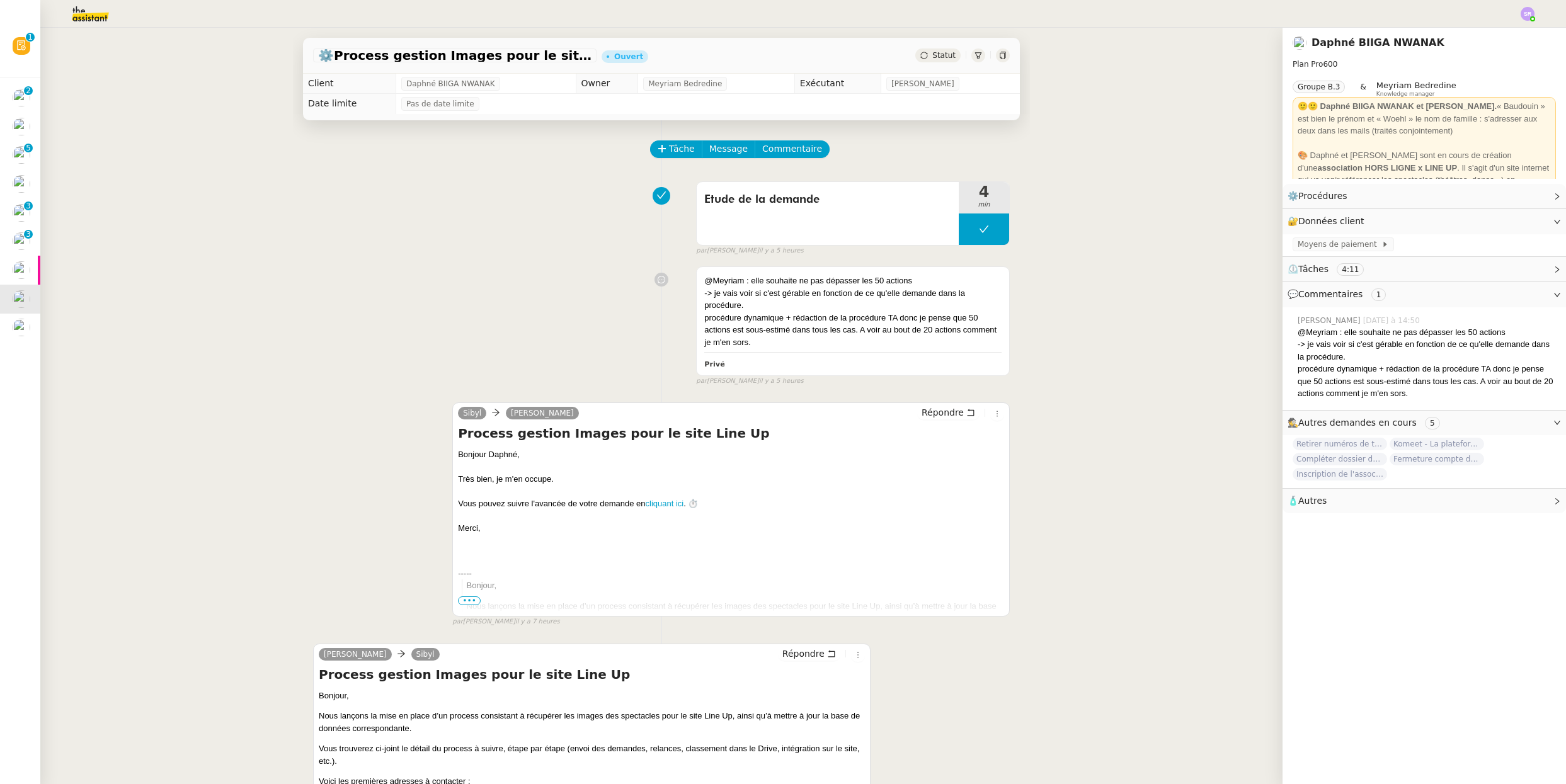
click at [1083, 16] on div at bounding box center [782, 14] width 1503 height 28
click at [1083, 17] on img at bounding box center [1527, 14] width 14 height 14
click at [1083, 35] on li "Suivi" at bounding box center [1493, 36] width 82 height 18
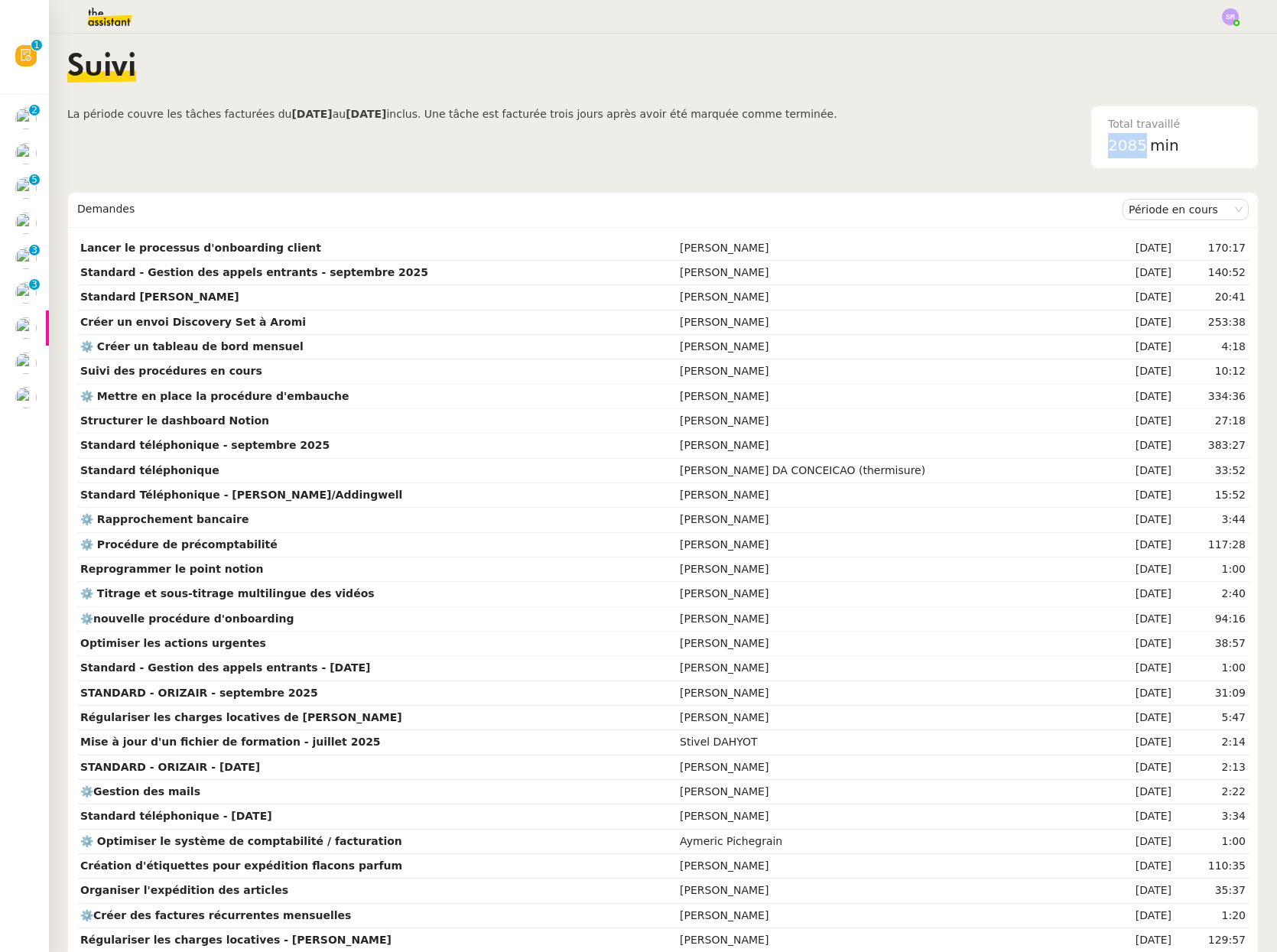
drag, startPoint x: 1120, startPoint y: 148, endPoint x: 1075, endPoint y: 158, distance: 46.1
click at [1099, 151] on div "Total travaillé 2085 min" at bounding box center [1175, 138] width 152 height 62
copy span "2085"
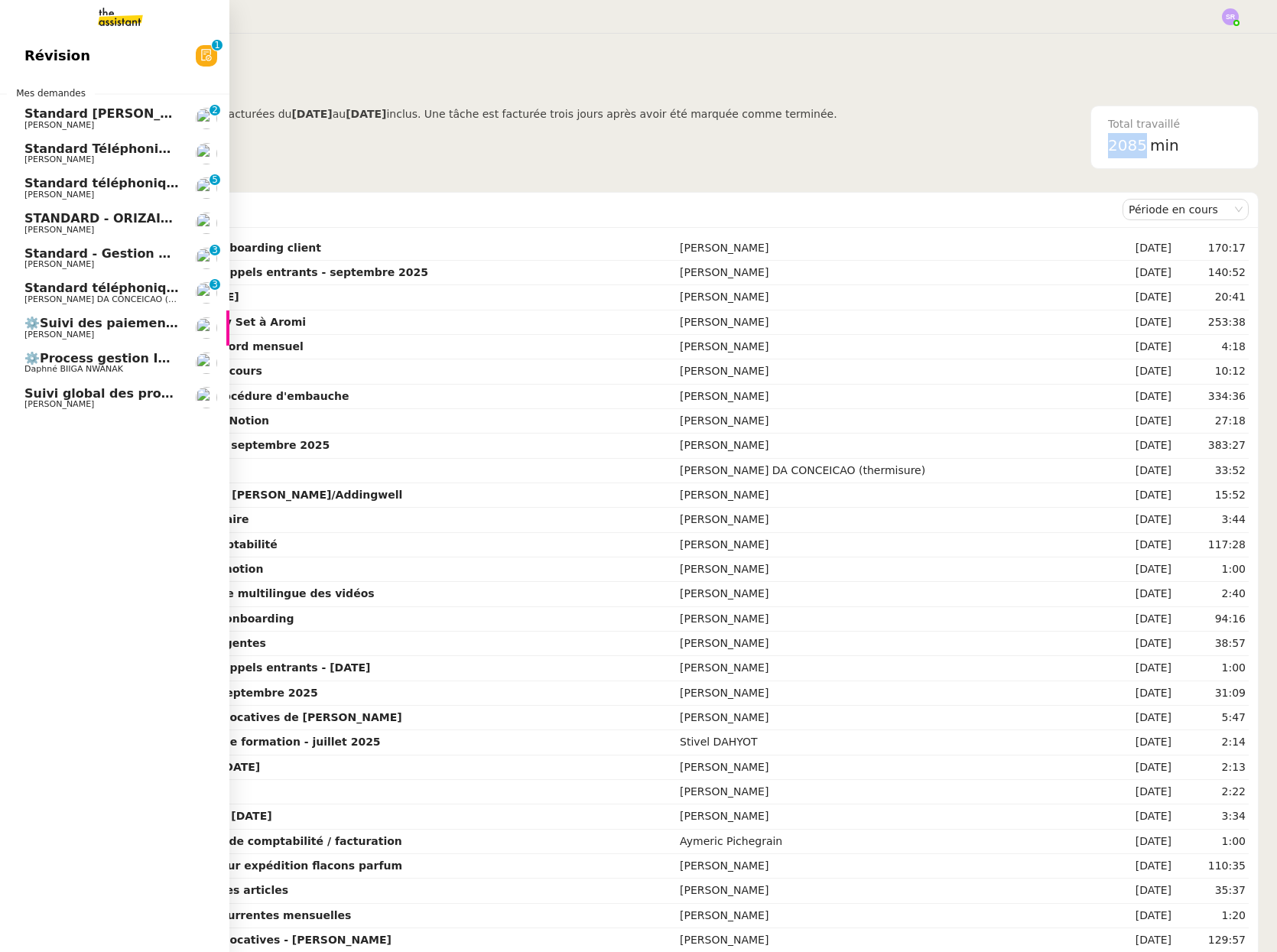
click at [47, 368] on span "Daphné BIIGA NWANAK" at bounding box center [74, 369] width 99 height 10
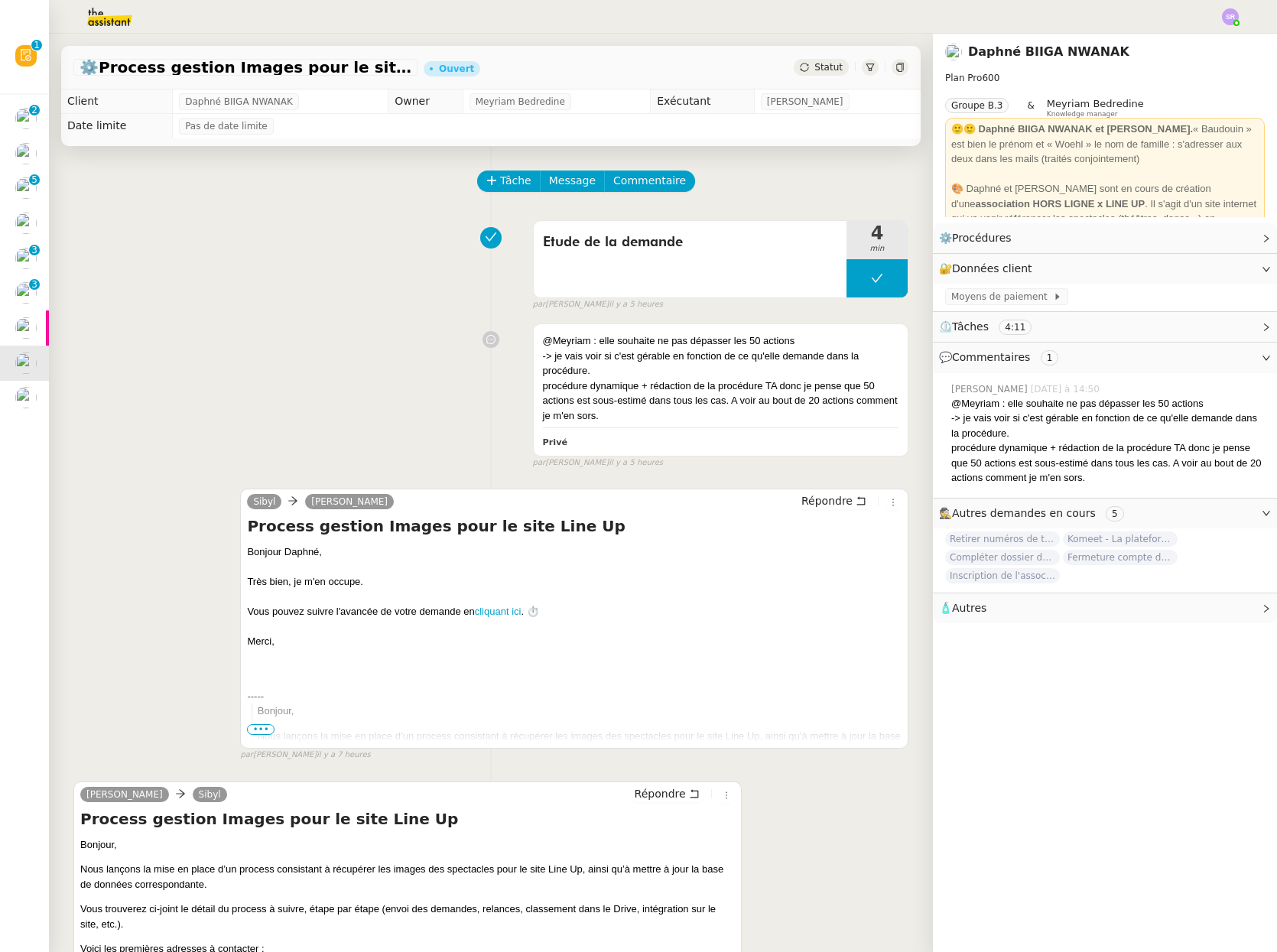
click at [403, 290] on div "Etude de la demande 4 min false par [PERSON_NAME] il y a 5 heures" at bounding box center [491, 262] width 835 height 98
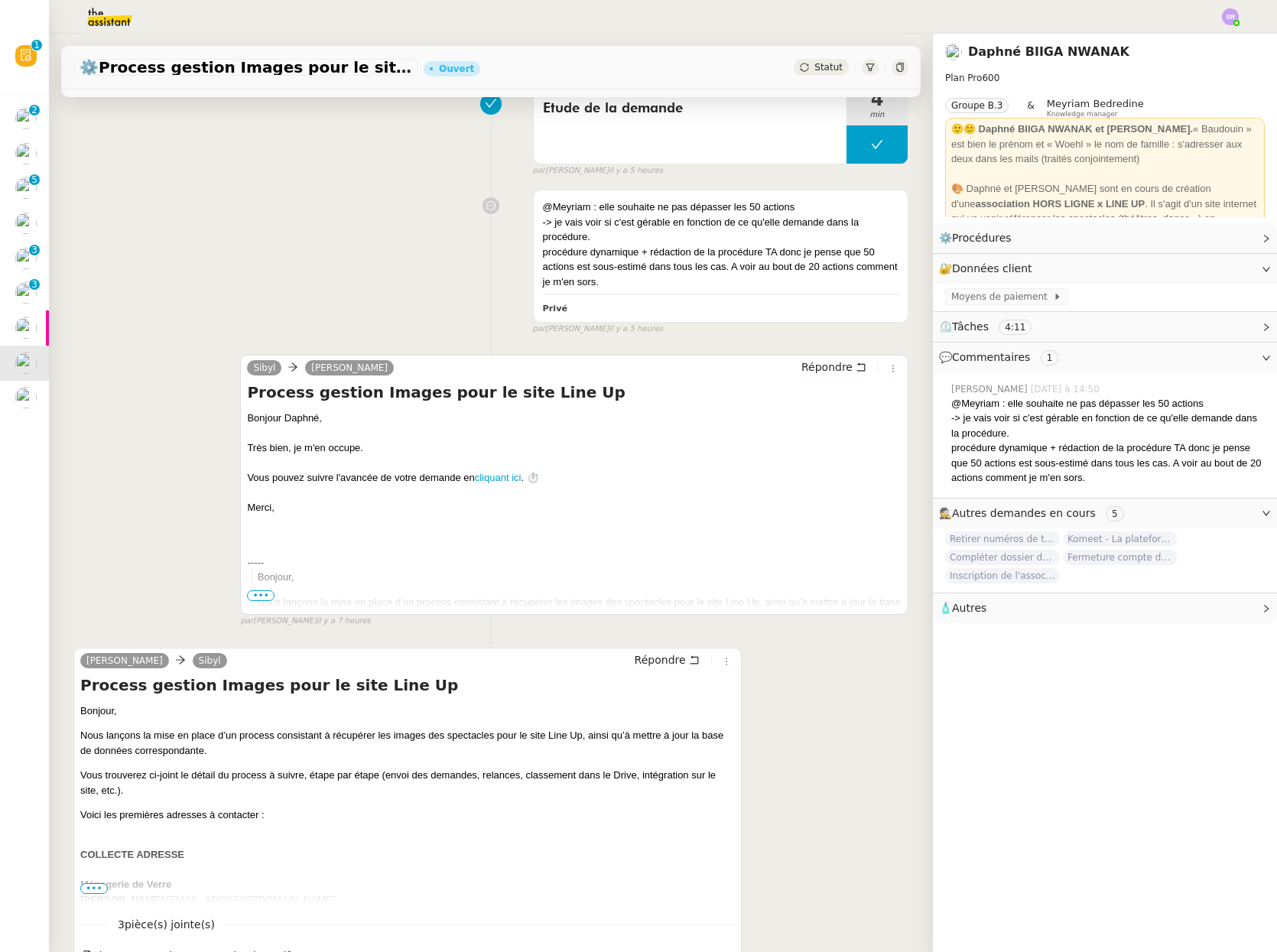
scroll to position [287, 0]
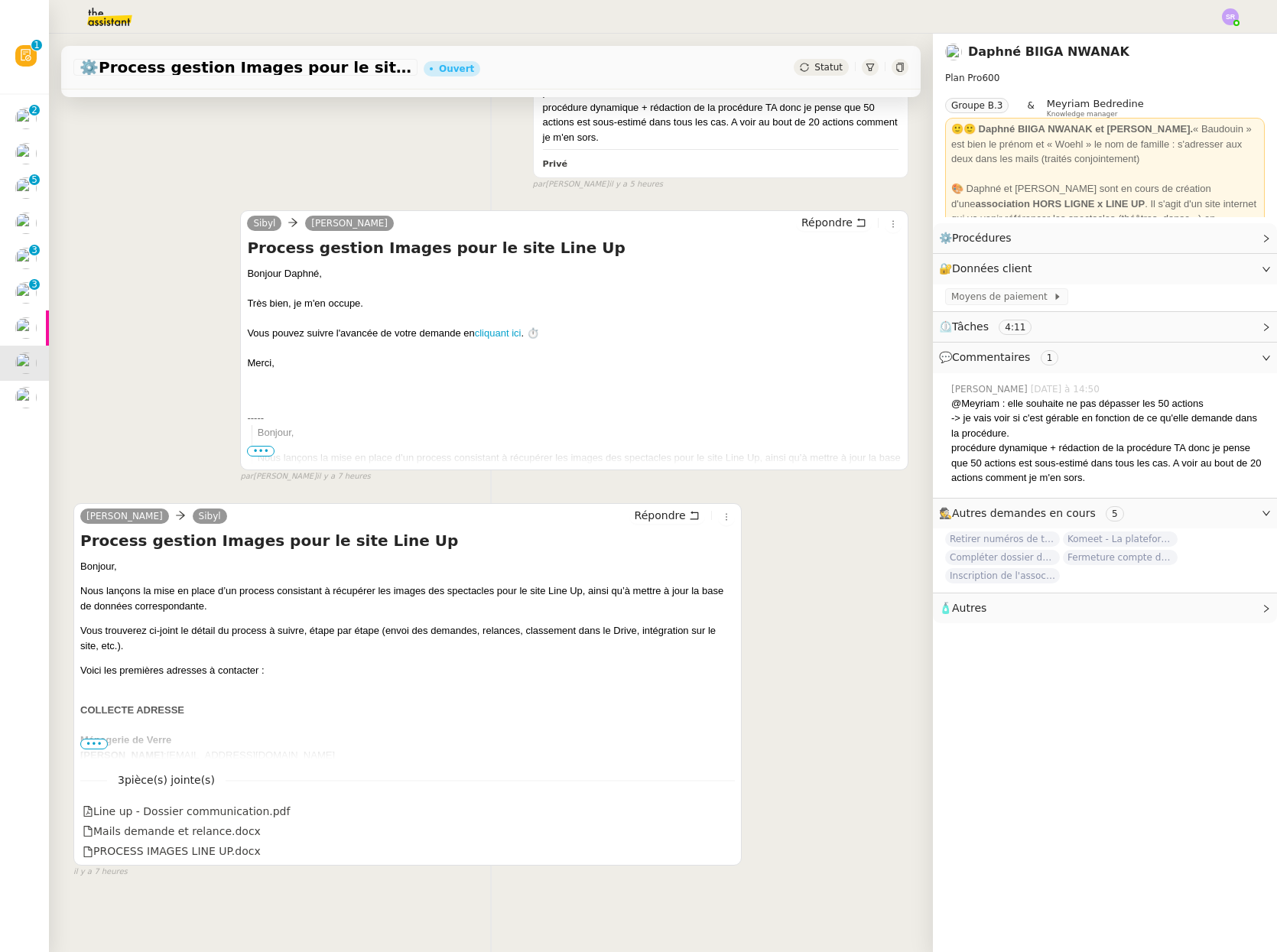
click at [103, 739] on span "•••" at bounding box center [94, 744] width 28 height 11
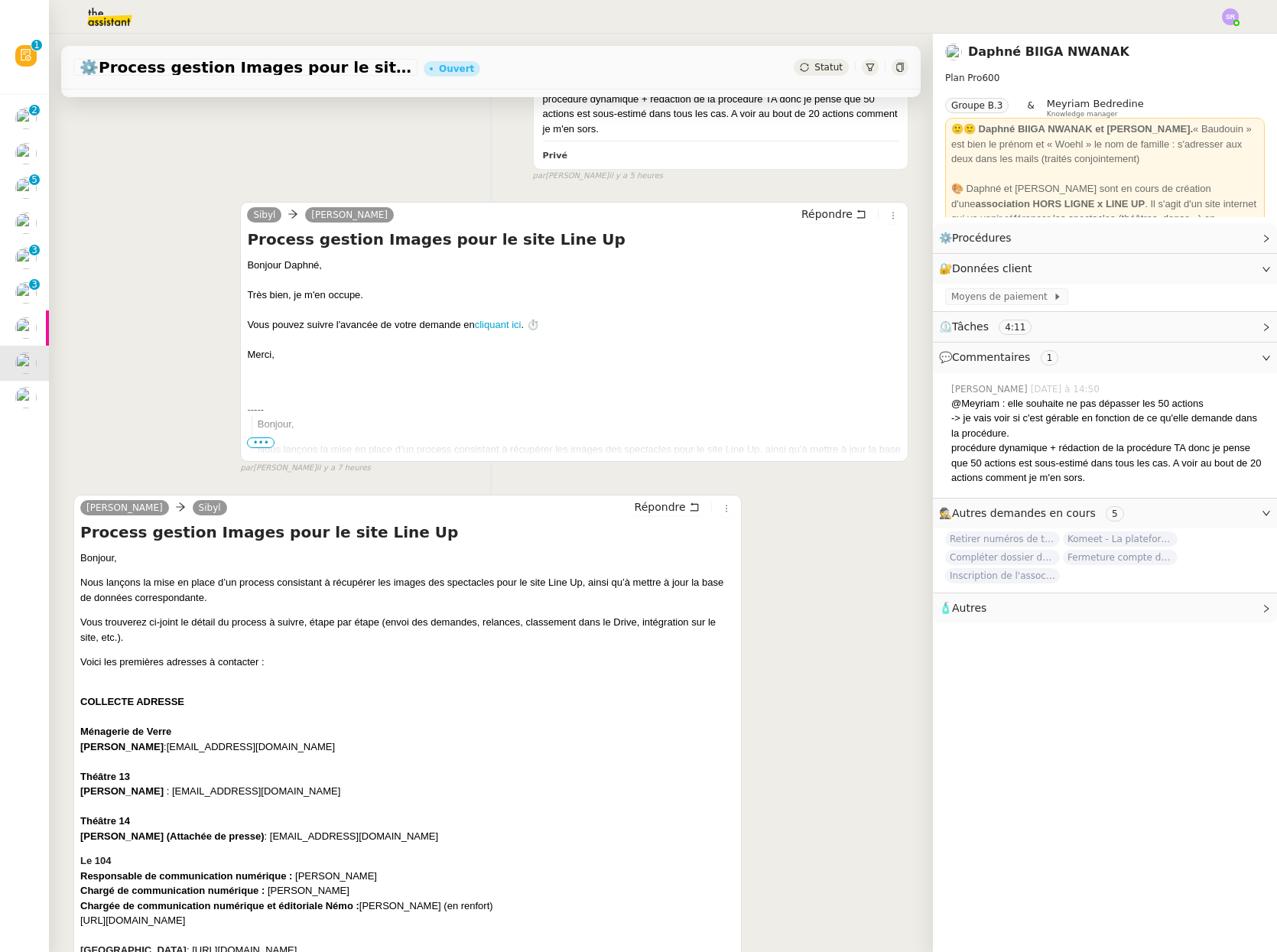
scroll to position [689, 0]
